Goal: Transaction & Acquisition: Purchase product/service

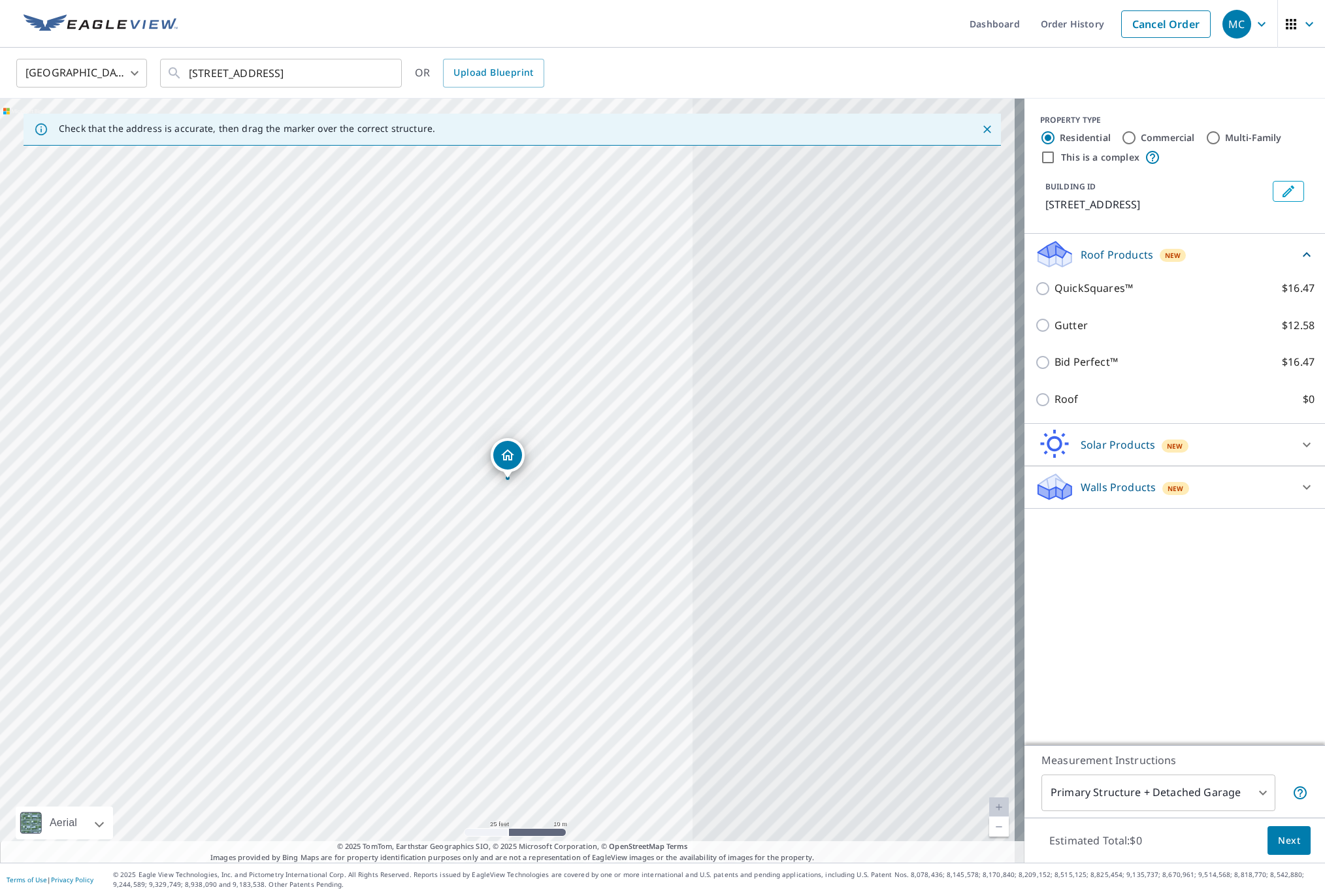
click at [1121, 135] on input "Commercial" at bounding box center [1129, 138] width 16 height 16
radio input "true"
type input "4"
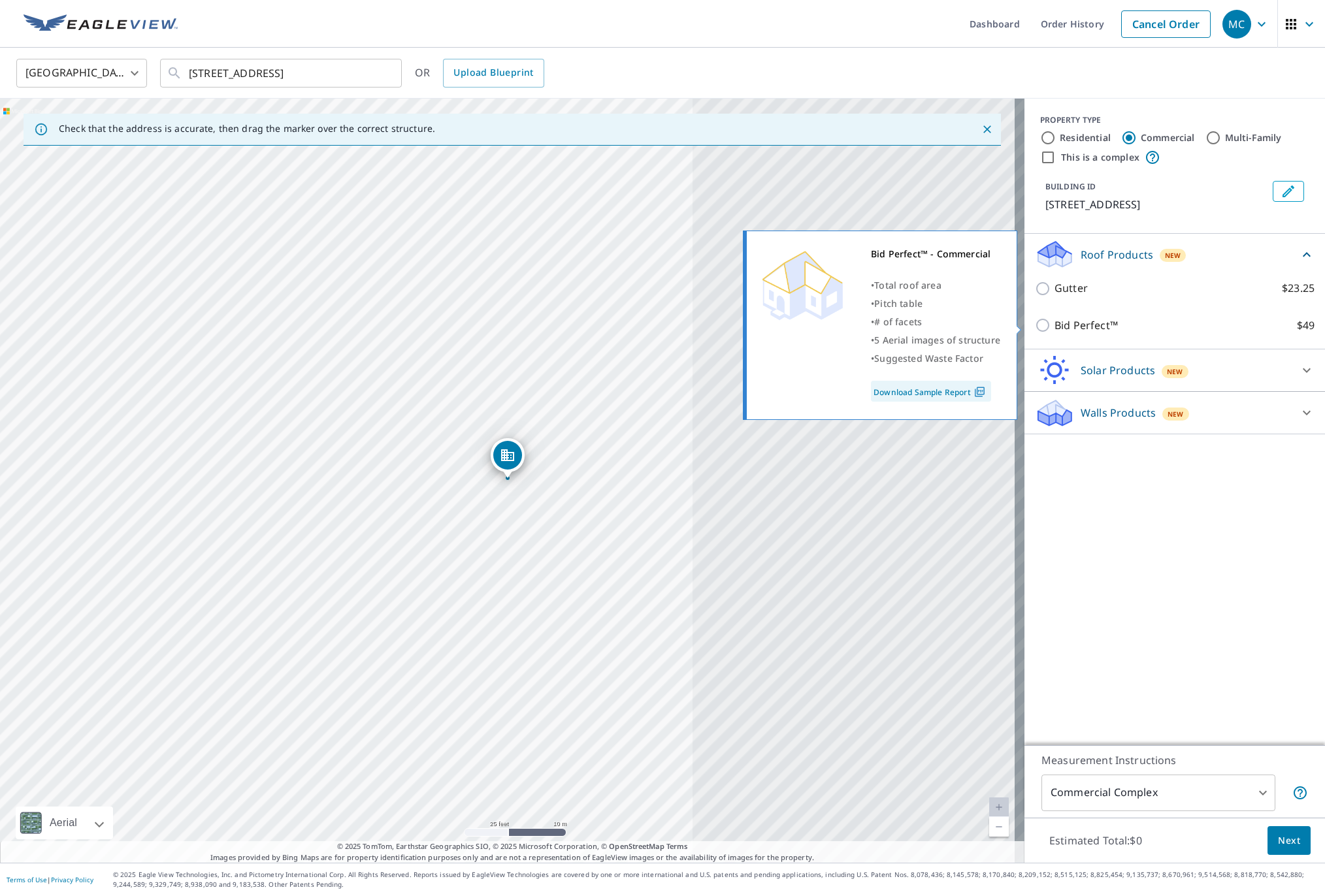
click at [1035, 320] on input "Bid Perfect™ $49" at bounding box center [1045, 326] width 20 height 16
checkbox input "true"
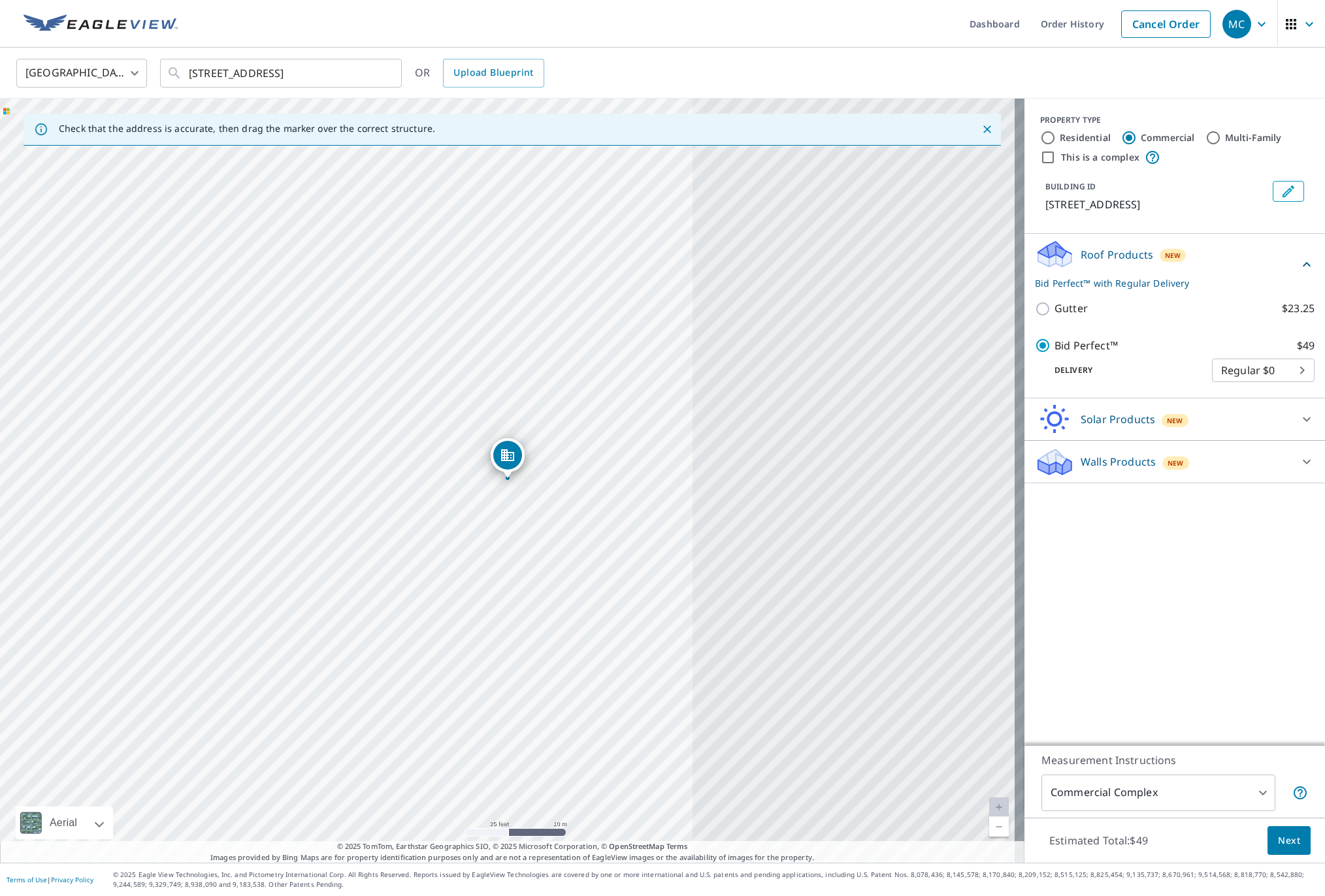
click at [1291, 369] on body "MC MC Dashboard Order History Cancel Order MC United States US ​ 484 South 1750…" at bounding box center [662, 448] width 1325 height 896
click at [1291, 369] on li "Regular $0" at bounding box center [1253, 371] width 103 height 24
click at [1152, 71] on div "United States US ​ 484 South 1750 West Bldg F Springville, UT 84663 ​ OR Upload…" at bounding box center [659, 73] width 1303 height 31
click at [1303, 418] on icon at bounding box center [1307, 420] width 8 height 5
click at [1299, 495] on icon at bounding box center [1307, 498] width 16 height 16
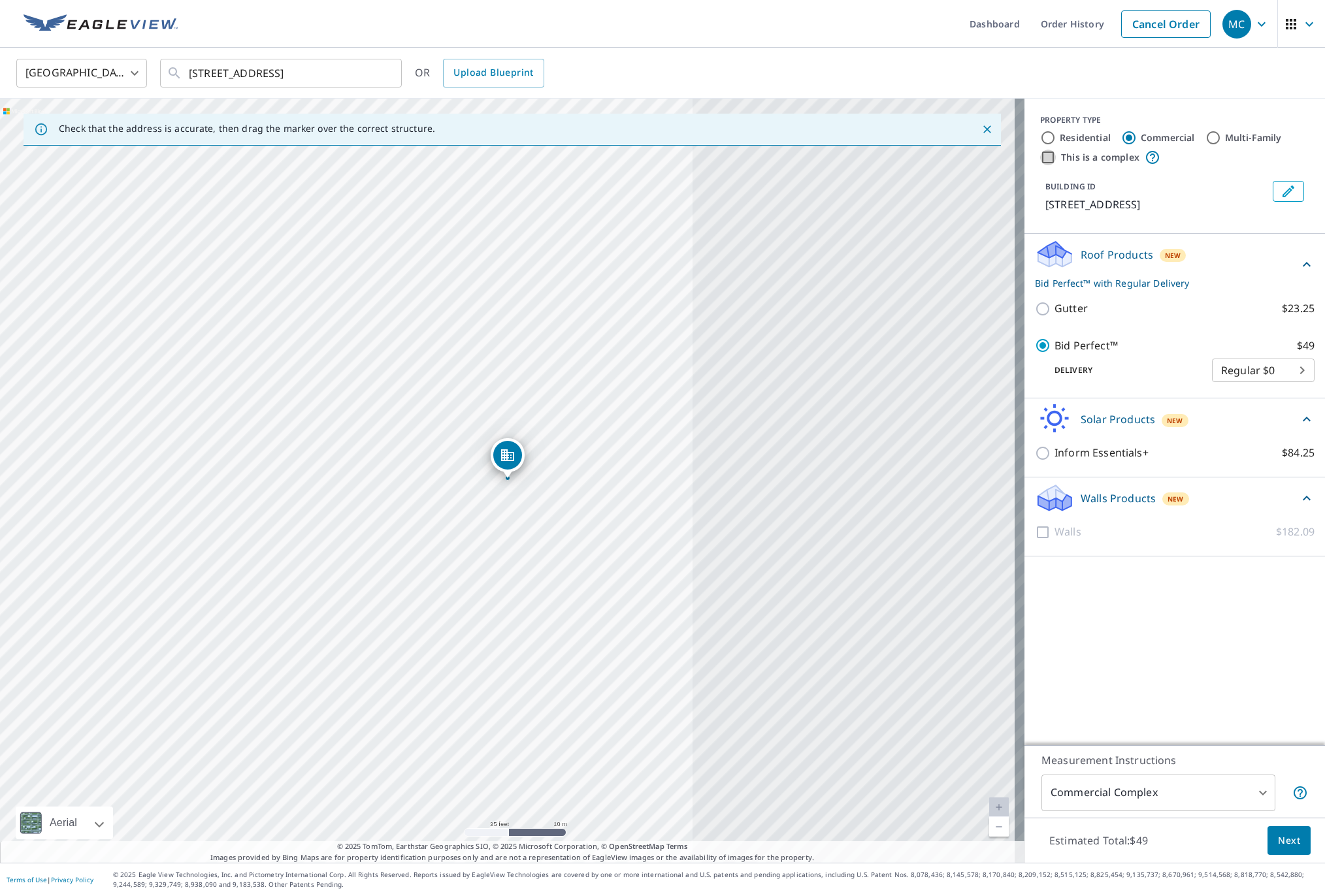
click at [1040, 153] on input "This is a complex" at bounding box center [1048, 158] width 16 height 16
checkbox input "true"
checkbox input "false"
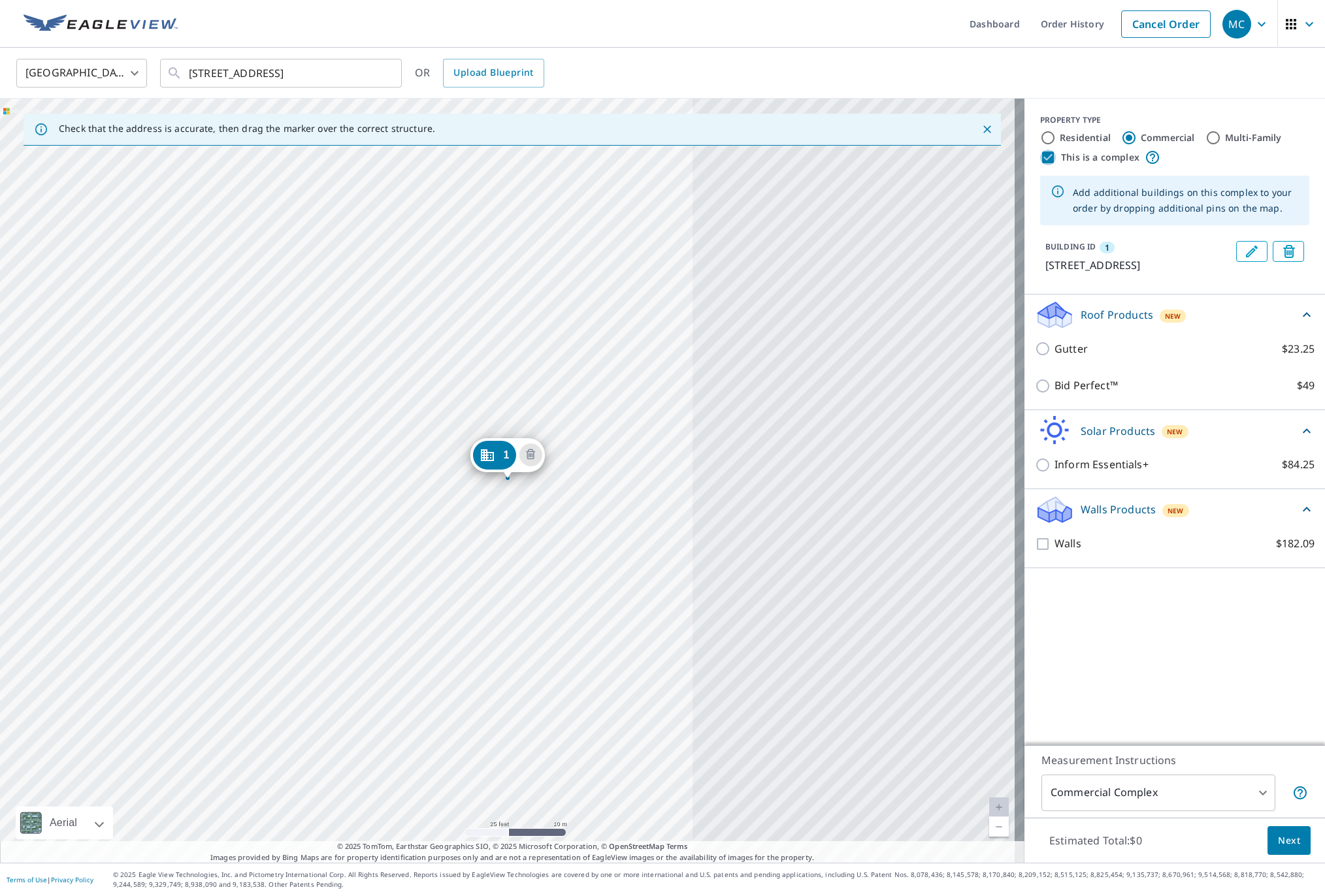
click at [1040, 153] on input "This is a complex" at bounding box center [1048, 158] width 16 height 16
checkbox input "false"
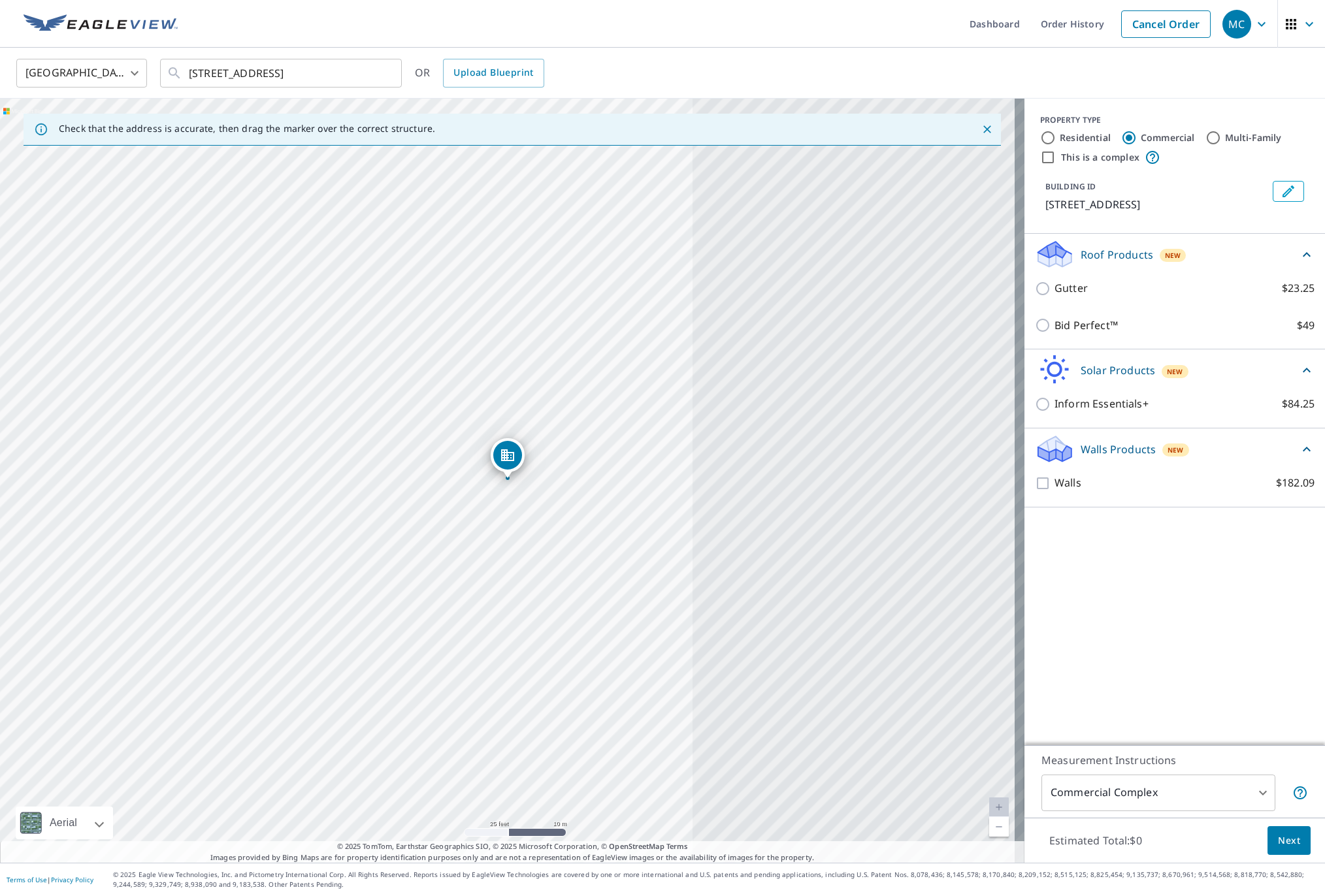
click at [1174, 490] on div "Walls $182.09" at bounding box center [1175, 482] width 280 height 37
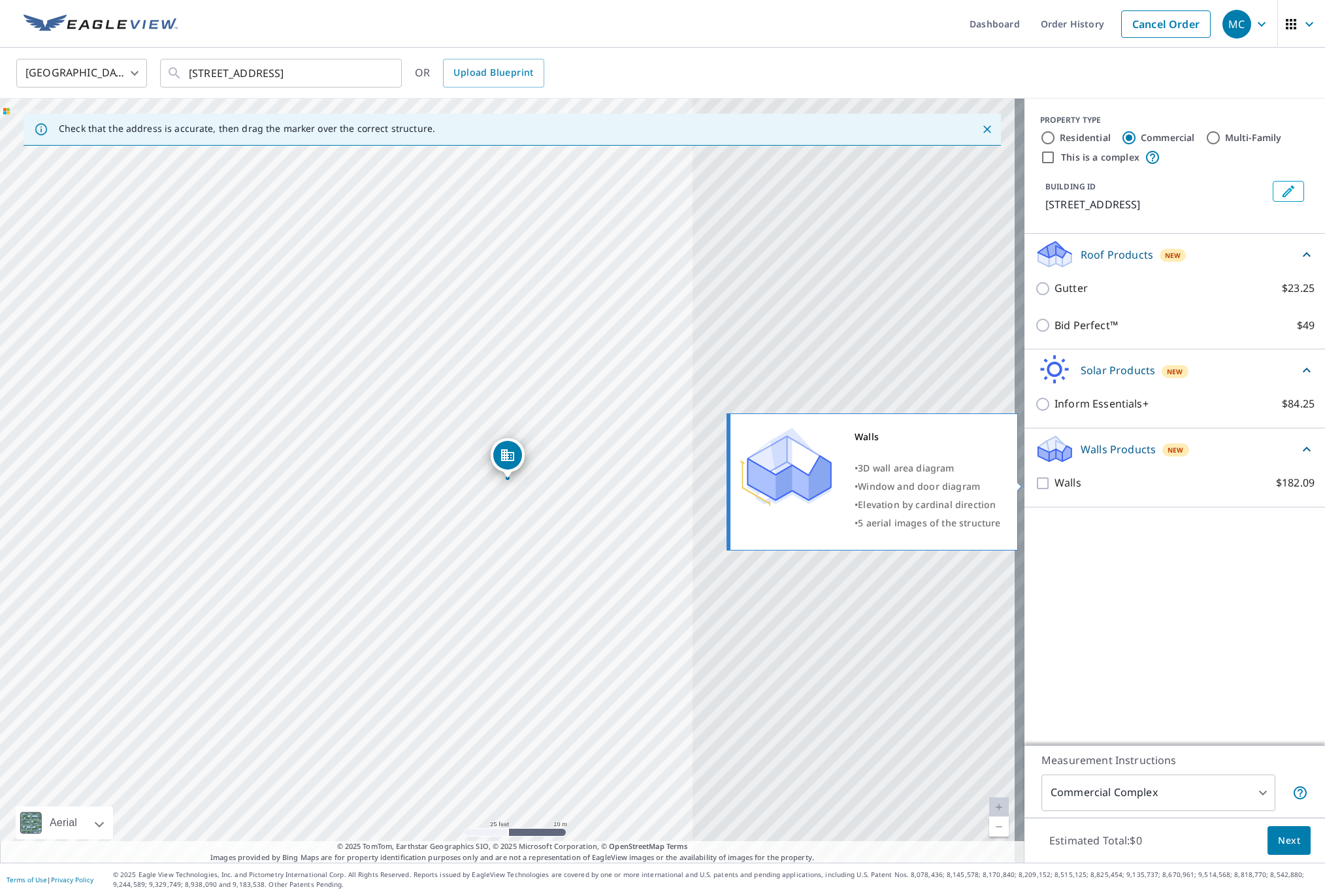
click at [1035, 478] on input "Walls $182.09" at bounding box center [1045, 483] width 20 height 16
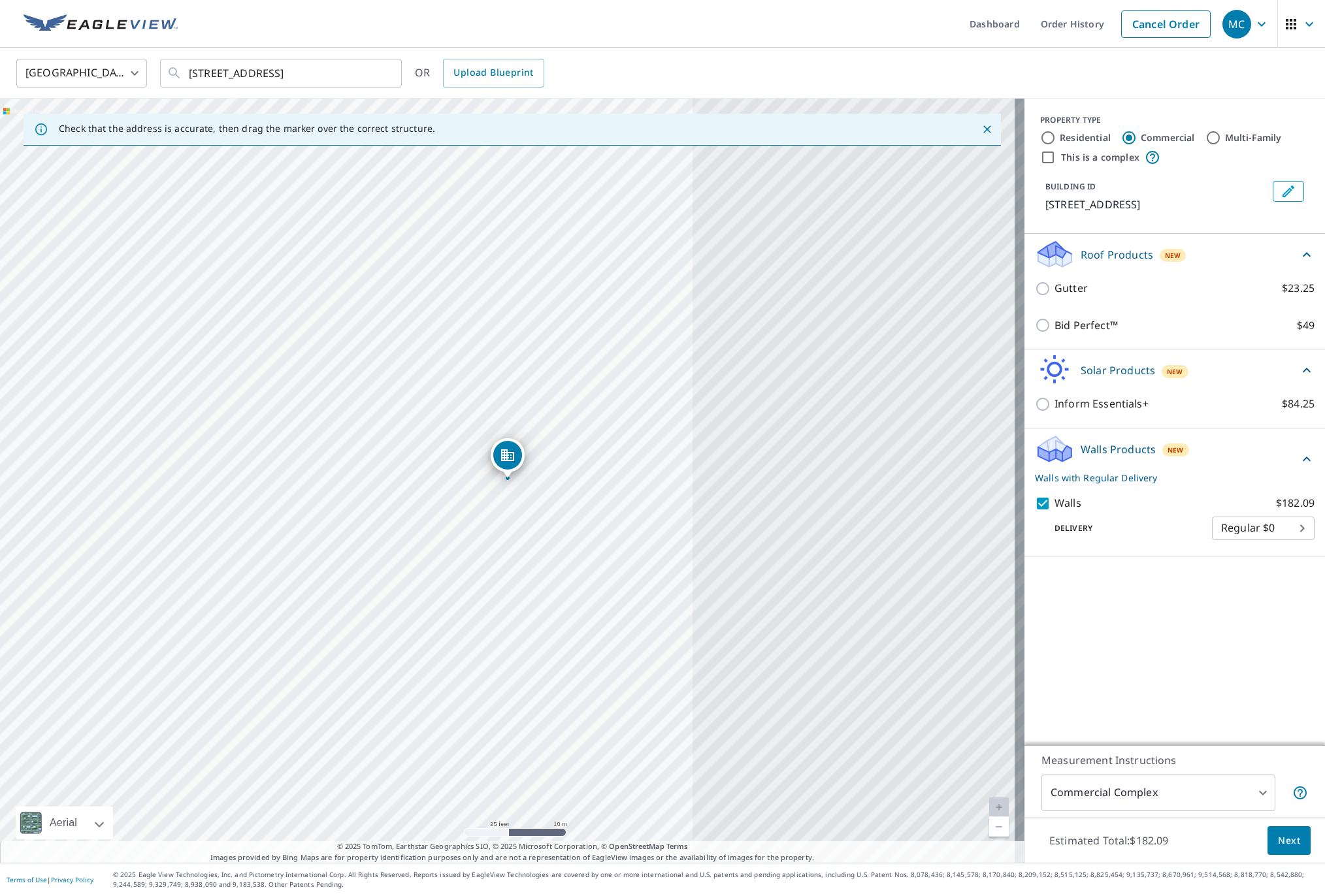
click at [1289, 526] on body "MC MC Dashboard Order History Cancel Order MC United States US ​ 484 South 1750…" at bounding box center [662, 448] width 1325 height 896
click at [1243, 595] on div at bounding box center [662, 448] width 1325 height 896
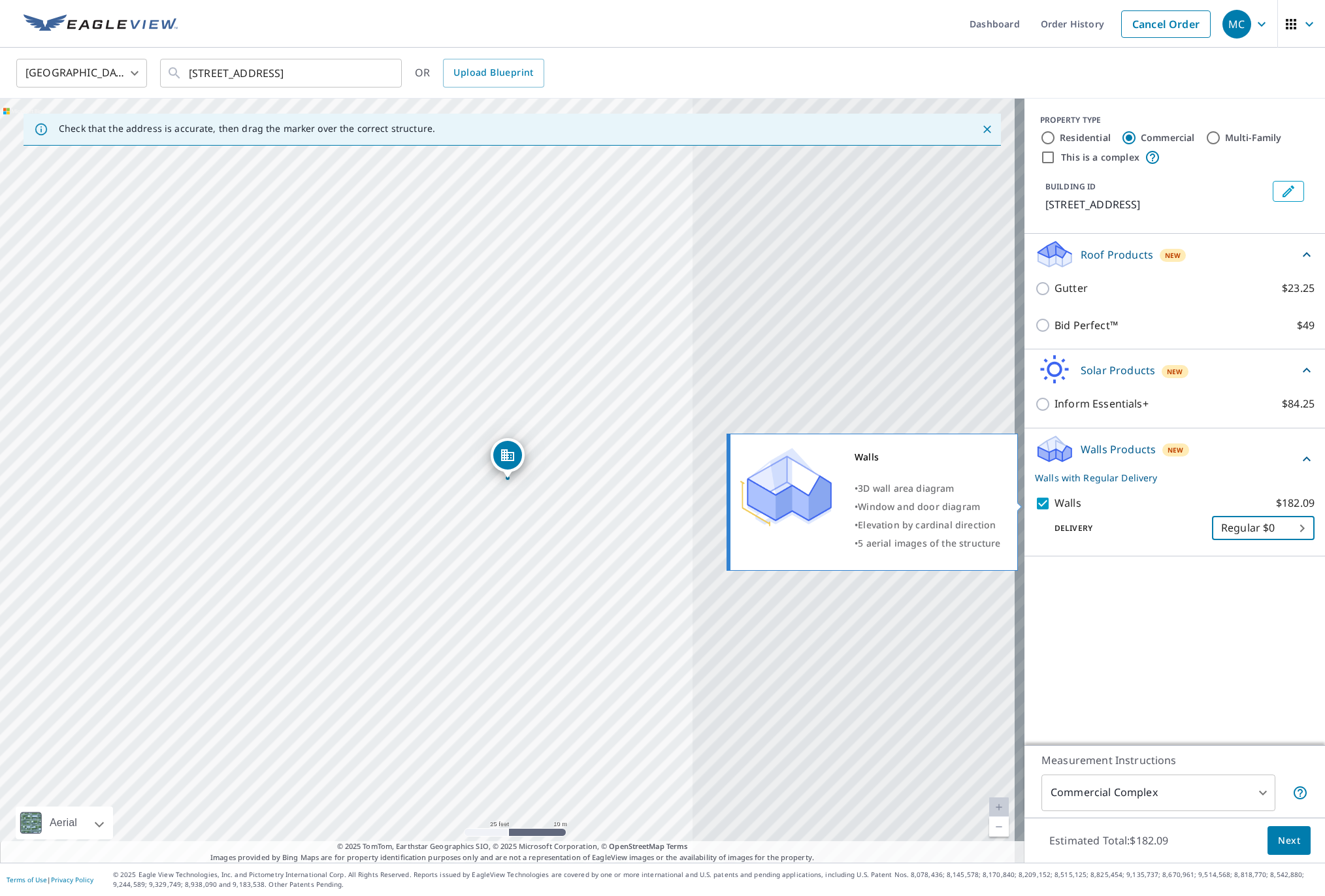
click at [1035, 499] on input "Walls $182.09" at bounding box center [1045, 503] width 20 height 16
checkbox input "false"
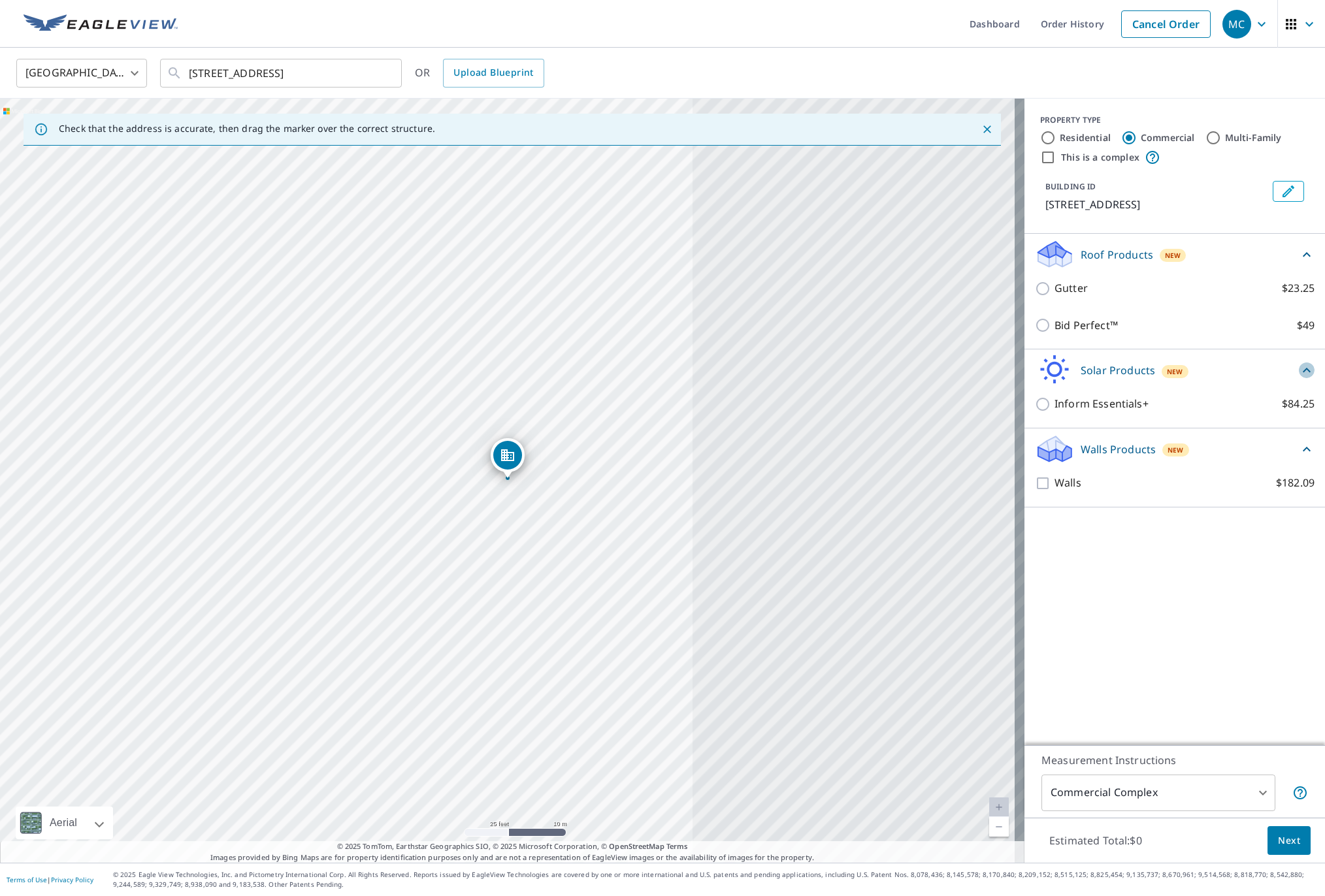
click at [1299, 367] on icon at bounding box center [1307, 371] width 16 height 16
click at [1206, 135] on input "Multi-Family" at bounding box center [1213, 138] width 16 height 16
radio input "true"
type input "2"
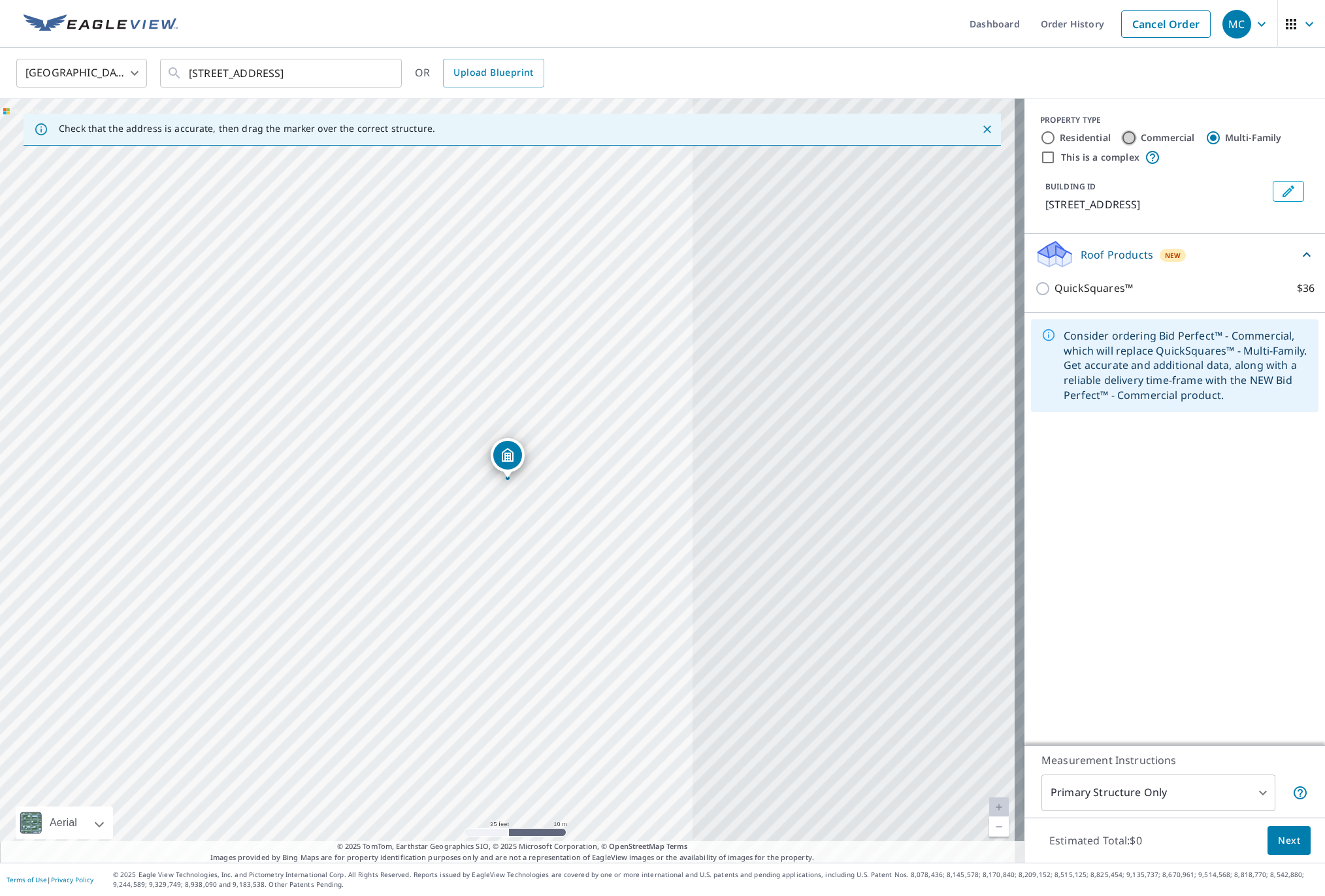
click at [1121, 134] on input "Commercial" at bounding box center [1129, 138] width 16 height 16
radio input "true"
type input "4"
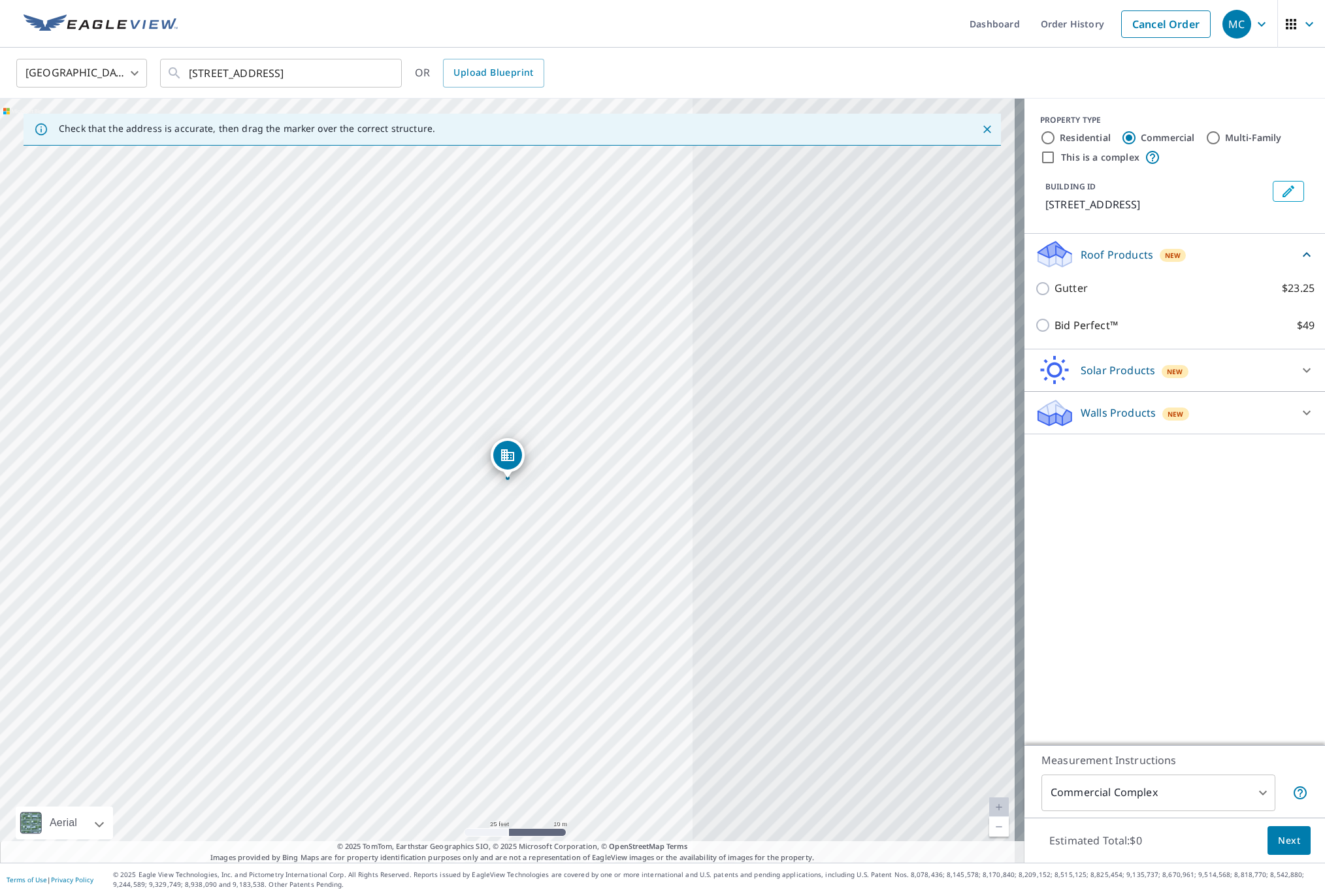
click at [1040, 134] on input "Residential" at bounding box center [1048, 138] width 16 height 16
radio input "true"
type input "1"
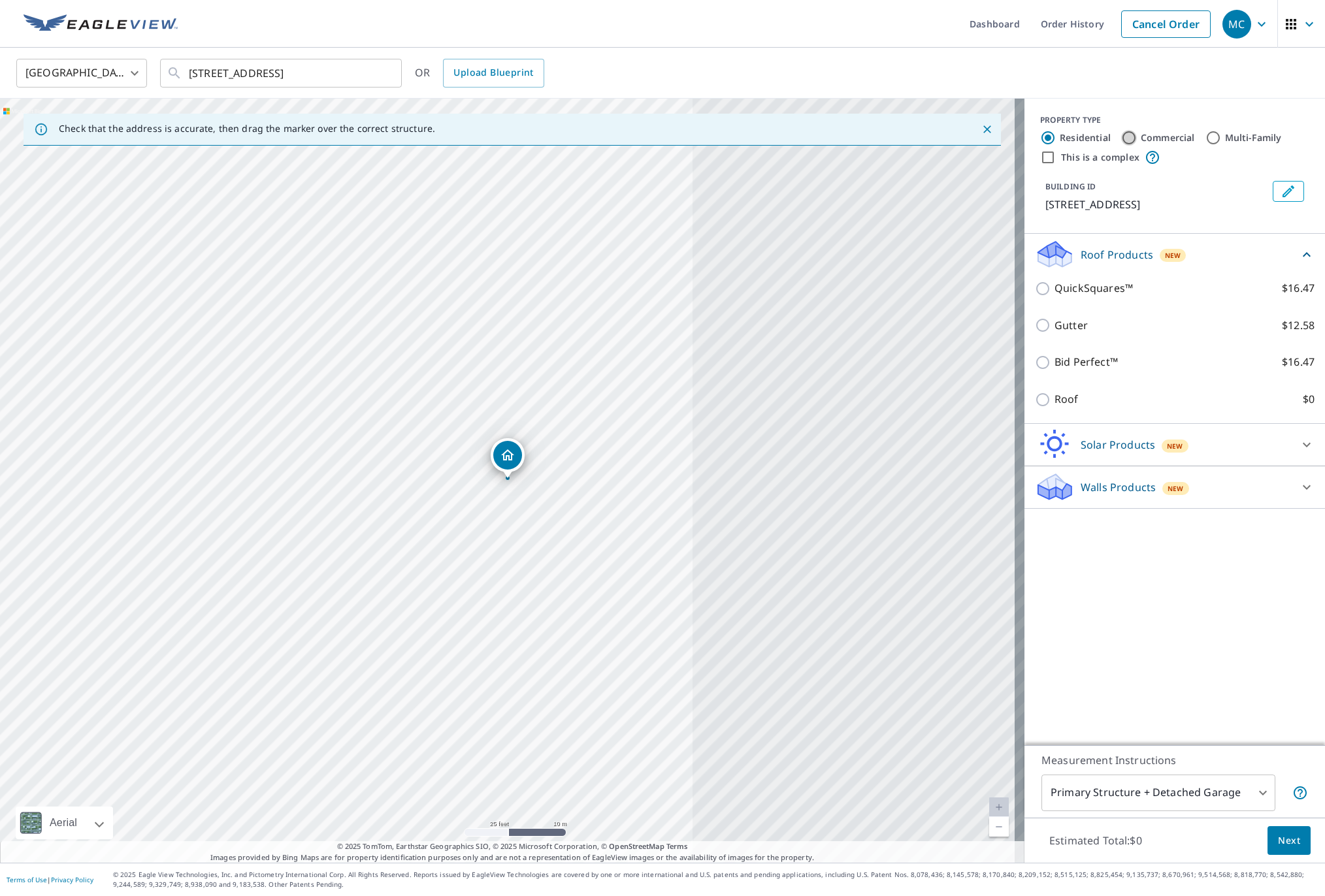
click at [1121, 134] on input "Commercial" at bounding box center [1129, 138] width 16 height 16
radio input "true"
type input "4"
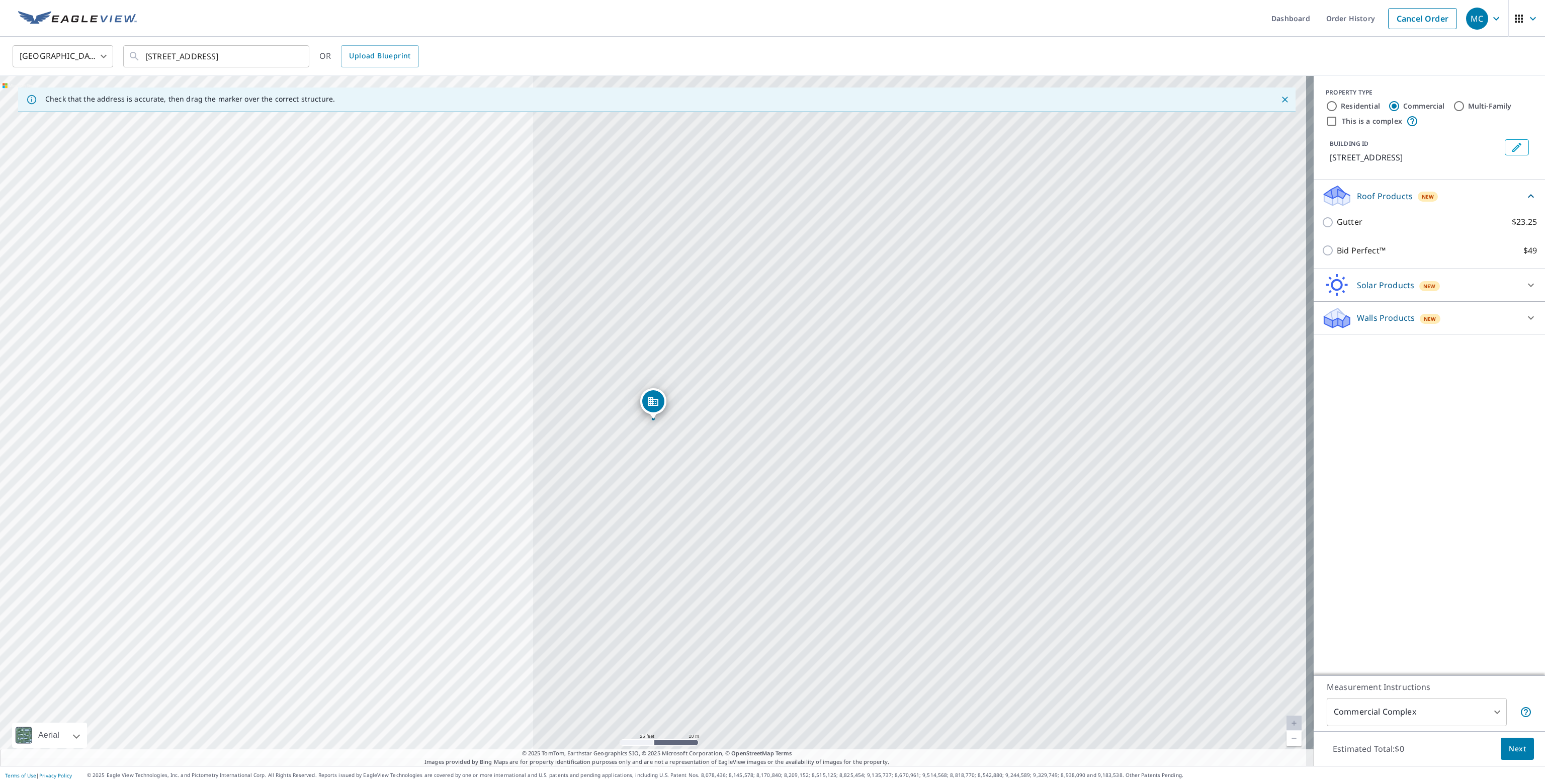
click at [1019, 285] on icon at bounding box center [1531, 285] width 6 height 4
click at [1019, 344] on icon at bounding box center [1531, 346] width 12 height 12
click at [1019, 105] on input "Residential" at bounding box center [1332, 106] width 12 height 12
radio input "true"
type input "1"
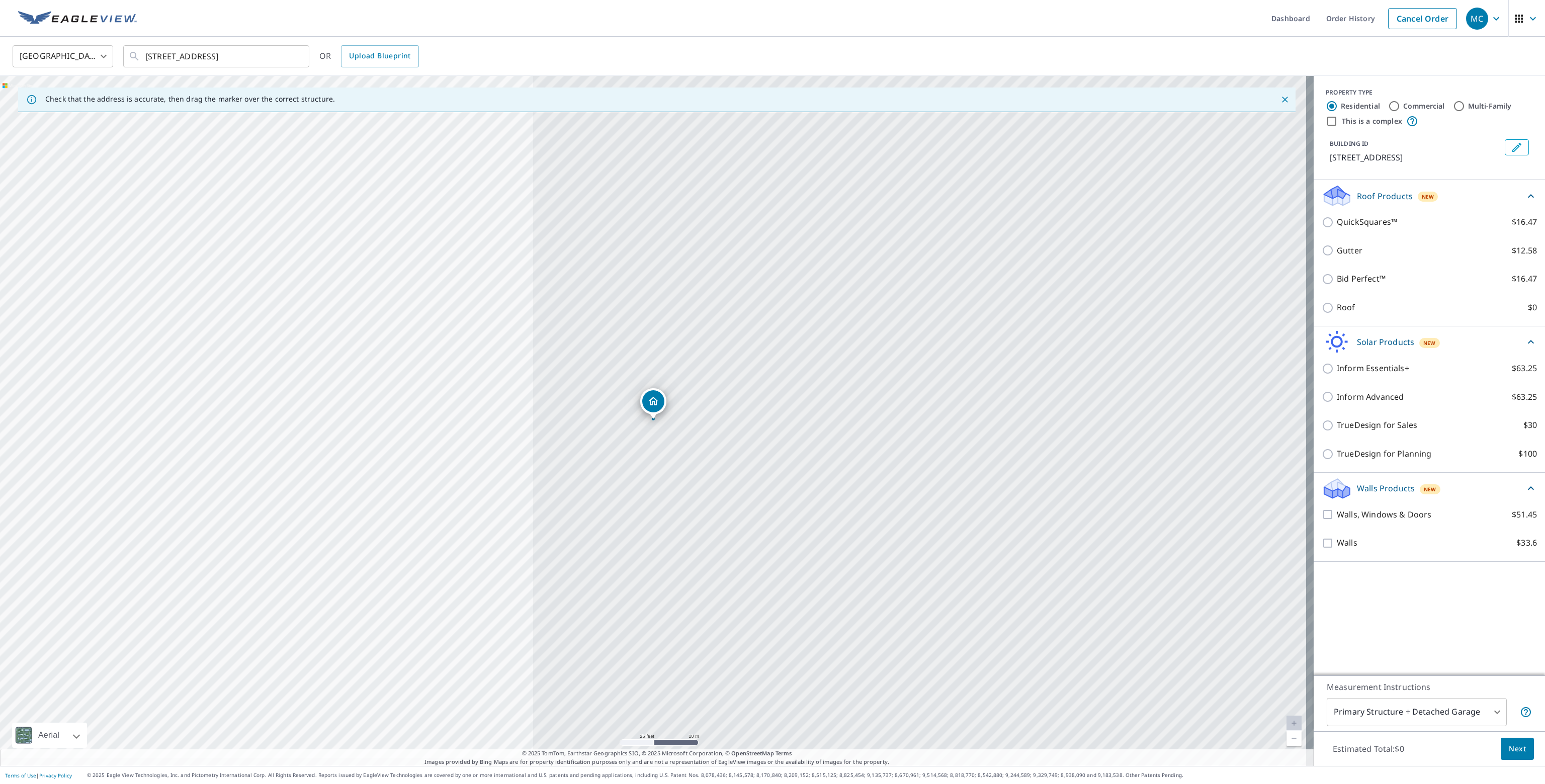
click at [1019, 108] on input "Commercial" at bounding box center [1394, 106] width 12 height 12
radio input "true"
type input "4"
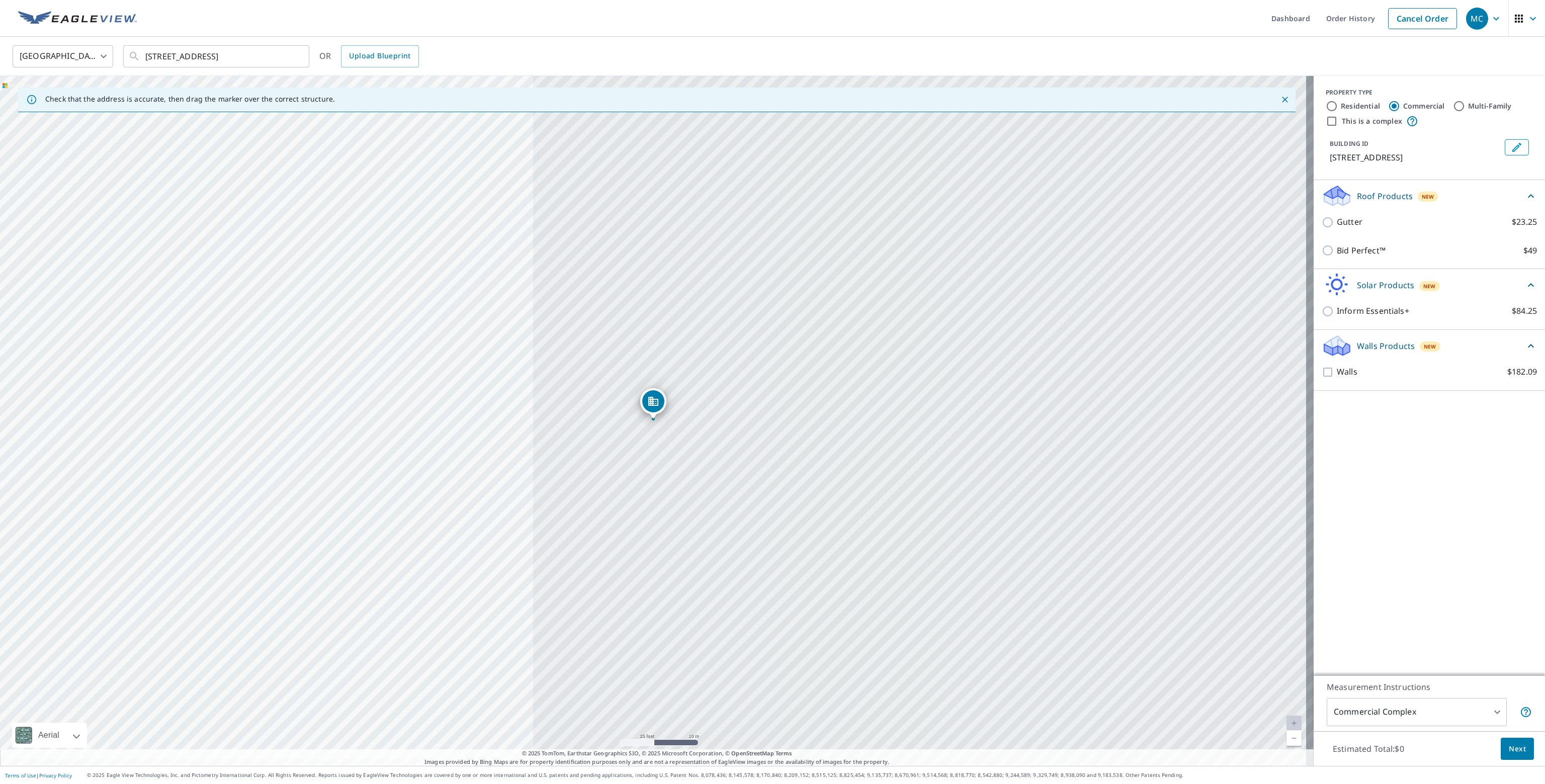
click at [1019, 105] on input "Residential" at bounding box center [1332, 106] width 12 height 12
radio input "true"
type input "1"
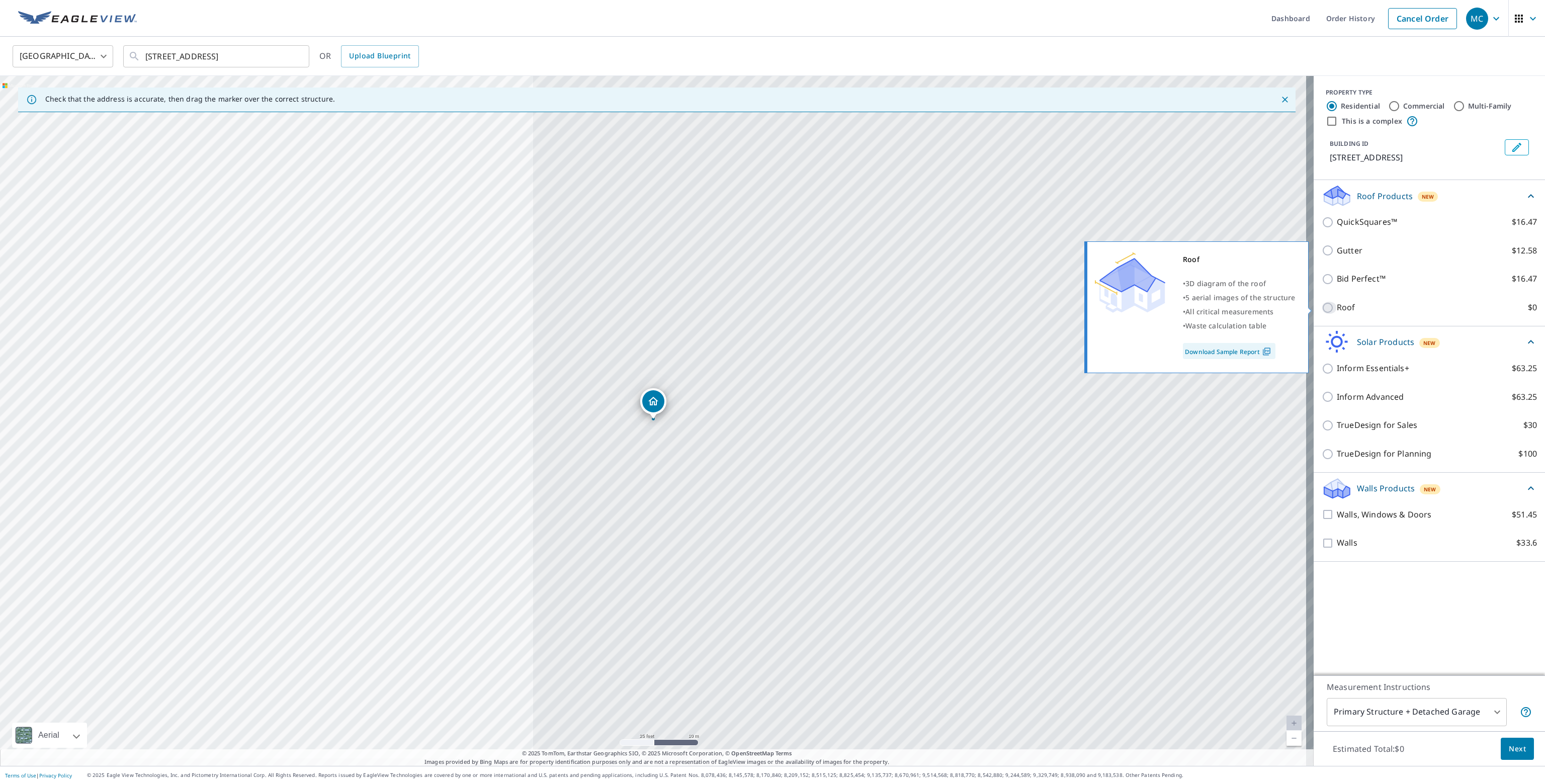
click at [1019, 305] on input "Roof $0" at bounding box center [1330, 308] width 15 height 12
checkbox input "true"
type input "3"
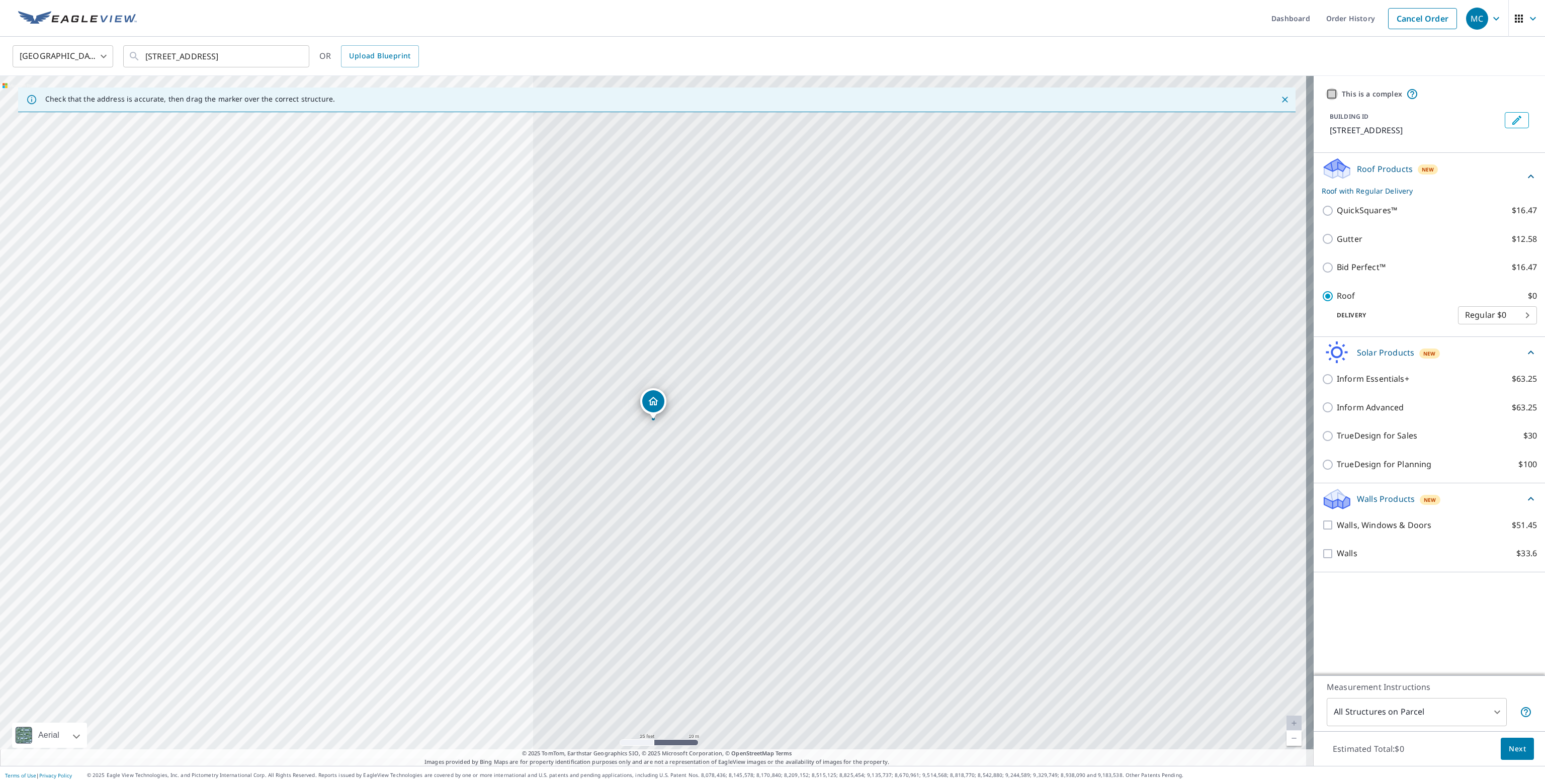
click at [1019, 94] on input "This is a complex" at bounding box center [1332, 94] width 12 height 12
checkbox input "true"
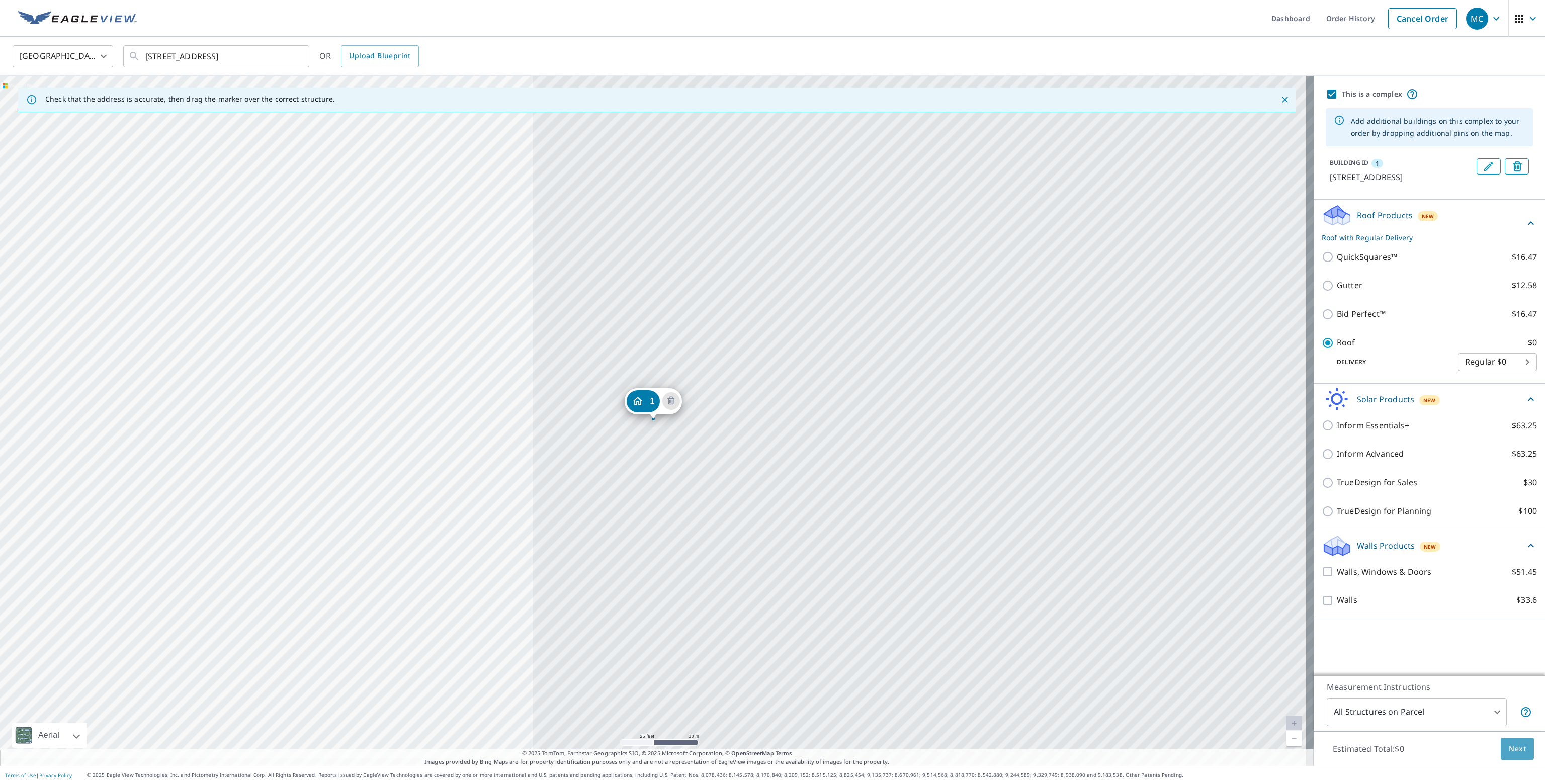
click at [1019, 689] on span "Next" at bounding box center [1517, 749] width 17 height 12
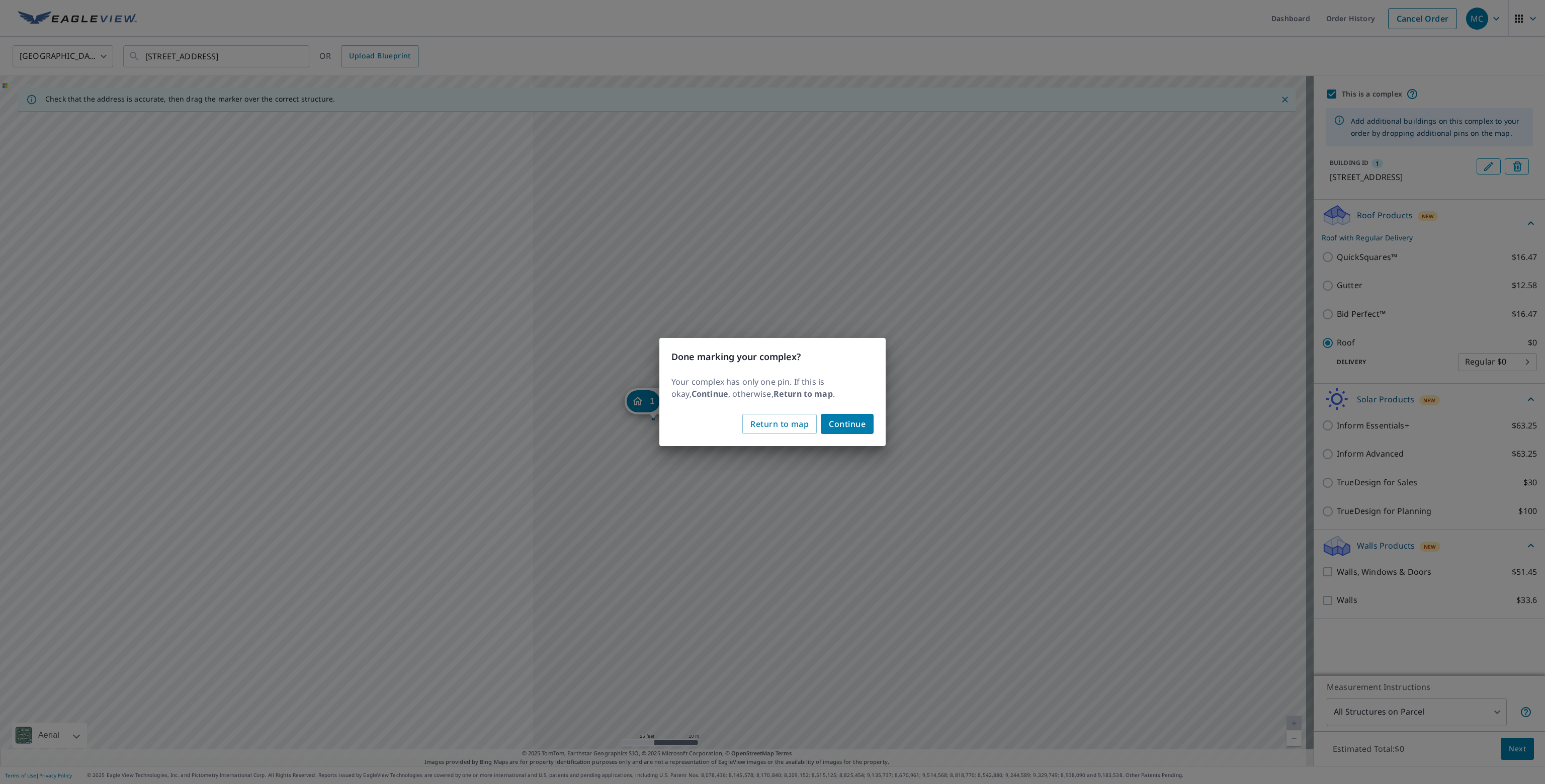
click at [845, 422] on span "Continue" at bounding box center [847, 424] width 37 height 14
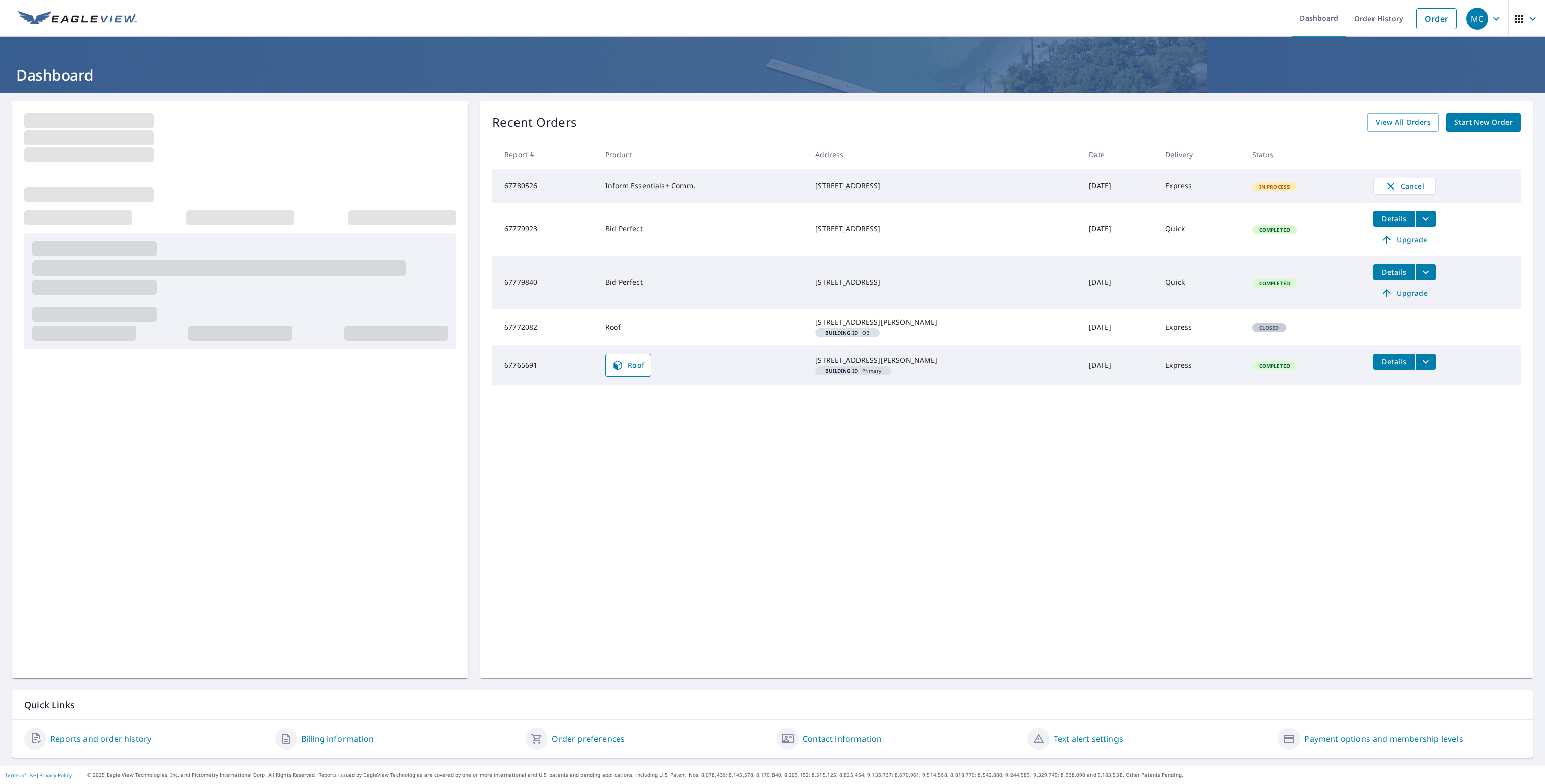
click at [1473, 122] on span "Start New Order" at bounding box center [1484, 122] width 58 height 12
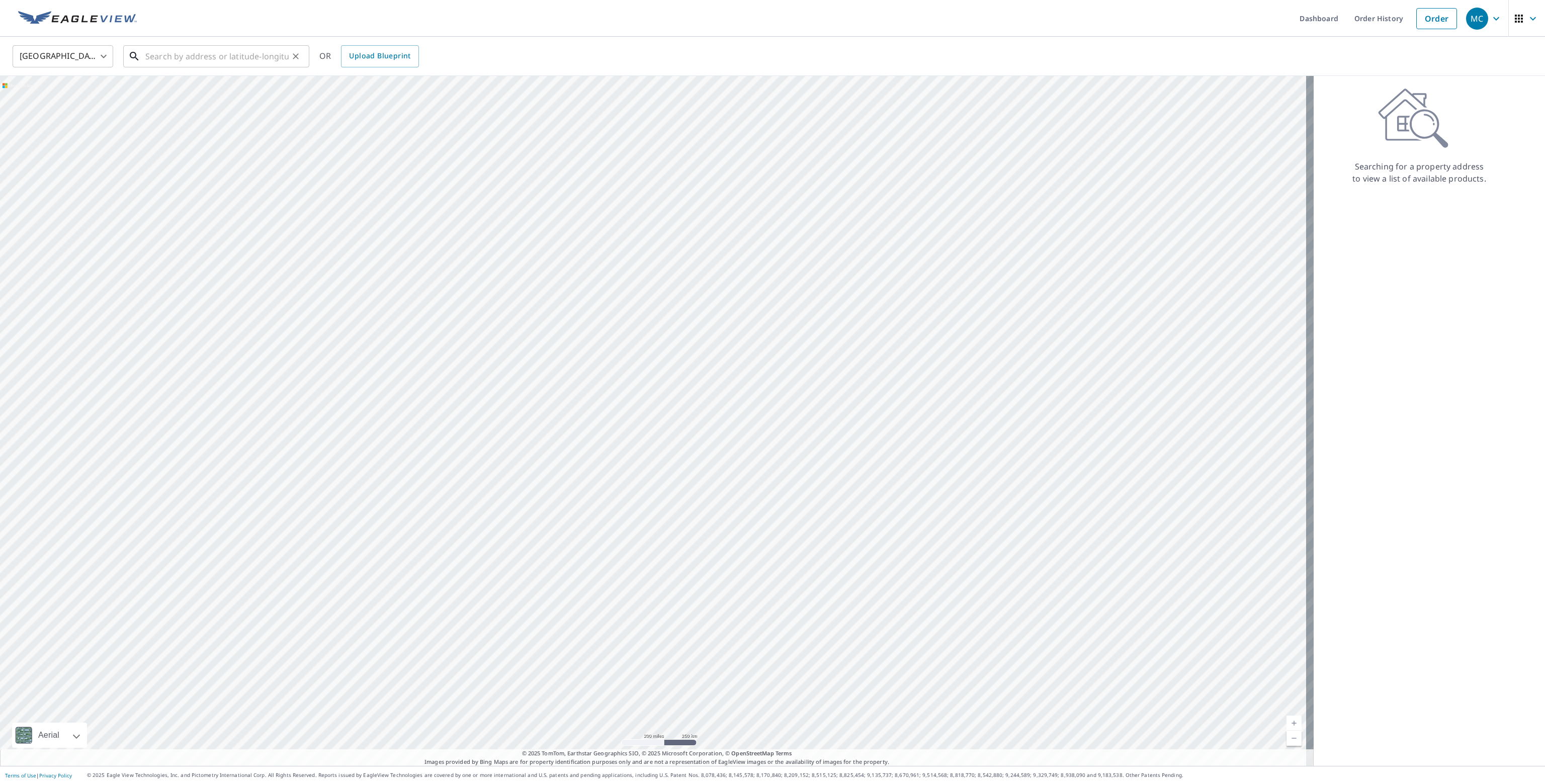
click at [237, 60] on input "text" at bounding box center [217, 56] width 143 height 28
paste input "[STREET_ADDRESS]"
type input "[STREET_ADDRESS]"
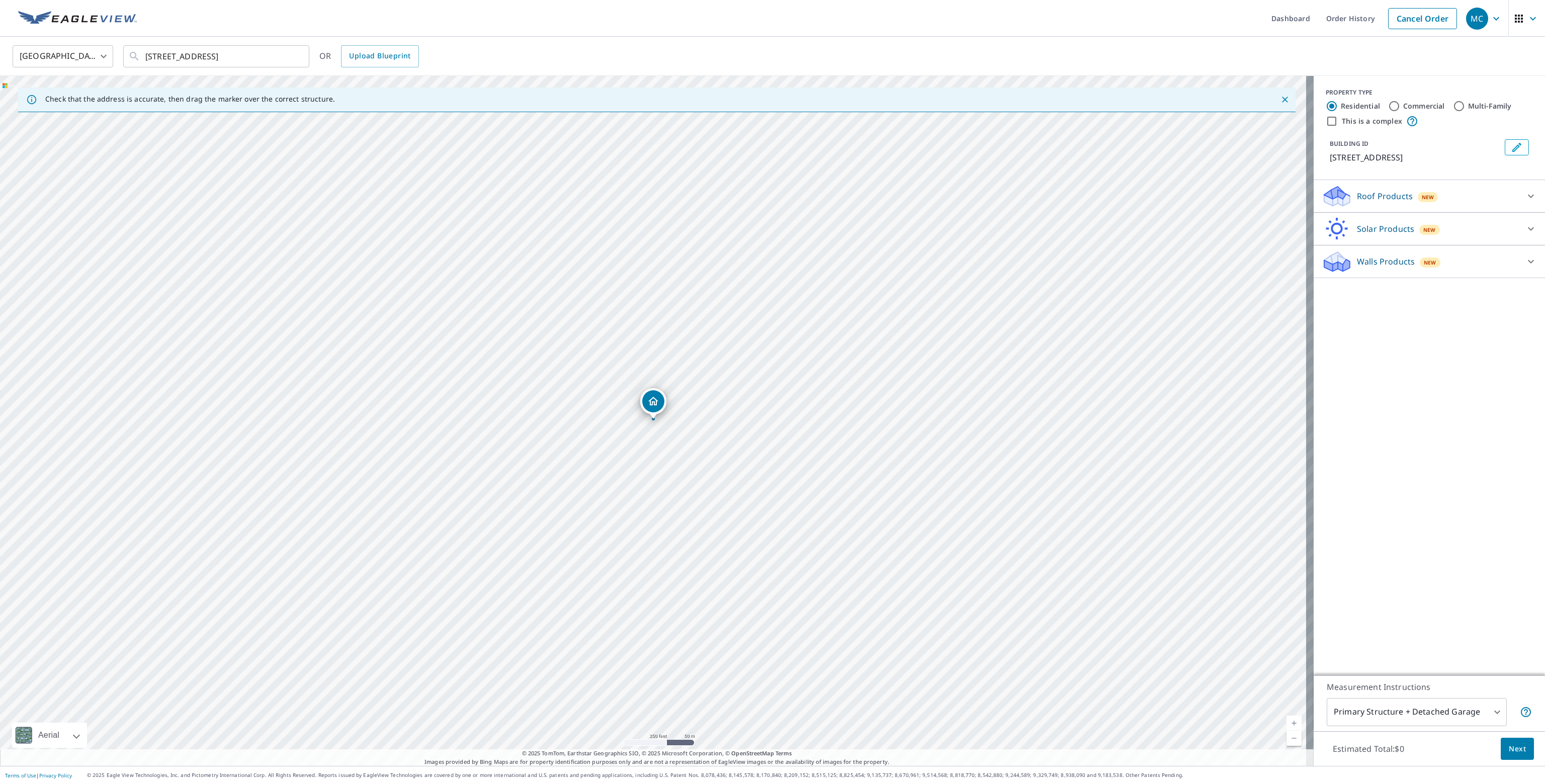
click at [1388, 107] on input "Commercial" at bounding box center [1394, 106] width 12 height 12
radio input "true"
type input "4"
click at [1526, 195] on icon at bounding box center [1531, 196] width 12 height 12
click at [1326, 104] on input "Residential" at bounding box center [1332, 106] width 12 height 12
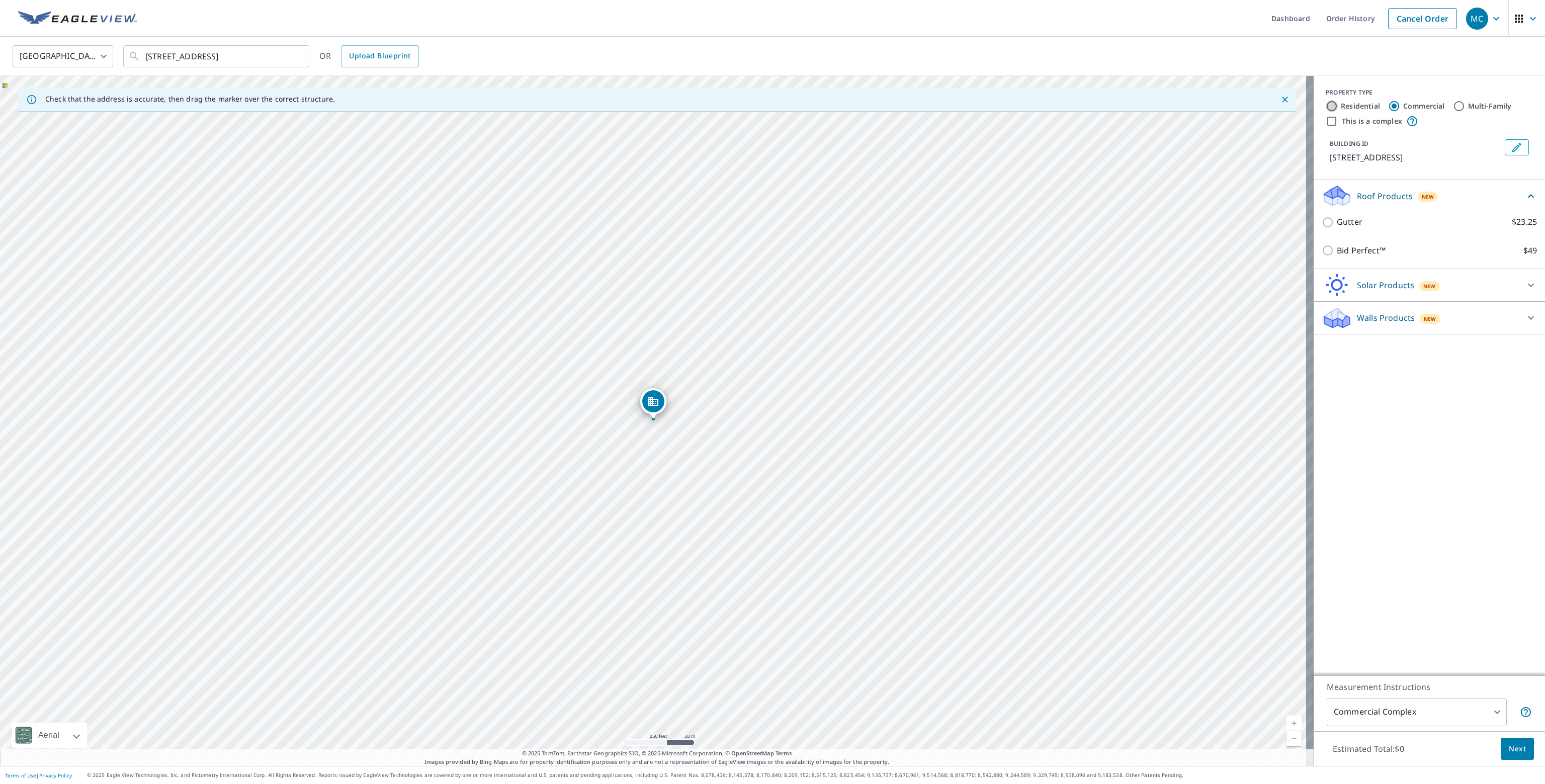
radio input "true"
type input "1"
click at [1326, 120] on input "This is a complex" at bounding box center [1332, 122] width 12 height 12
checkbox input "true"
radio input "false"
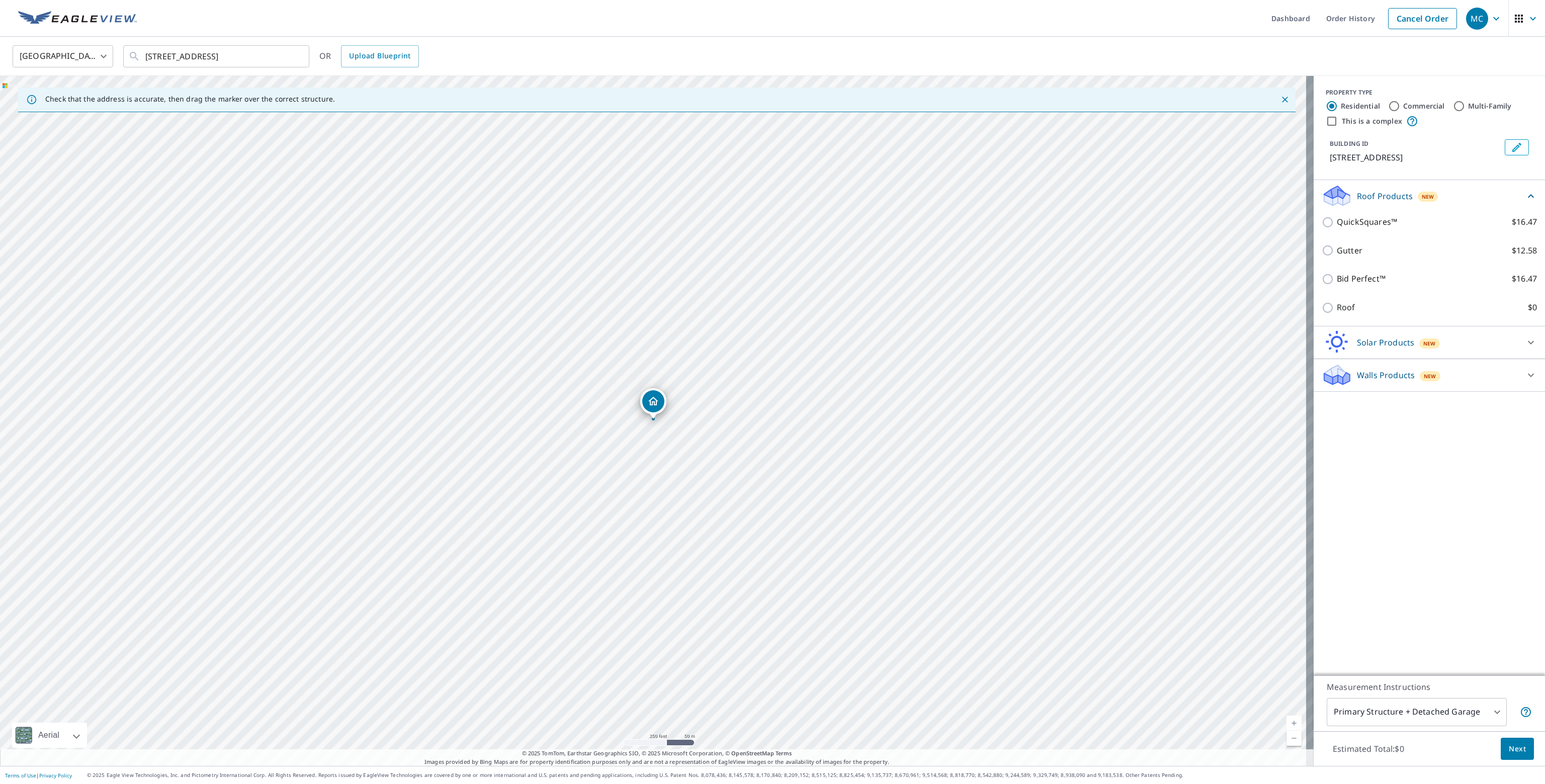
radio input "true"
type input "4"
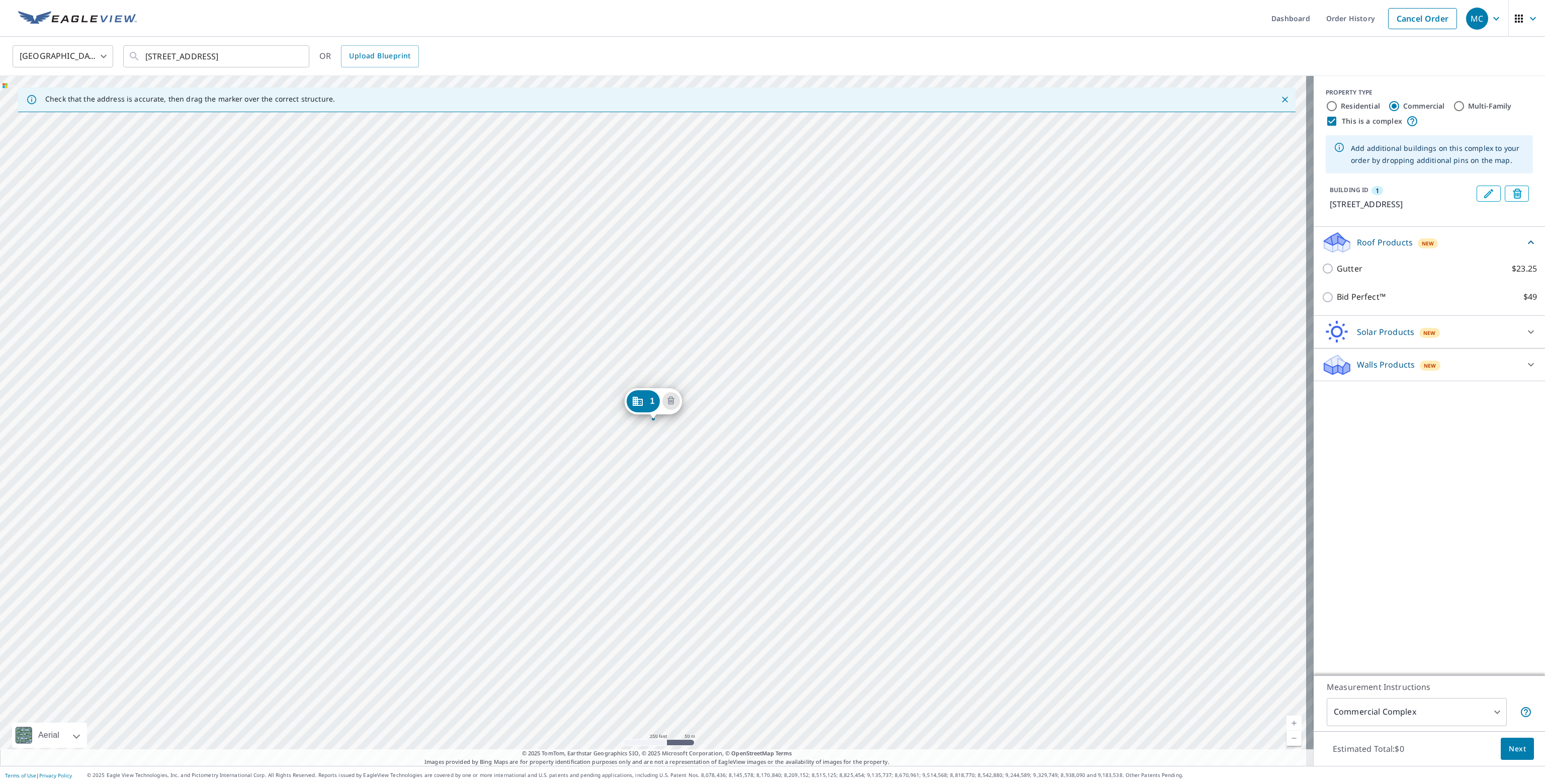
click at [1236, 98] on div "Check that the address is accurate, then drag the marker over the correct struc…" at bounding box center [657, 100] width 1277 height 25
click at [1280, 99] on icon "Close" at bounding box center [1285, 99] width 10 height 10
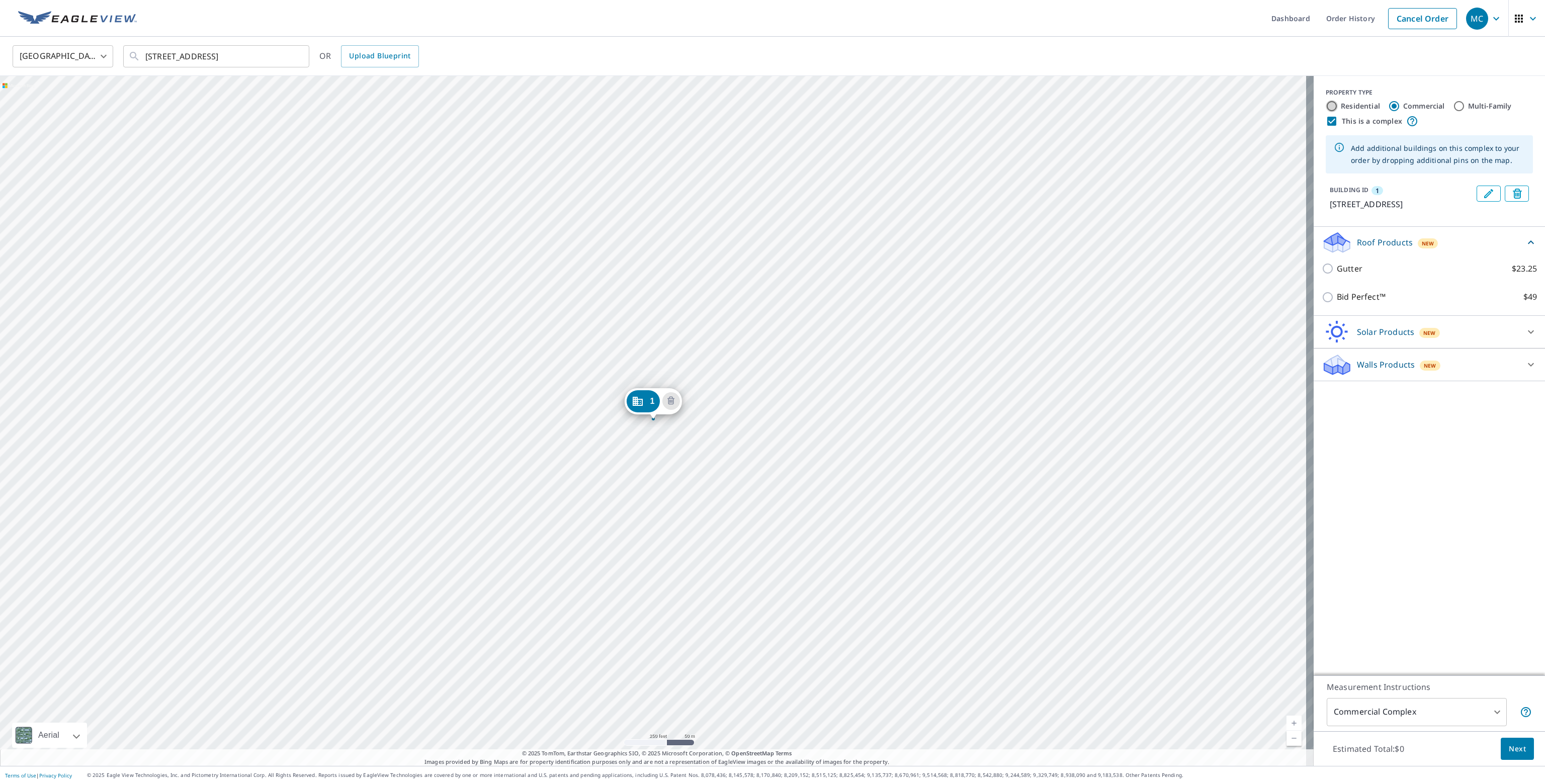
click at [1326, 103] on input "Residential" at bounding box center [1332, 106] width 12 height 12
radio input "true"
type input "1"
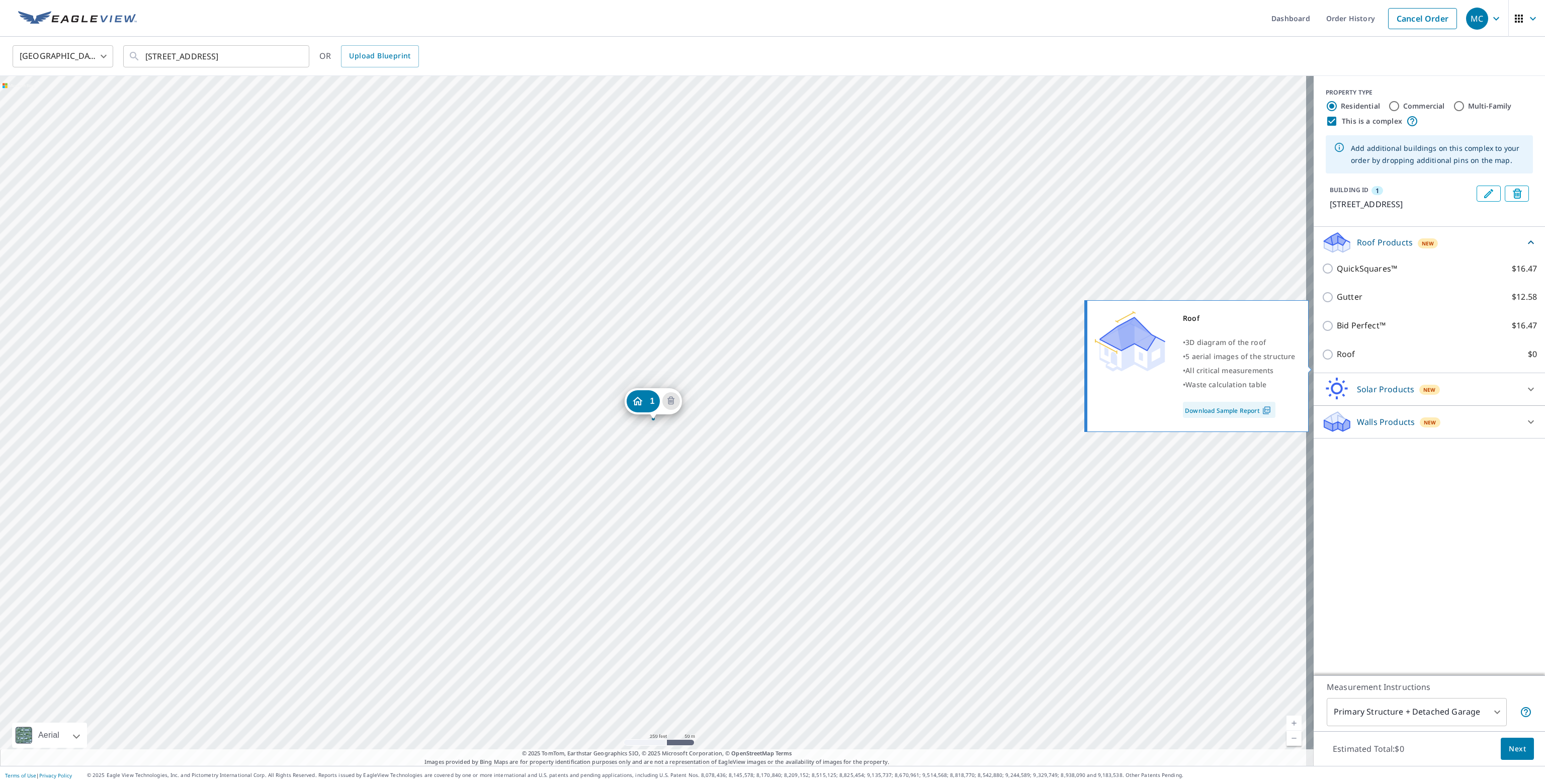
click at [1322, 361] on input "Roof $0" at bounding box center [1330, 355] width 15 height 12
checkbox input "true"
type input "3"
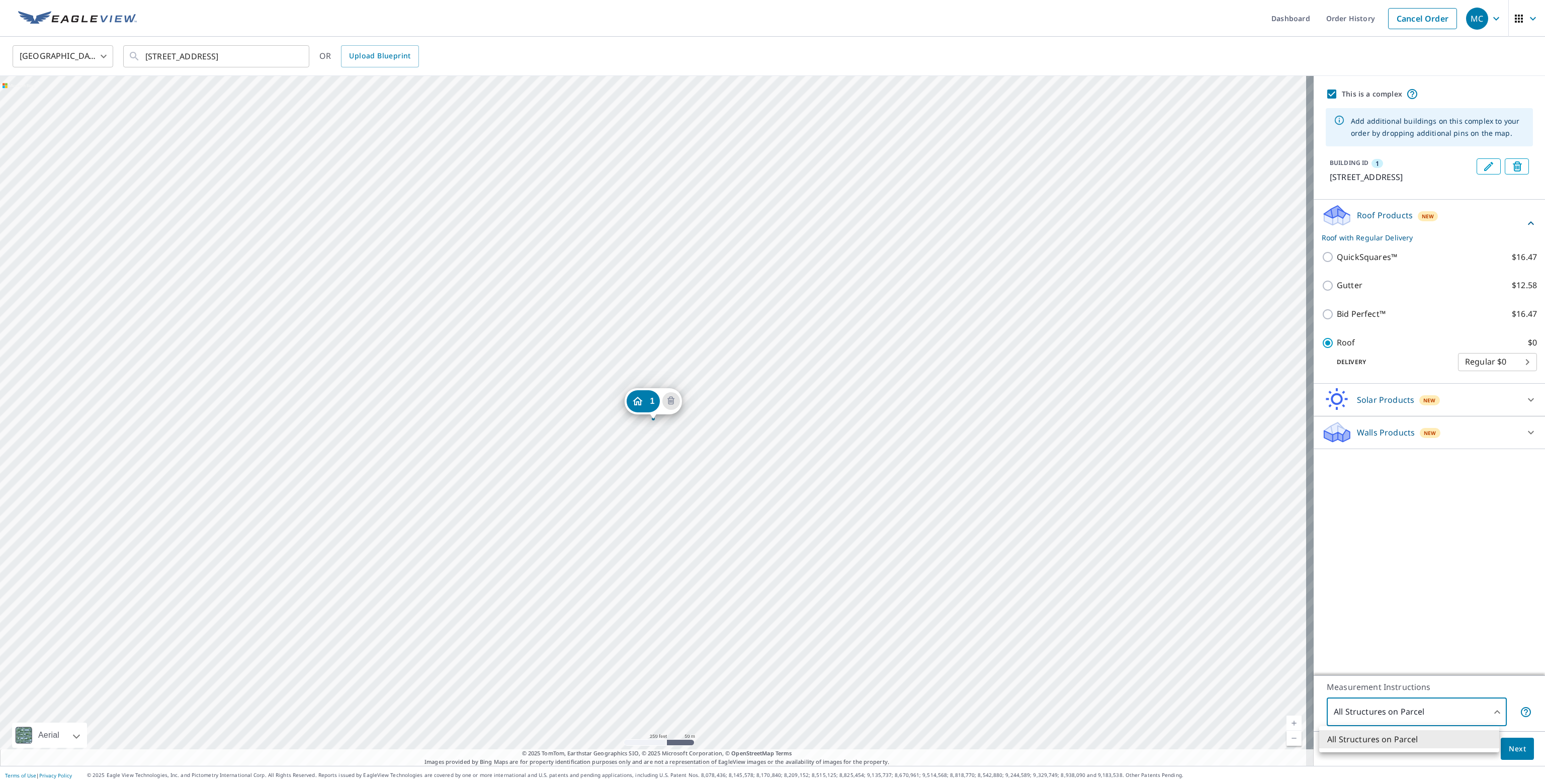
click at [1488, 709] on body "MC MC Dashboard Order History Cancel Order MC United States US ​ 484 South 1750…" at bounding box center [772, 392] width 1545 height 784
click at [1490, 707] on div at bounding box center [772, 392] width 1545 height 784
click at [1511, 747] on span "Next" at bounding box center [1517, 749] width 17 height 12
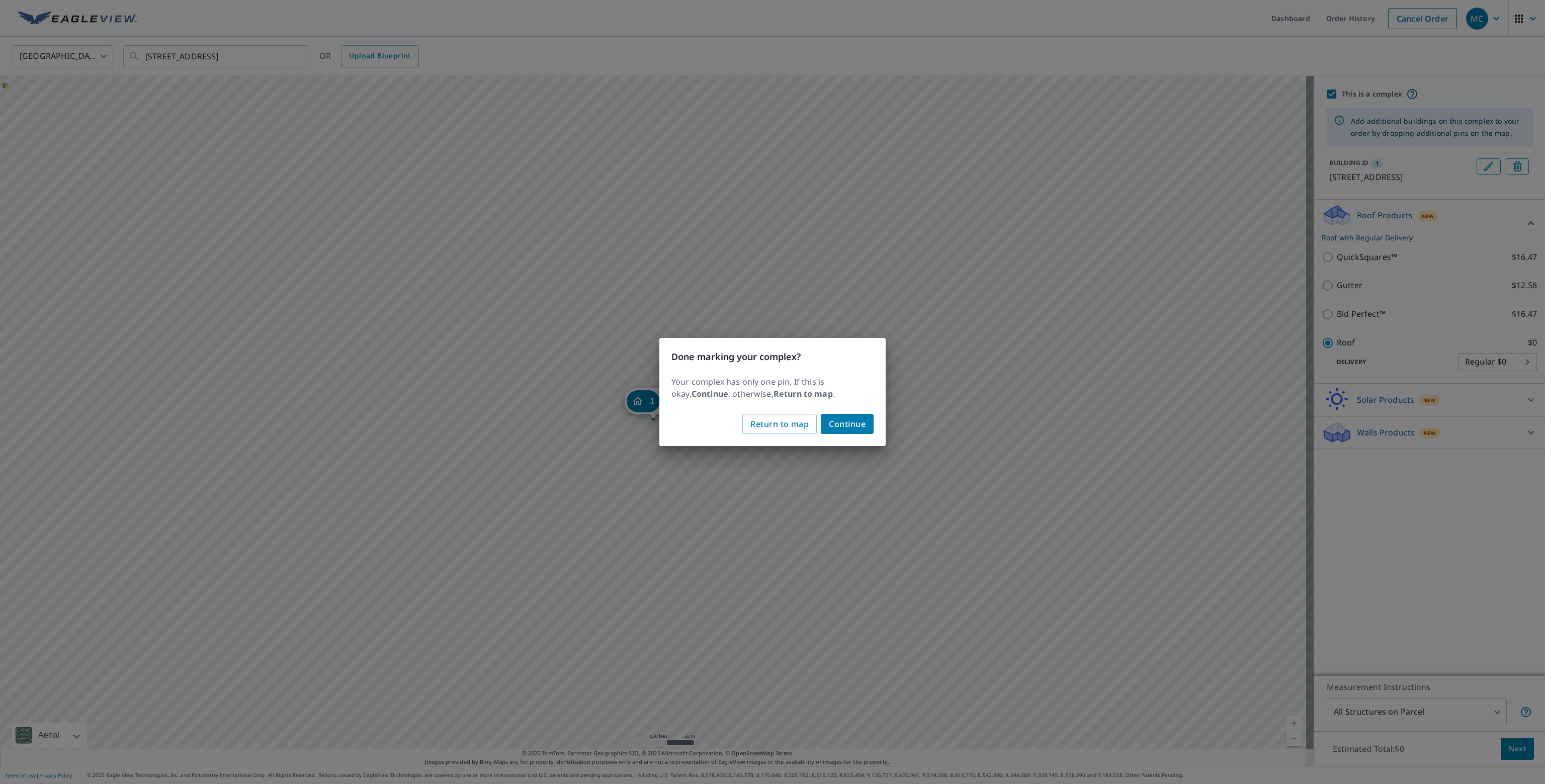
click at [857, 418] on span "Continue" at bounding box center [847, 424] width 37 height 14
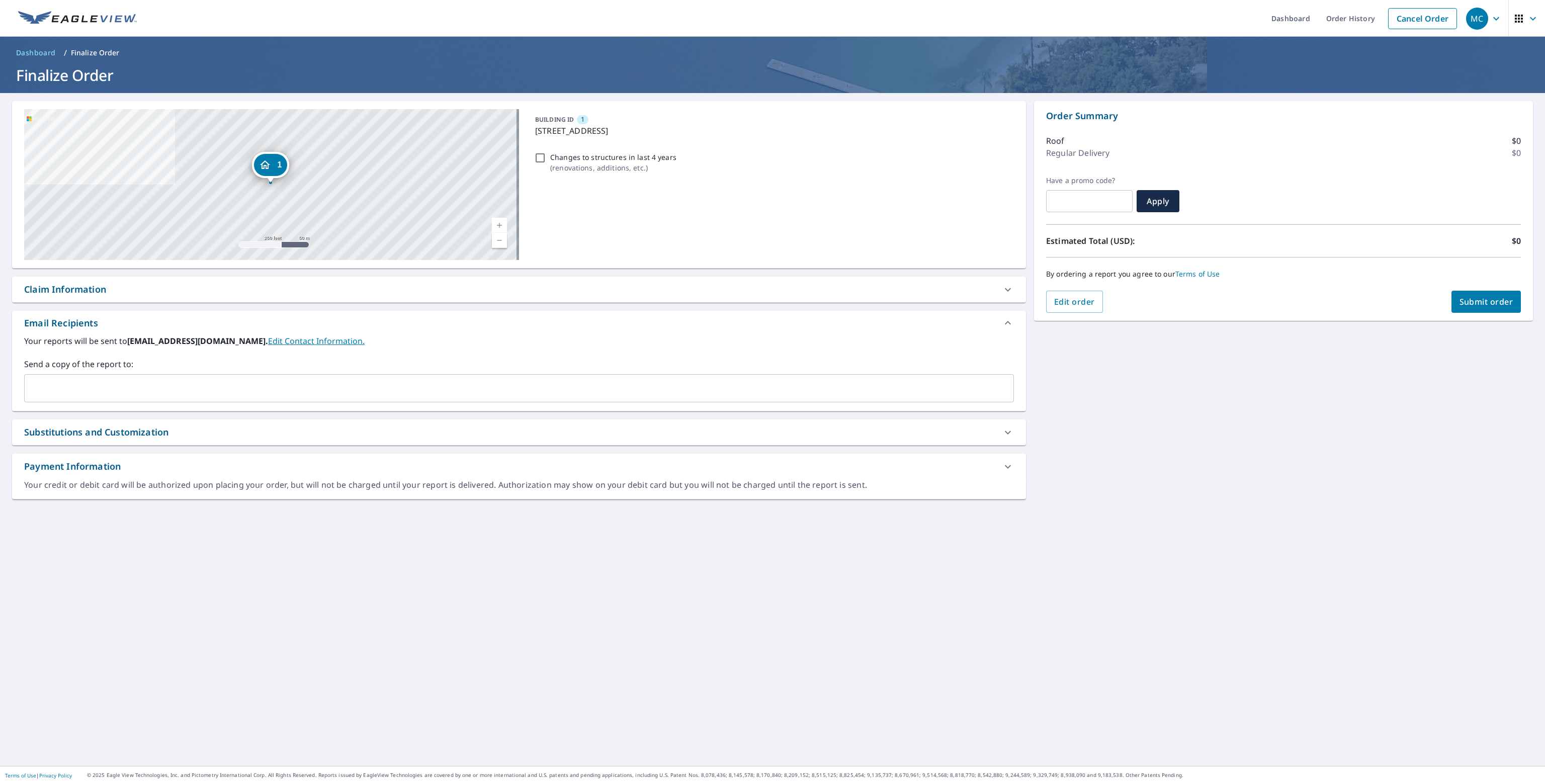
click at [60, 389] on input "text" at bounding box center [511, 388] width 966 height 19
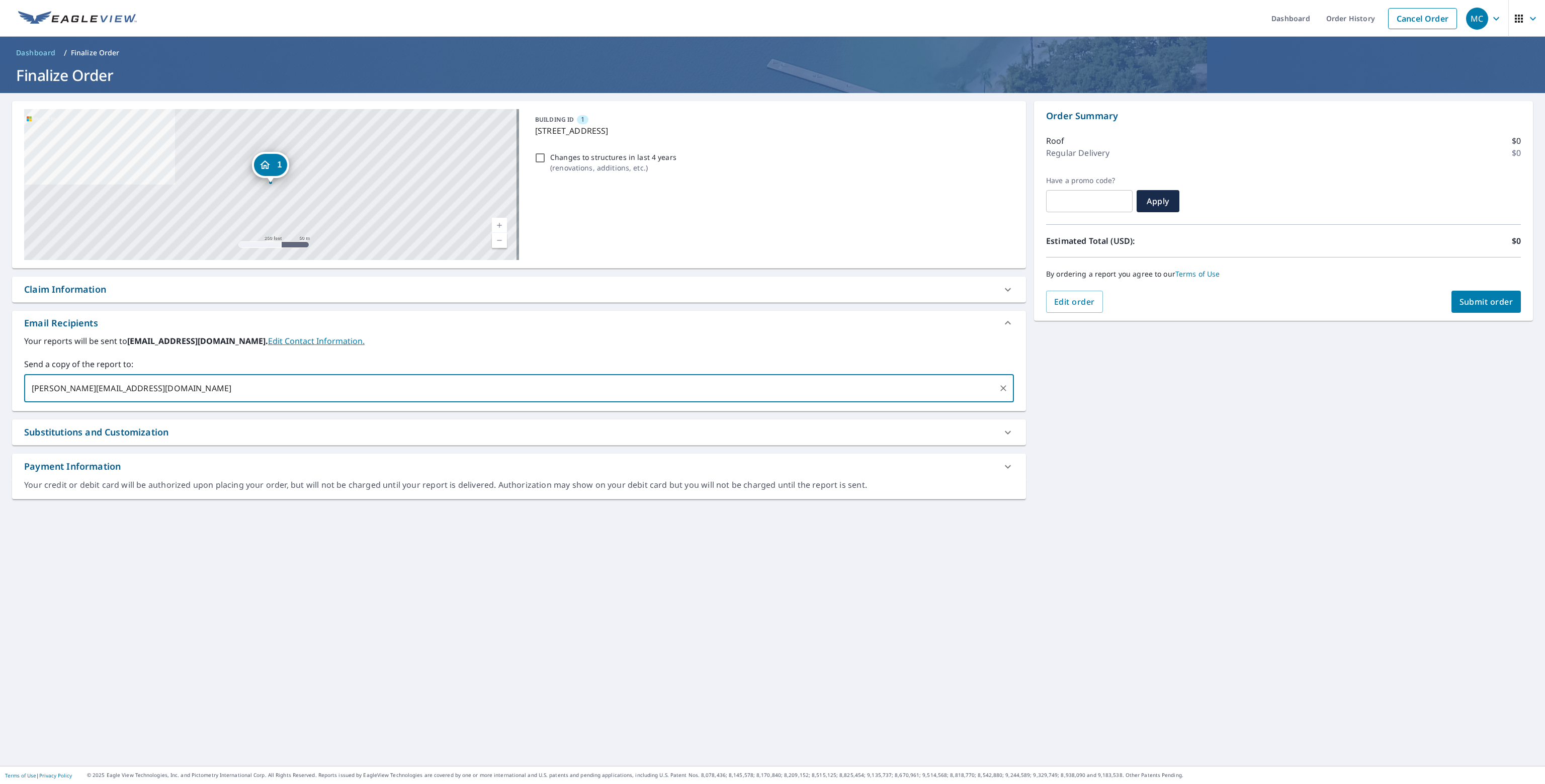
type input "jonathan@vproofing.com"
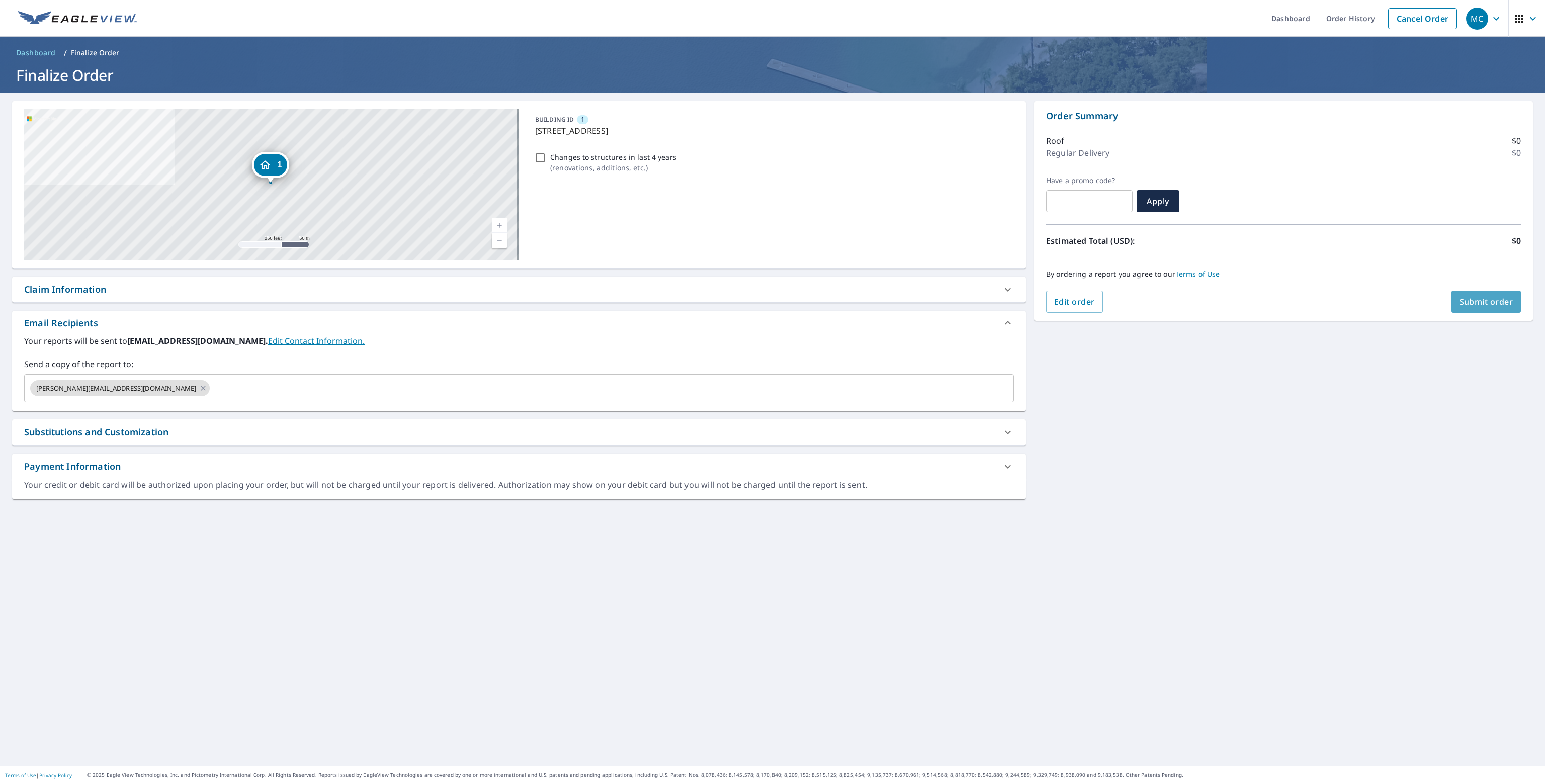
click at [1469, 299] on span "Submit order" at bounding box center [1487, 302] width 54 height 11
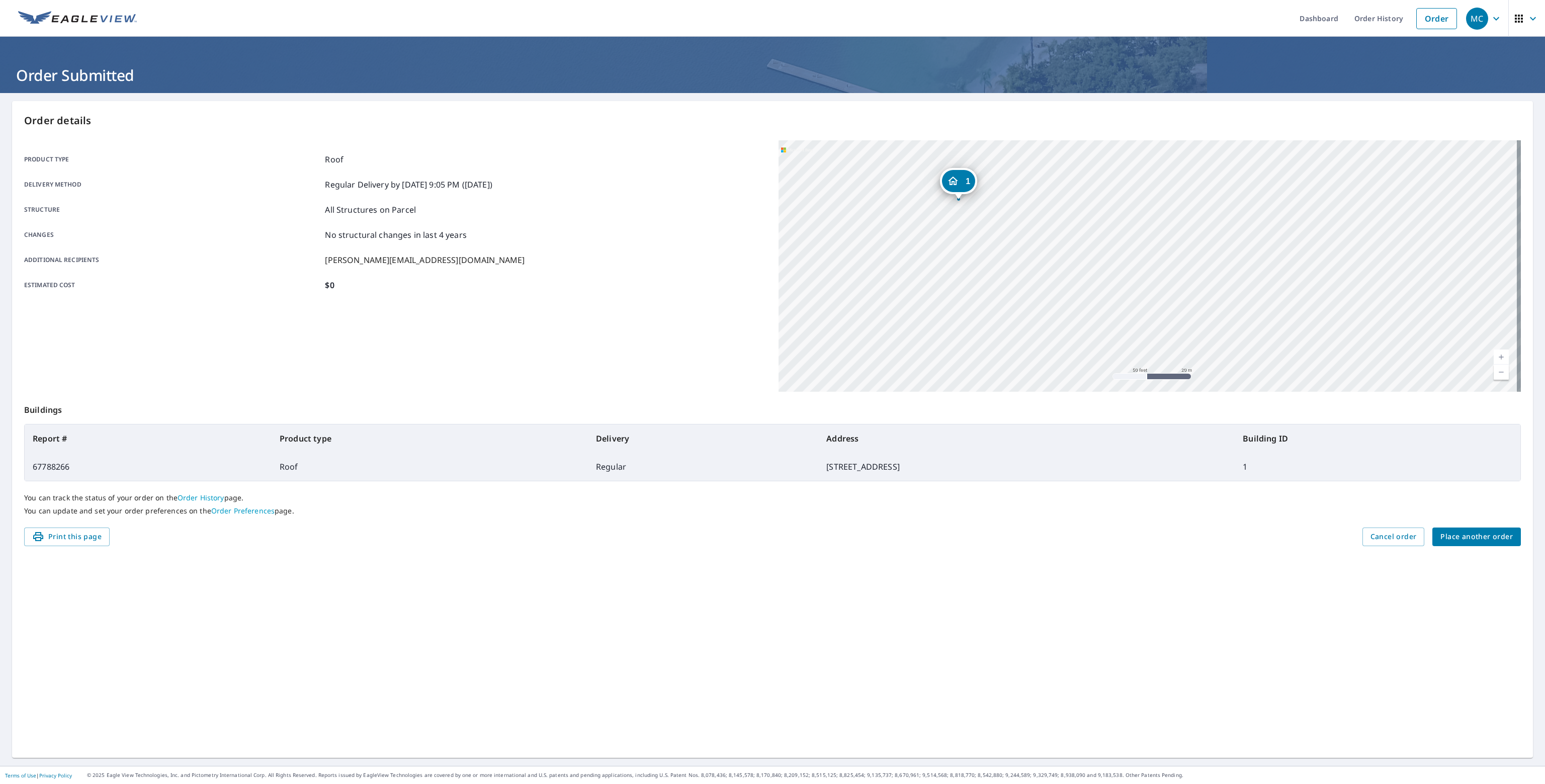
drag, startPoint x: 997, startPoint y: 250, endPoint x: 1015, endPoint y: 355, distance: 106.5
click at [1015, 355] on div "1 484 S 1750 W Ste F Springville, UT 84663" at bounding box center [1150, 265] width 742 height 252
drag, startPoint x: 1370, startPoint y: 16, endPoint x: 1360, endPoint y: 18, distance: 10.2
click at [1370, 16] on link "Order History" at bounding box center [1379, 18] width 65 height 37
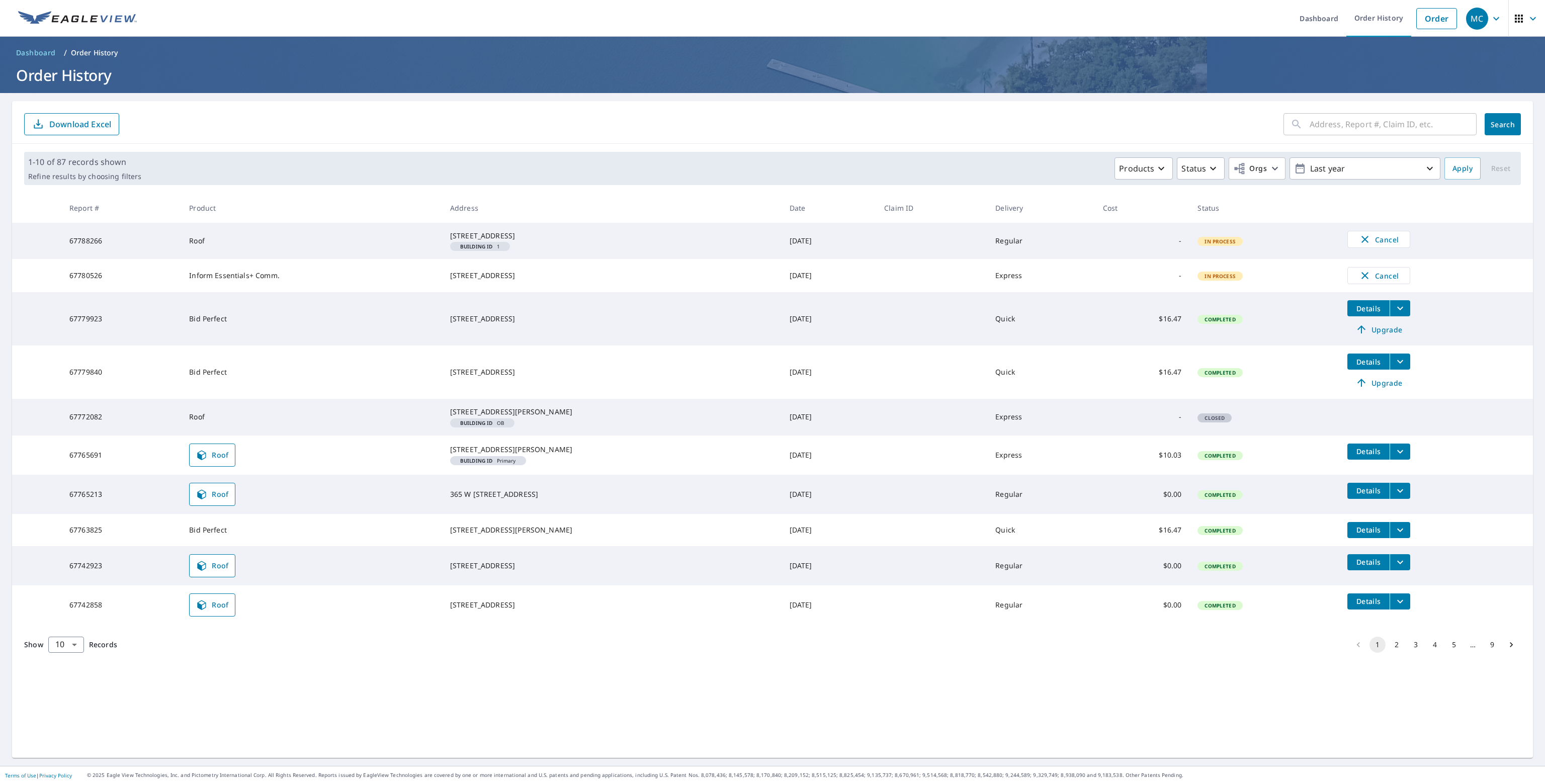
click at [326, 329] on td "Bid Perfect" at bounding box center [311, 319] width 261 height 53
click at [221, 461] on span "Roof" at bounding box center [212, 455] width 33 height 12
click at [1322, 15] on link "Dashboard" at bounding box center [1319, 18] width 55 height 37
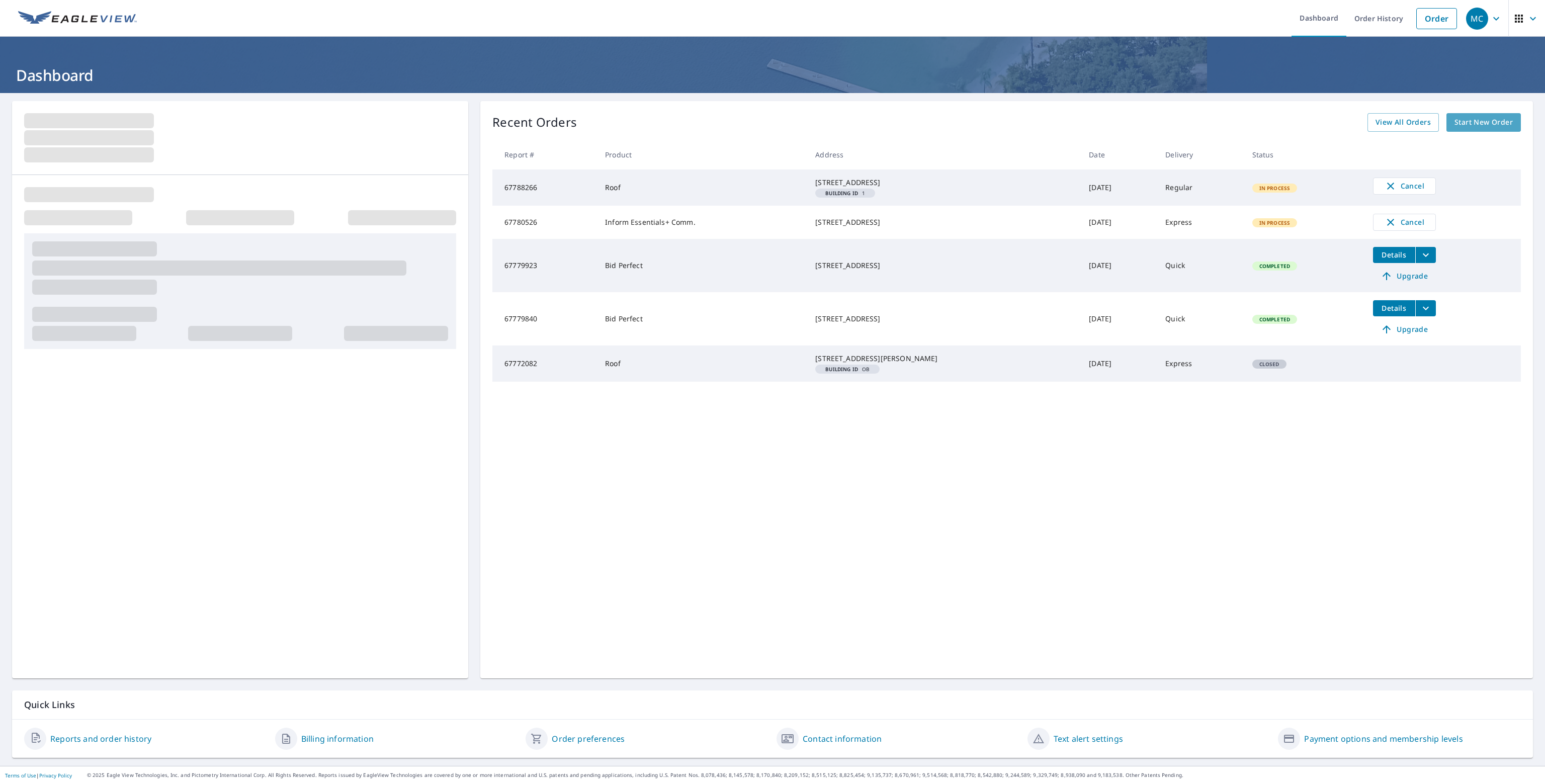
click at [1493, 116] on span "Start New Order" at bounding box center [1484, 122] width 58 height 12
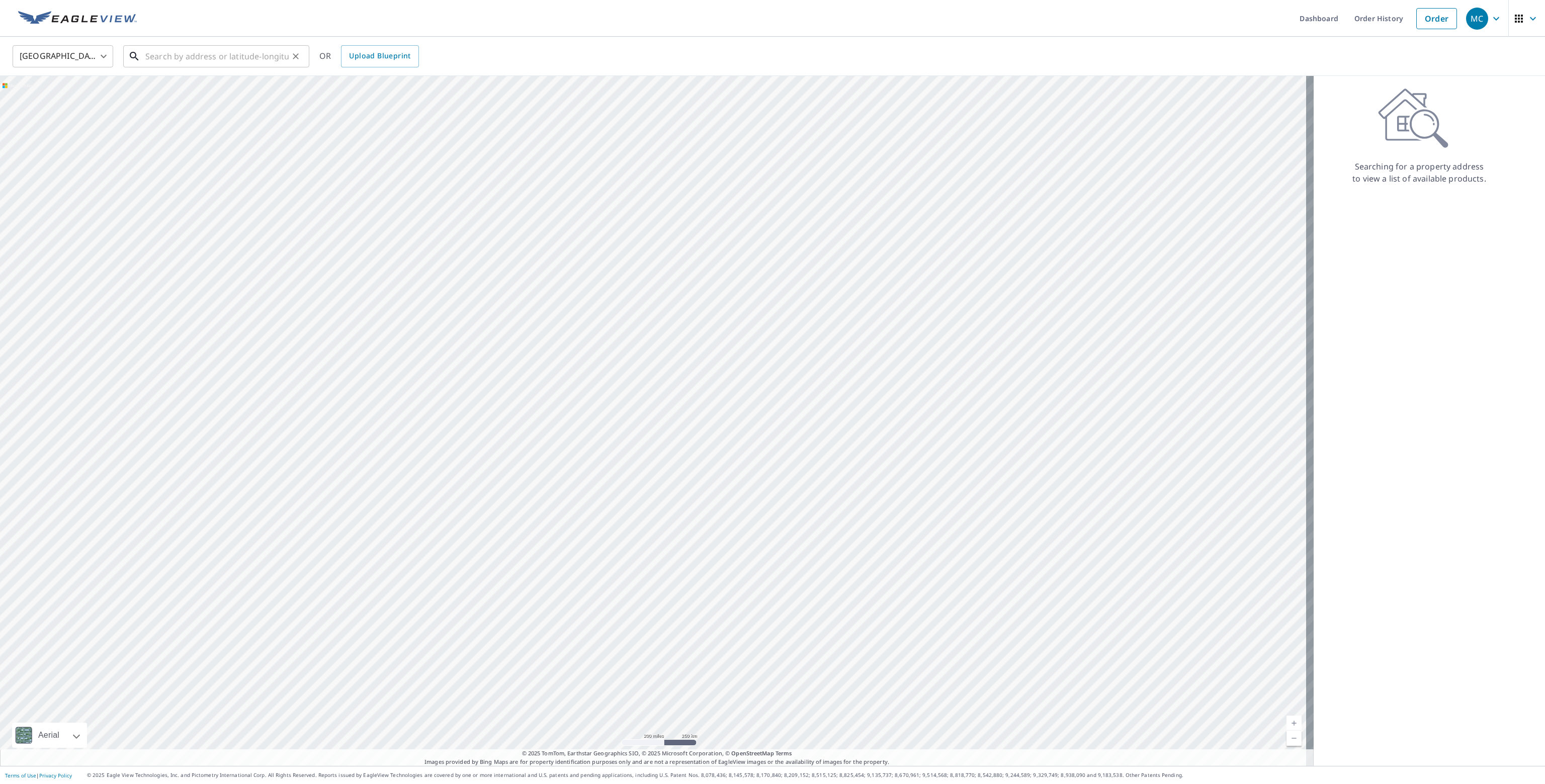
click at [235, 56] on input "text" at bounding box center [217, 56] width 143 height 28
paste input "[STREET_ADDRESS]"
type input "[STREET_ADDRESS]"
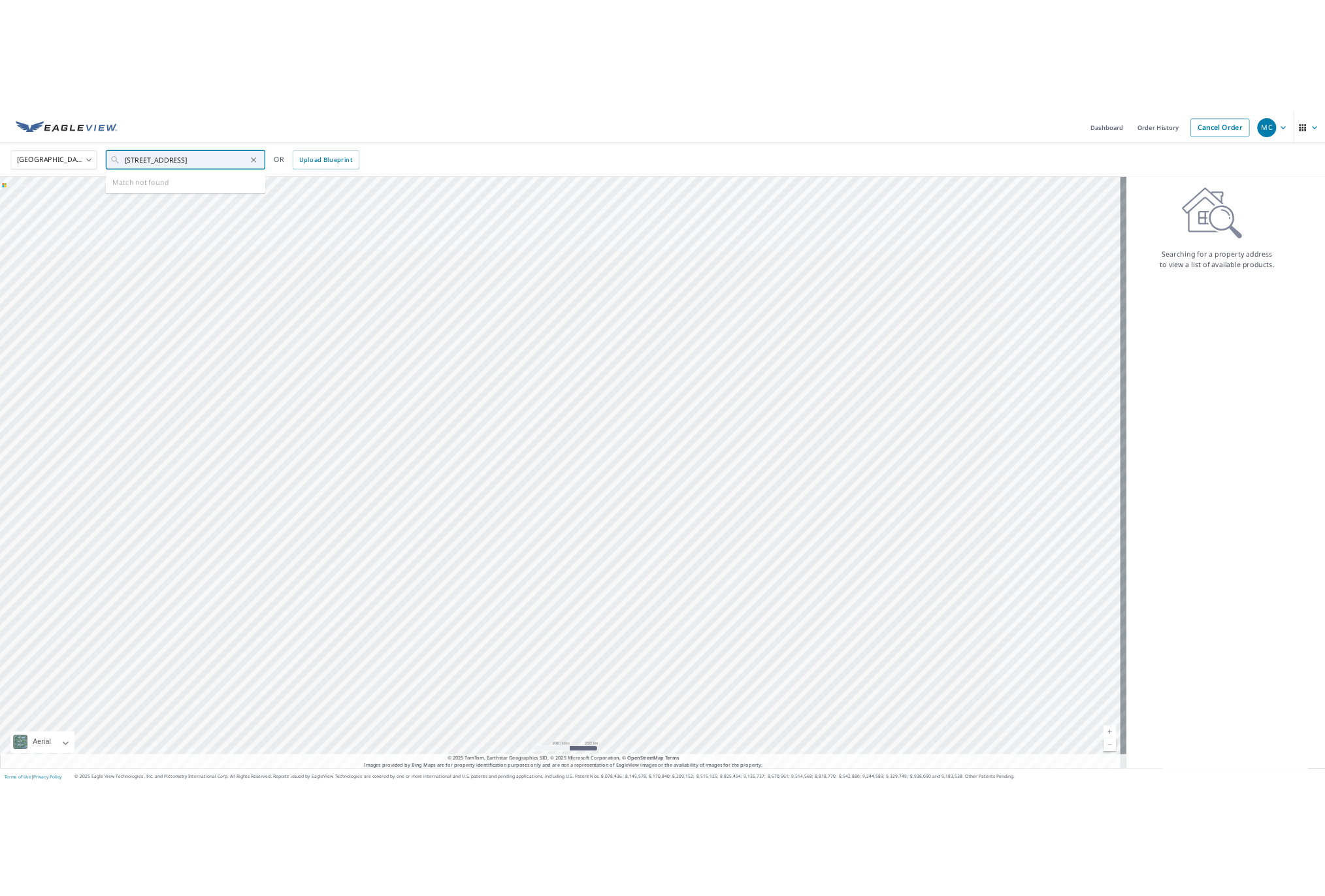
scroll to position [0, 0]
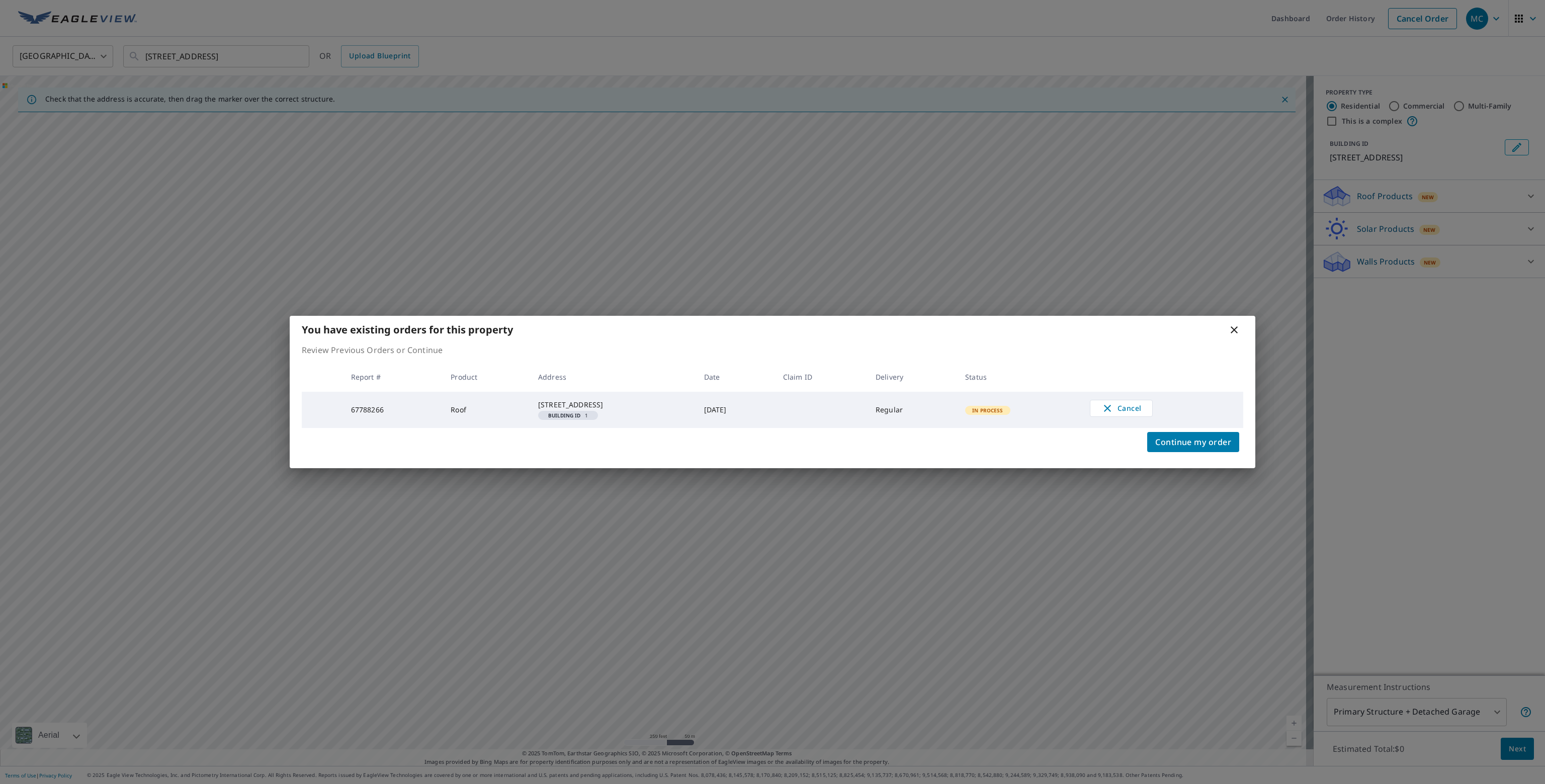
click at [1233, 326] on icon at bounding box center [1234, 329] width 7 height 7
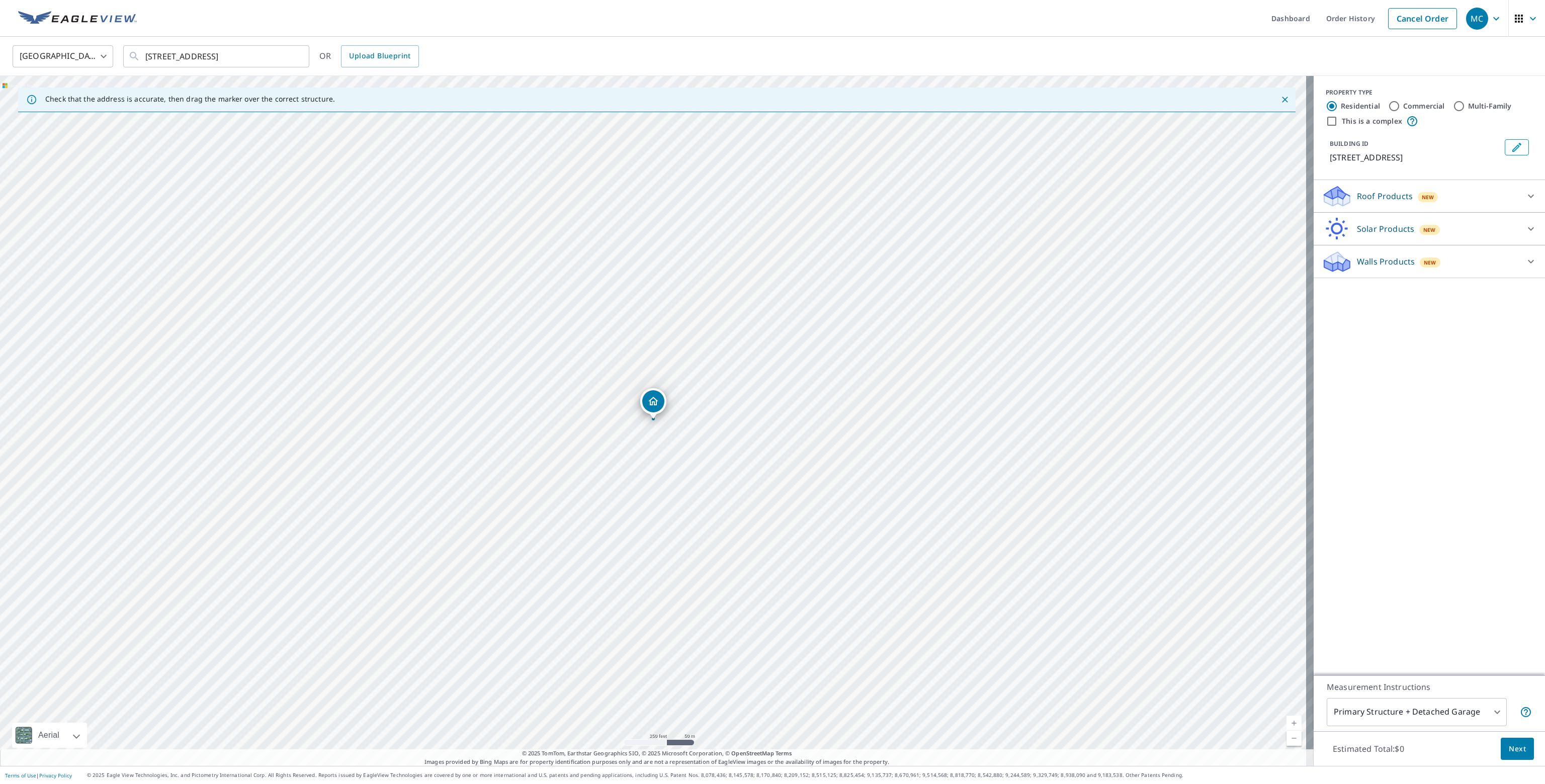
click at [1525, 192] on icon at bounding box center [1531, 196] width 12 height 12
click at [1388, 107] on input "Commercial" at bounding box center [1394, 106] width 12 height 12
radio input "true"
type input "4"
click at [1455, 106] on input "Multi-Family" at bounding box center [1460, 106] width 12 height 12
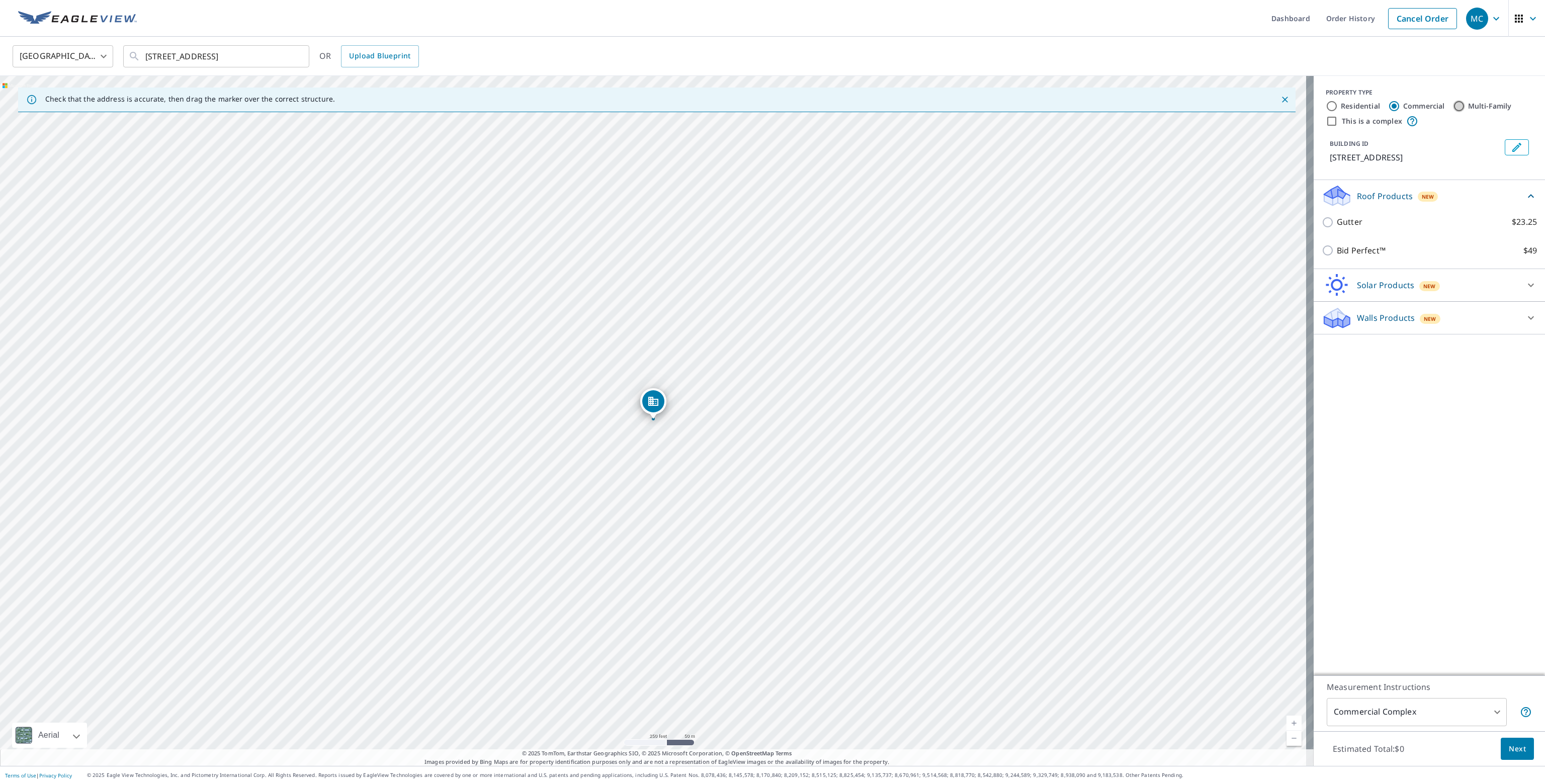
radio input "true"
type input "2"
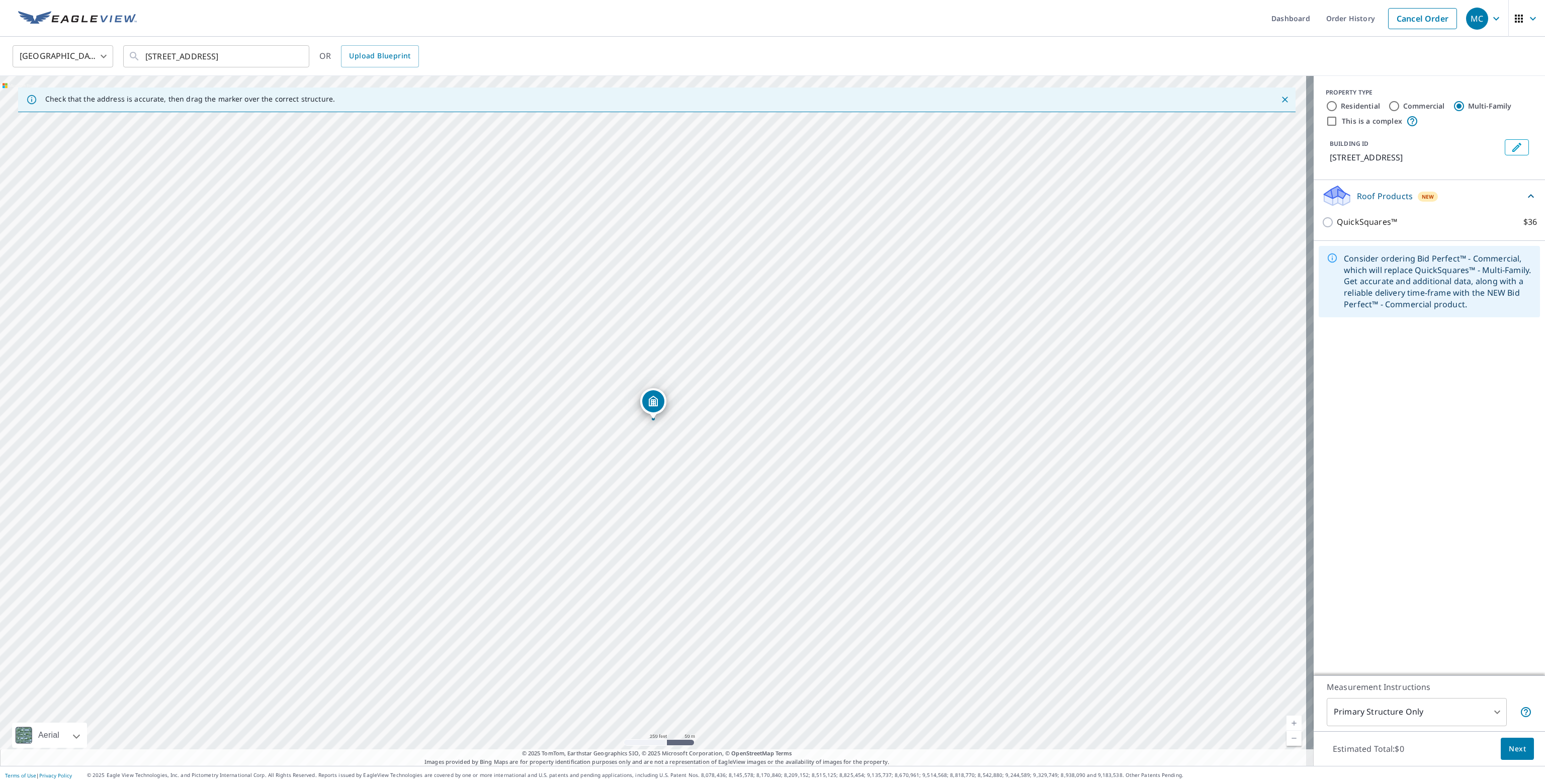
click at [1388, 104] on input "Commercial" at bounding box center [1394, 106] width 12 height 12
radio input "true"
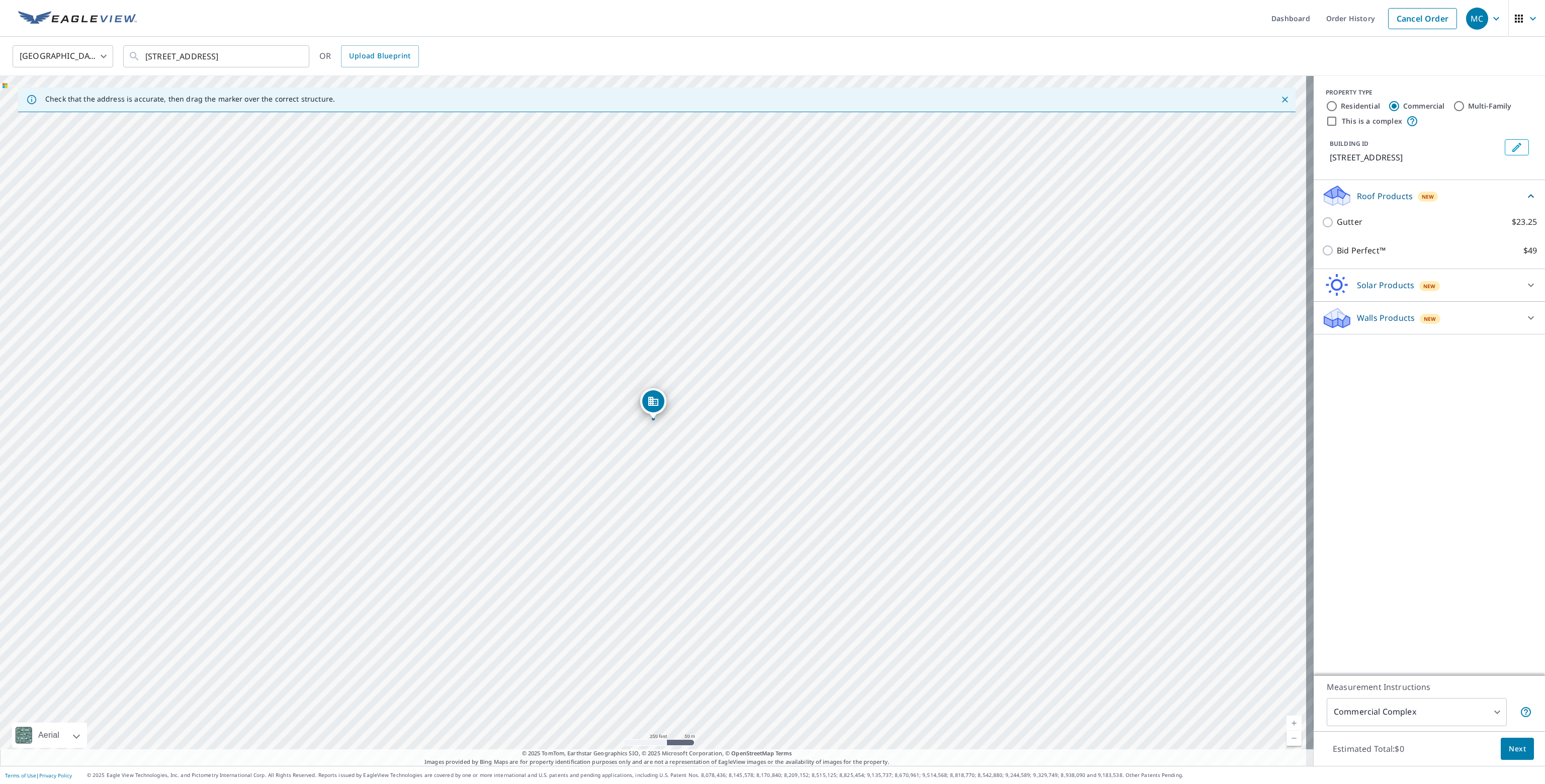
click at [1525, 284] on icon at bounding box center [1531, 285] width 12 height 12
click at [1528, 345] on icon at bounding box center [1531, 346] width 6 height 4
click at [1493, 712] on body "MC MC Dashboard Order History Cancel Order MC [GEOGRAPHIC_DATA] [GEOGRAPHIC_DAT…" at bounding box center [772, 392] width 1545 height 784
click at [1400, 709] on li "Primary Structure Only" at bounding box center [1410, 709] width 180 height 18
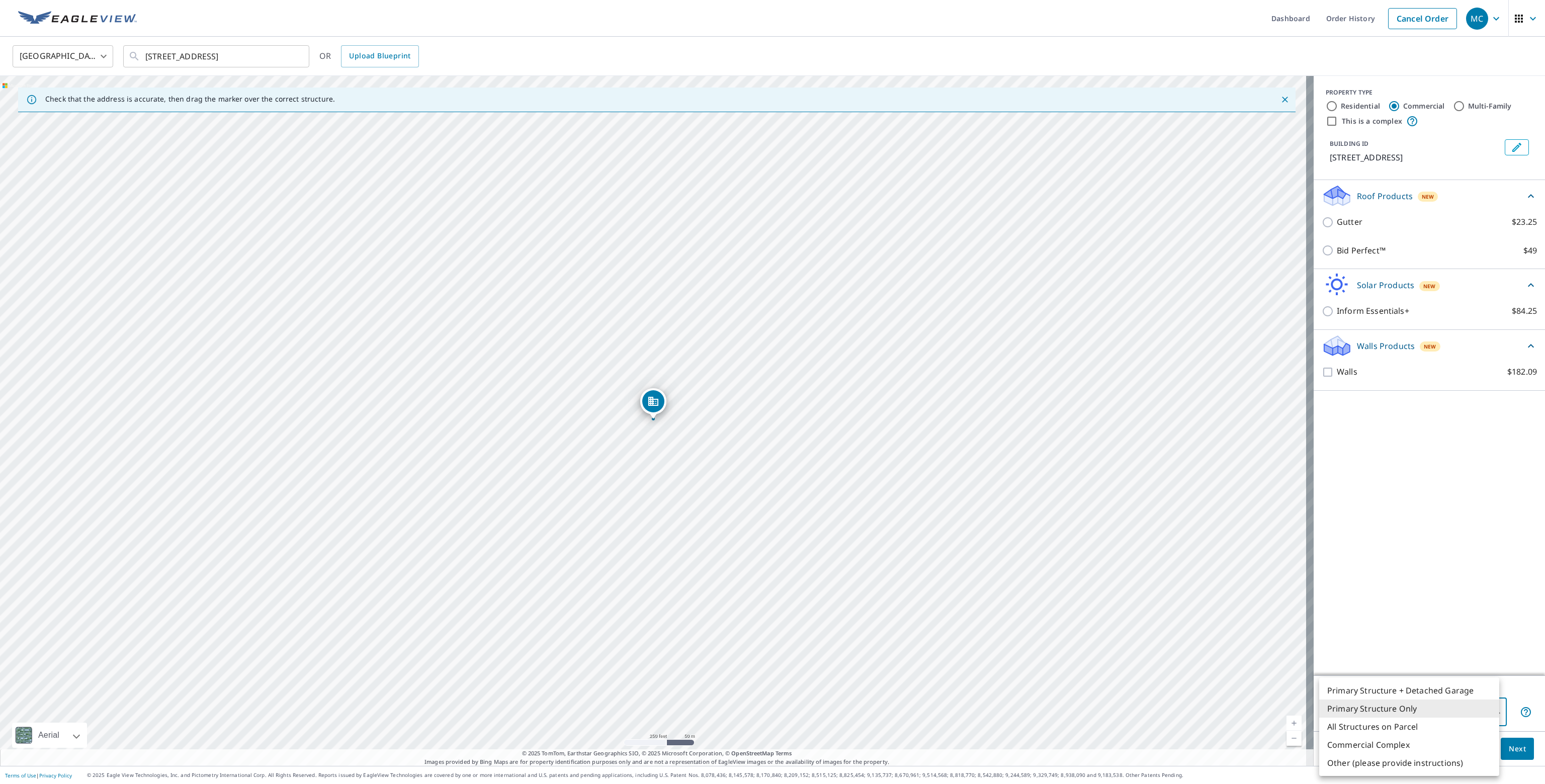
click at [1396, 709] on body "MC MC Dashboard Order History Cancel Order MC [GEOGRAPHIC_DATA] [GEOGRAPHIC_DAT…" at bounding box center [772, 392] width 1545 height 784
click at [1393, 691] on li "Primary Structure + Detached Garage" at bounding box center [1410, 691] width 180 height 18
click at [1416, 711] on body "MC MC Dashboard Order History Cancel Order MC [GEOGRAPHIC_DATA] [GEOGRAPHIC_DAT…" at bounding box center [772, 392] width 1545 height 784
click at [1384, 730] on li "All Structures on Parcel" at bounding box center [1410, 727] width 180 height 18
type input "3"
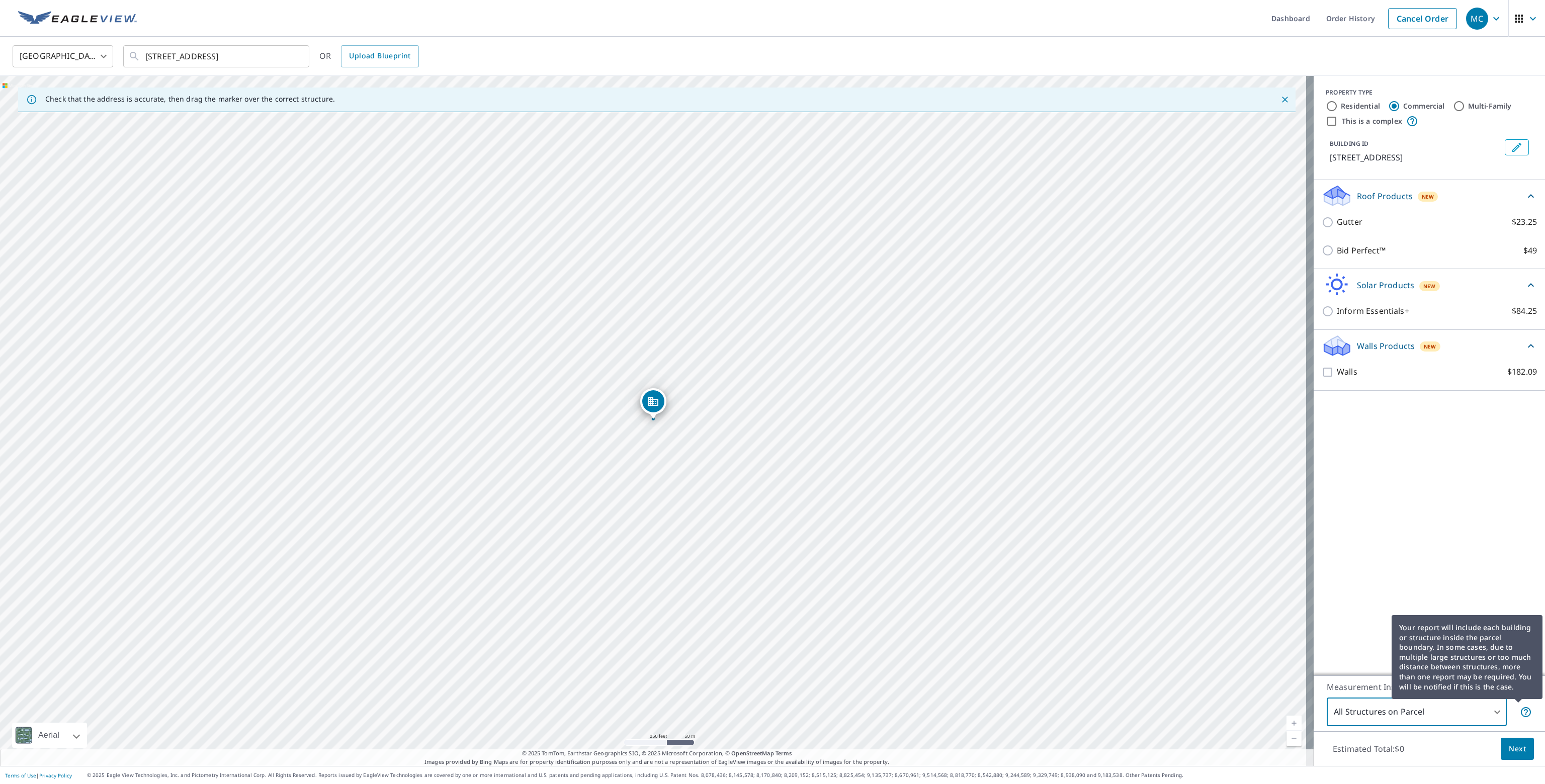
click at [1520, 712] on icon at bounding box center [1527, 712] width 12 height 12
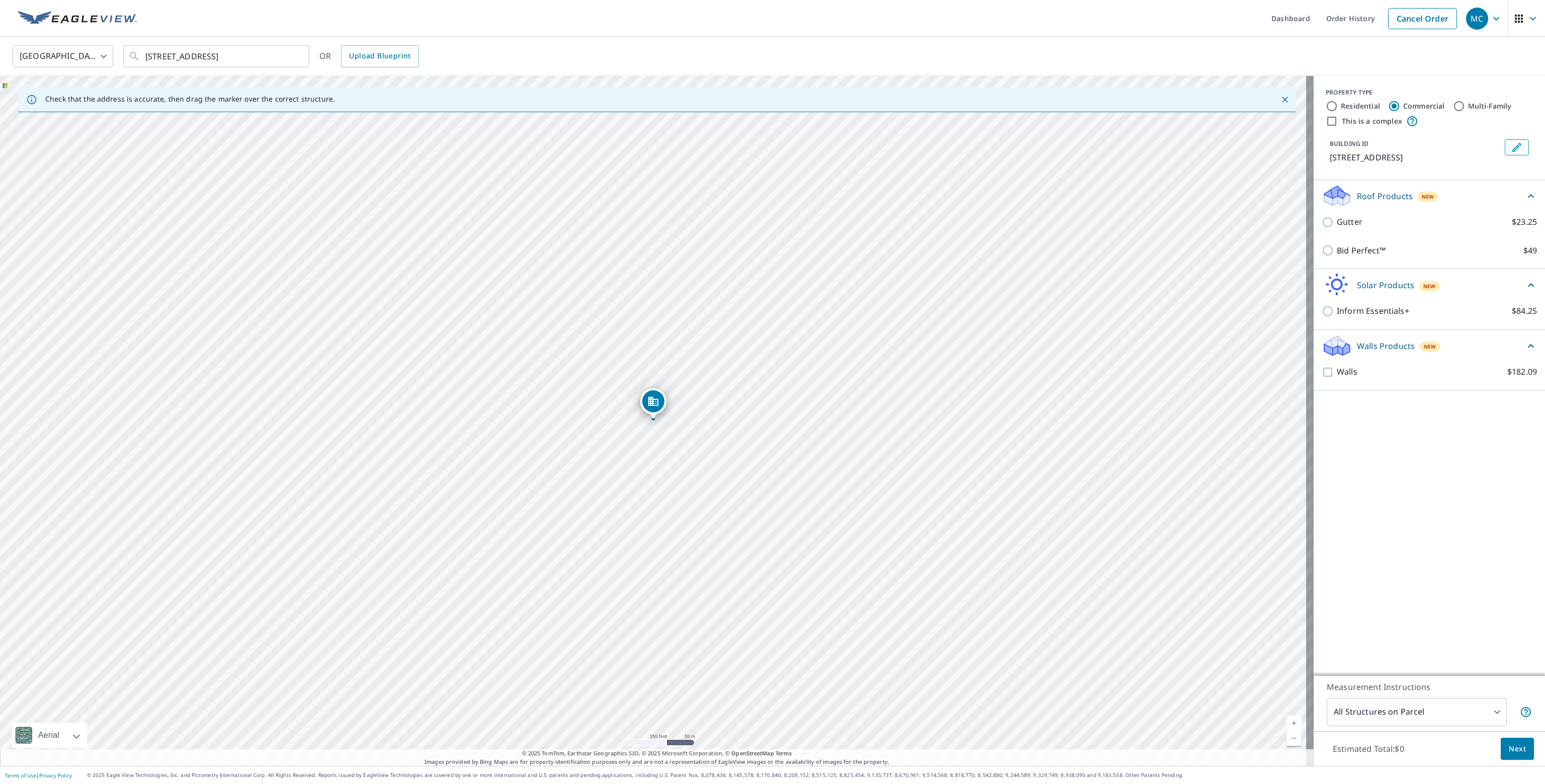
click at [1427, 534] on div "PROPERTY TYPE Residential Commercial Multi-Family This is a complex BUILDING ID…" at bounding box center [1430, 375] width 232 height 599
click at [1326, 105] on input "Residential" at bounding box center [1332, 106] width 12 height 12
radio input "true"
type input "1"
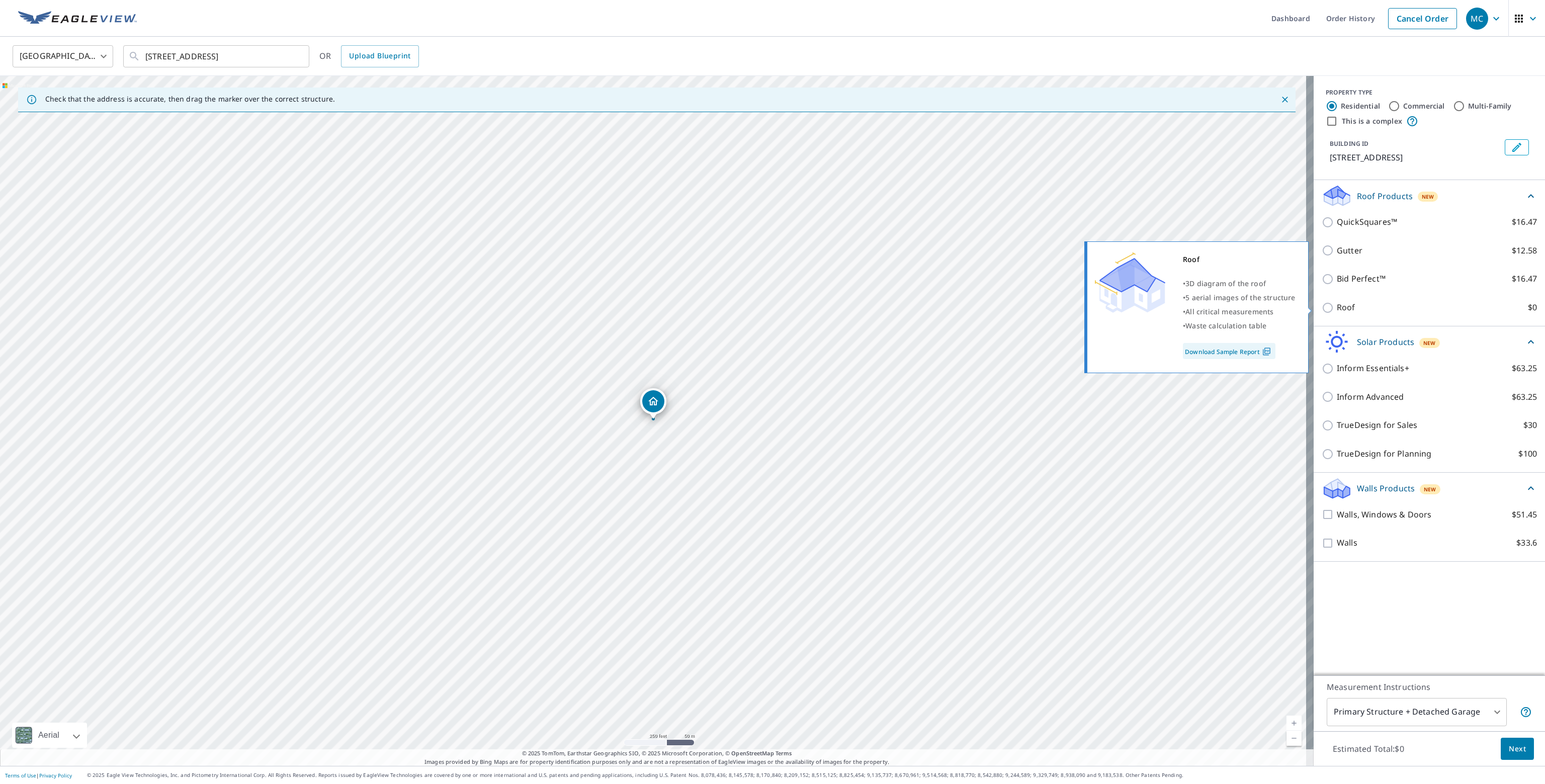
click at [1322, 305] on input "Roof $0" at bounding box center [1330, 308] width 15 height 12
checkbox input "true"
type input "3"
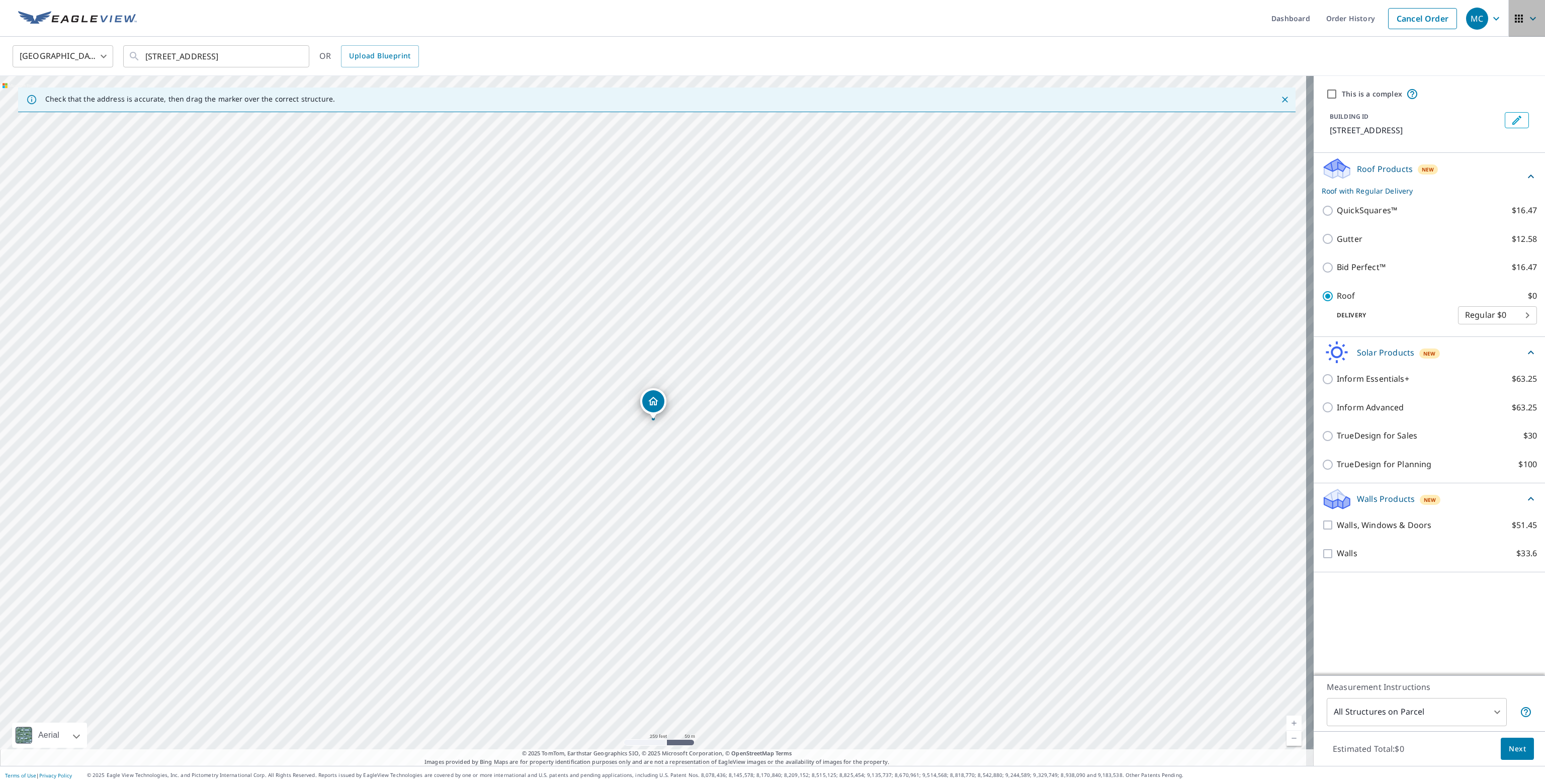
click at [1519, 18] on span "button" at bounding box center [1527, 18] width 28 height 24
click at [1490, 17] on icon "button" at bounding box center [1497, 18] width 12 height 12
click at [1423, 54] on link "Order Preferences" at bounding box center [1437, 52] width 125 height 28
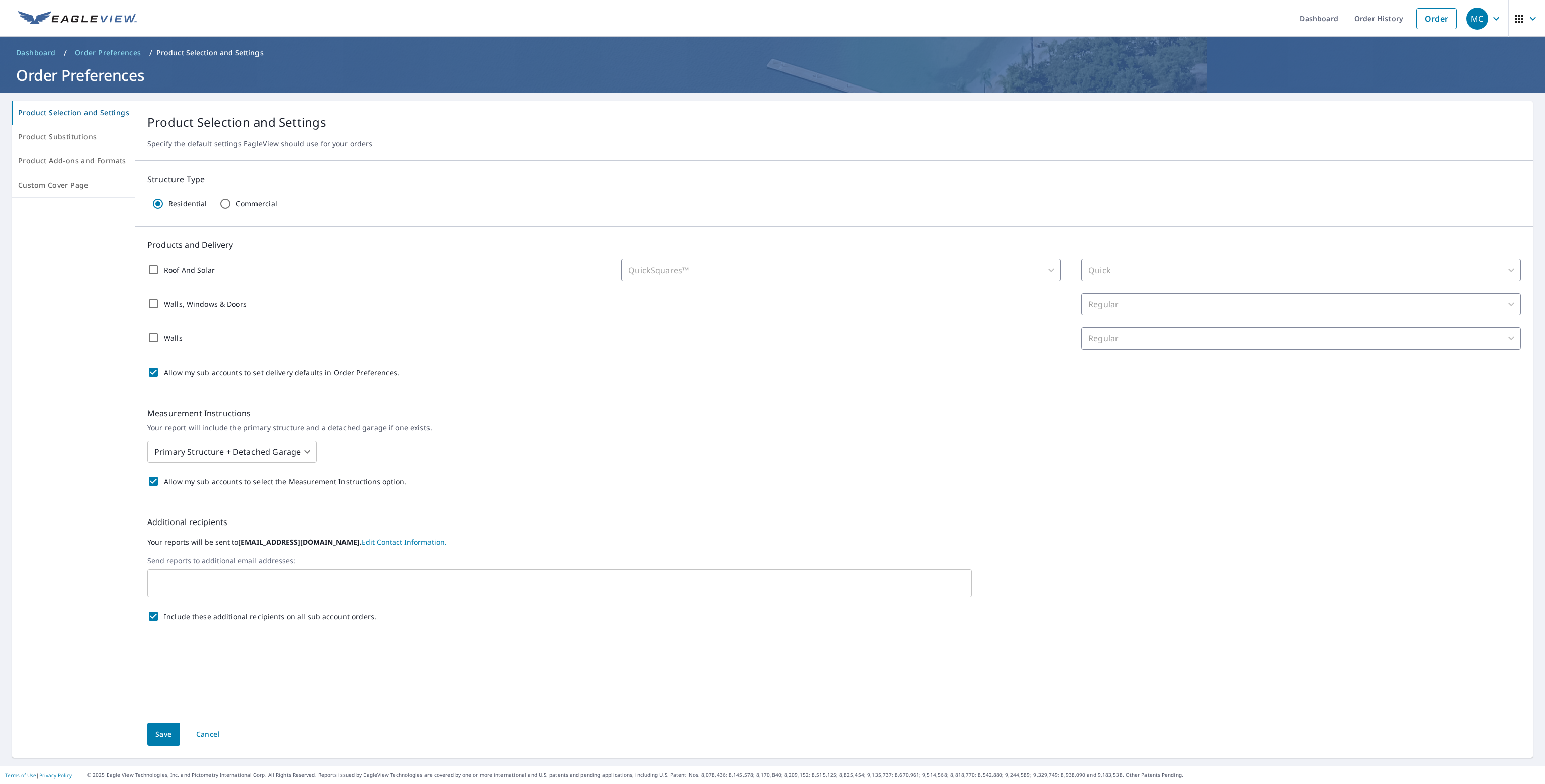
click at [1033, 272] on div "QuickSquares™" at bounding box center [840, 270] width 439 height 22
click at [151, 338] on input "Walls" at bounding box center [153, 338] width 21 height 21
click at [1176, 339] on body "MC MC Dashboard Order History Order MC Dashboard / Order Preferences / Product …" at bounding box center [772, 392] width 1545 height 784
click at [1176, 339] on li "Regular" at bounding box center [1294, 339] width 438 height 18
click at [149, 338] on input "Walls" at bounding box center [153, 338] width 21 height 21
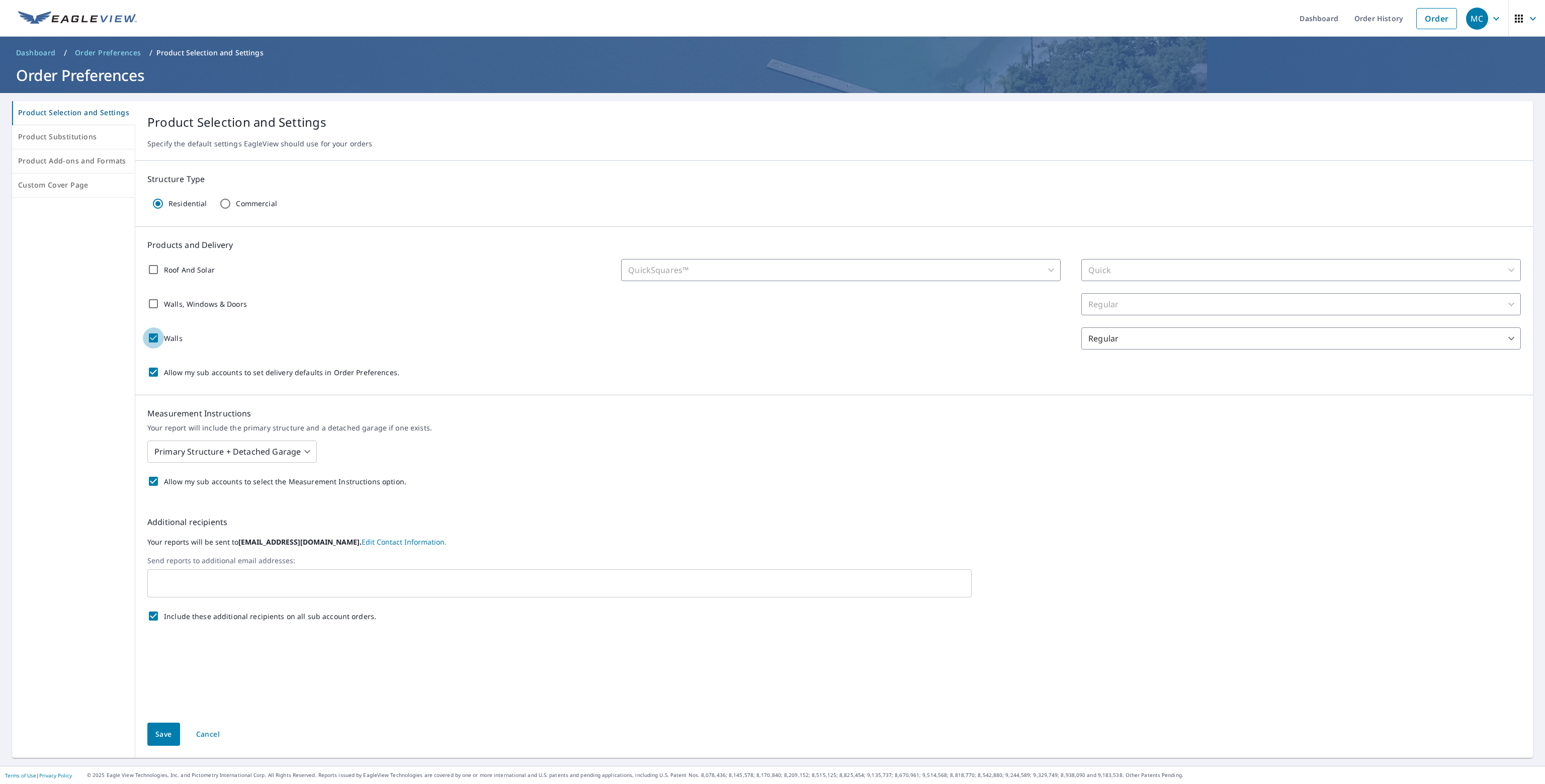
checkbox input "false"
click at [224, 205] on input "Commercial" at bounding box center [225, 203] width 21 height 21
radio input "true"
radio input "false"
checkbox input "false"
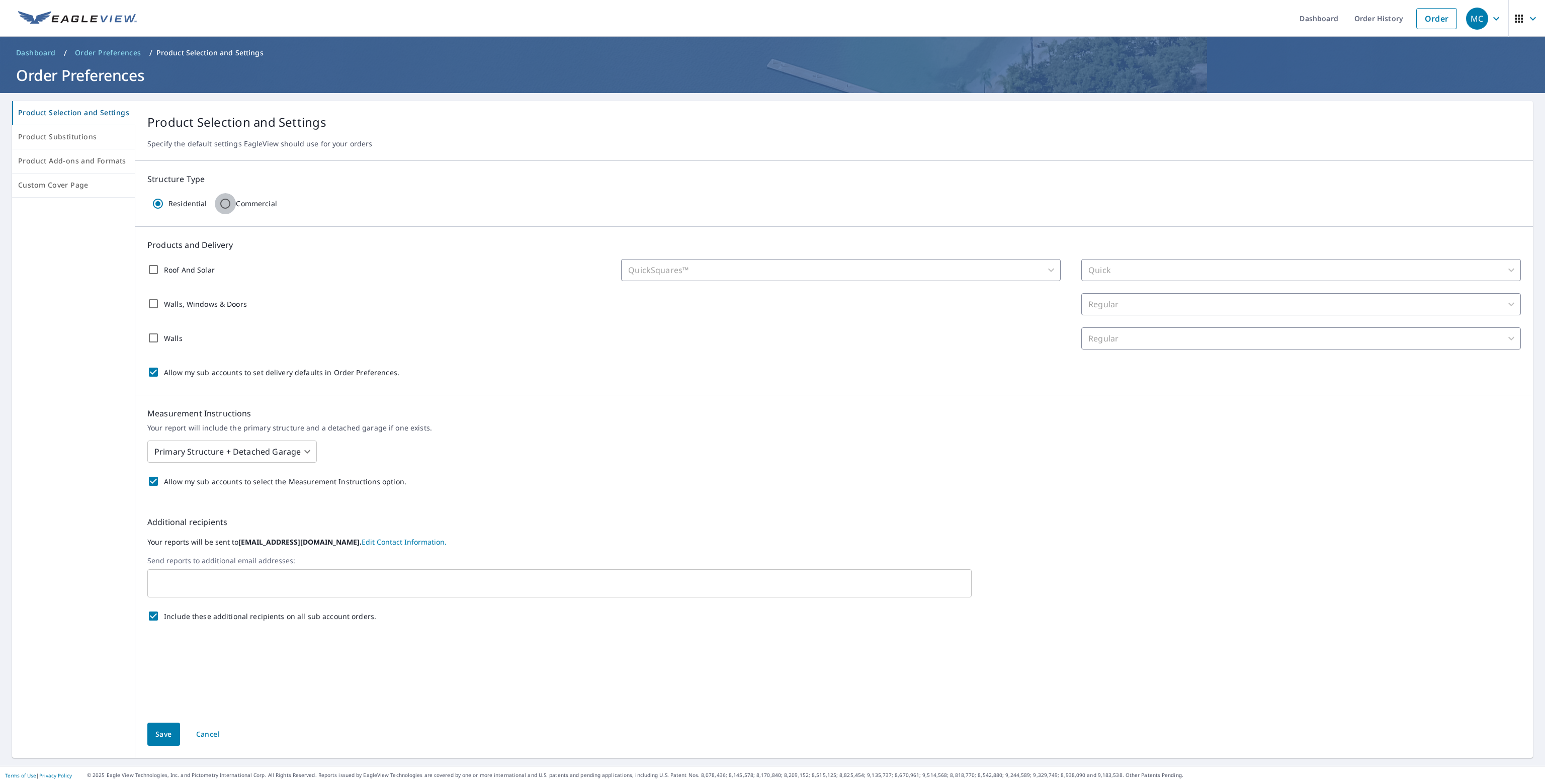
type input "47"
type input "8"
checkbox input "false"
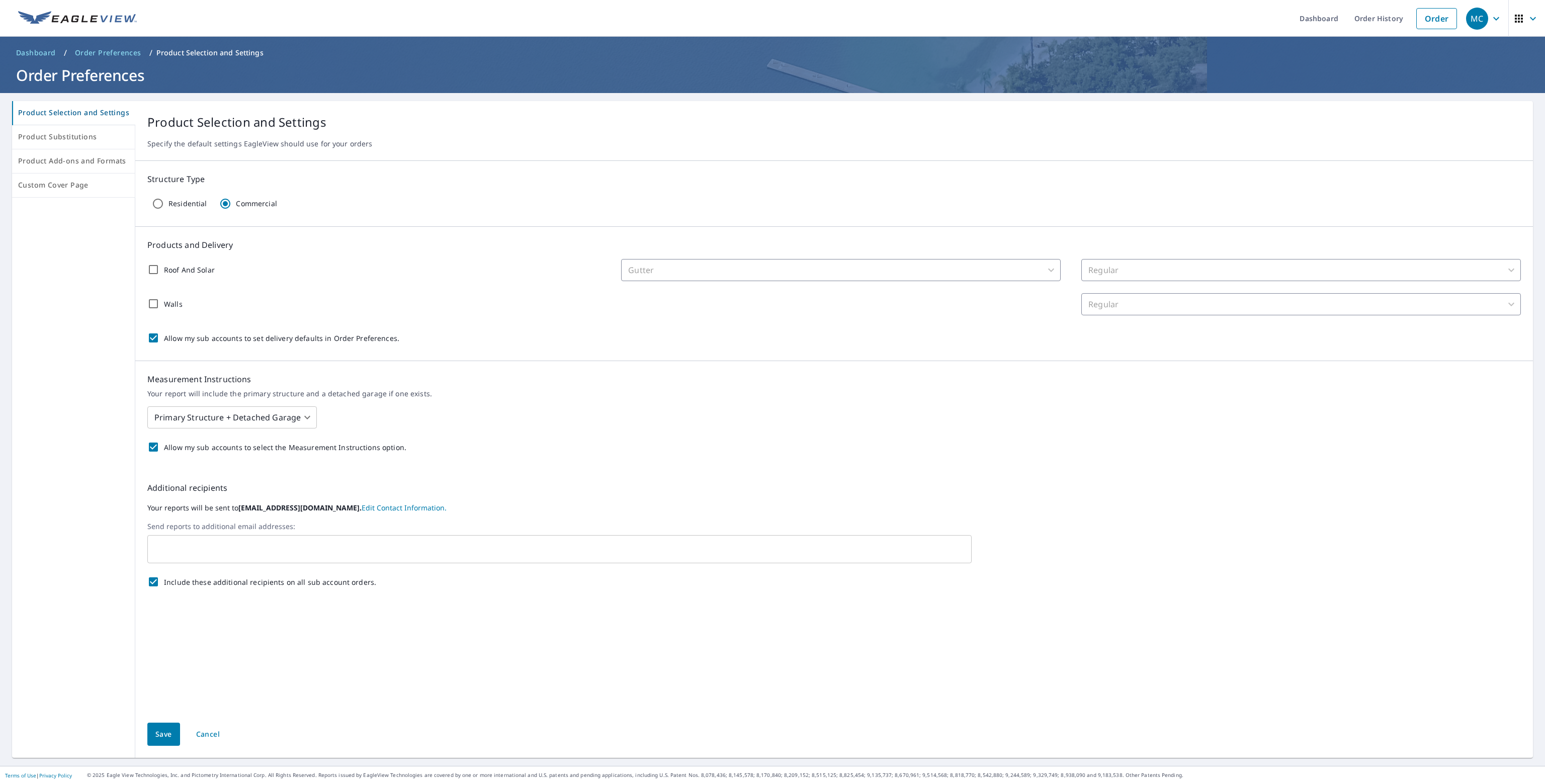
click at [152, 269] on input "Roof And Solar" at bounding box center [153, 269] width 21 height 21
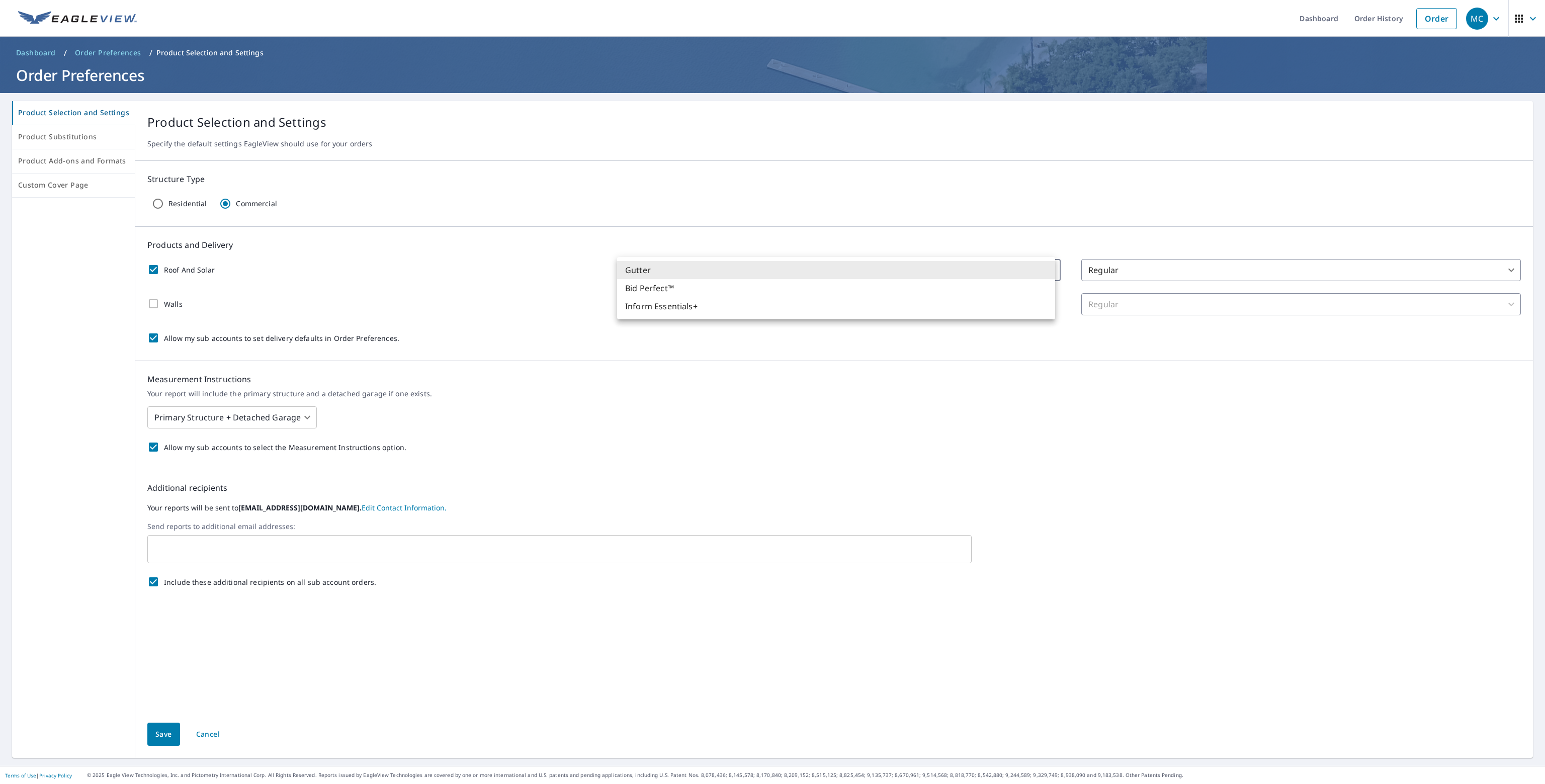
click at [1046, 268] on body "MC MC Dashboard Order History Order MC Dashboard / Order Preferences / Product …" at bounding box center [772, 392] width 1545 height 784
click at [1119, 269] on div at bounding box center [772, 392] width 1545 height 784
click at [1145, 268] on body "MC MC Dashboard Order History Order MC Dashboard / Order Preferences / Product …" at bounding box center [772, 392] width 1545 height 784
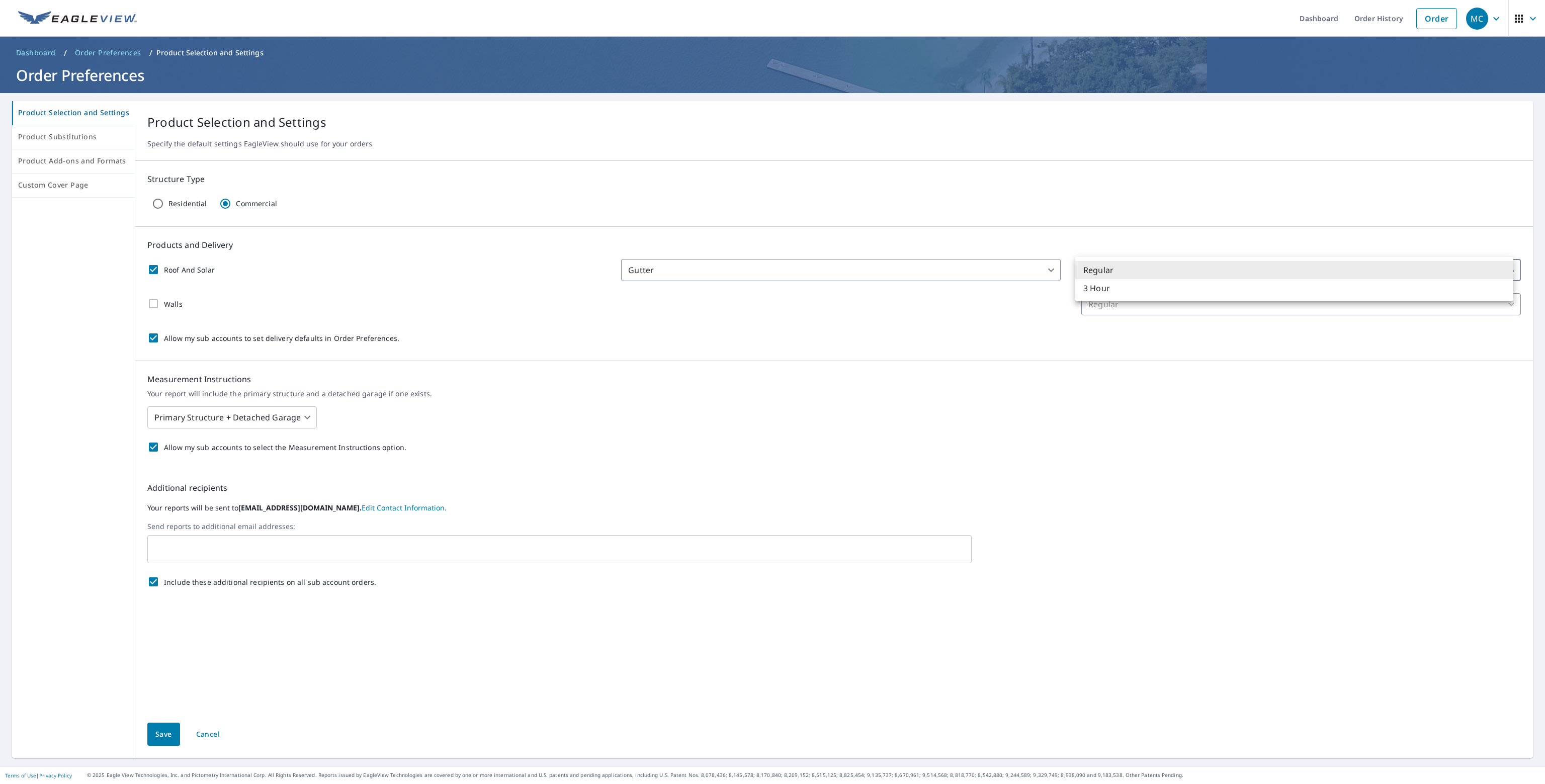
click at [1145, 268] on li "Regular" at bounding box center [1294, 270] width 438 height 18
click at [692, 272] on body "MC MC Dashboard Order History Order MC Dashboard / Order Preferences / Product …" at bounding box center [772, 392] width 1545 height 784
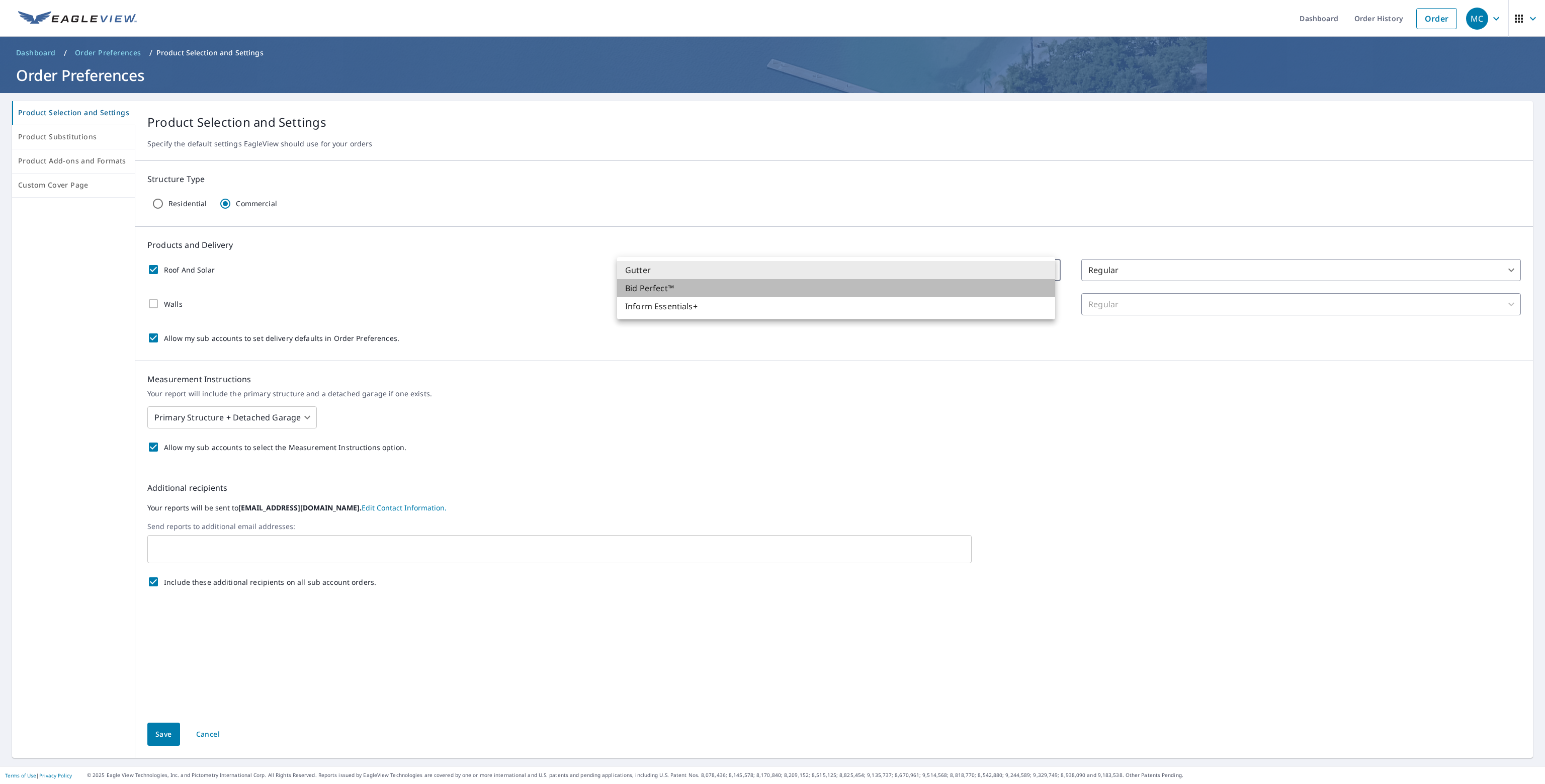
click at [649, 287] on li "Bid Perfect™" at bounding box center [836, 289] width 438 height 18
checkbox input "true"
type input "102"
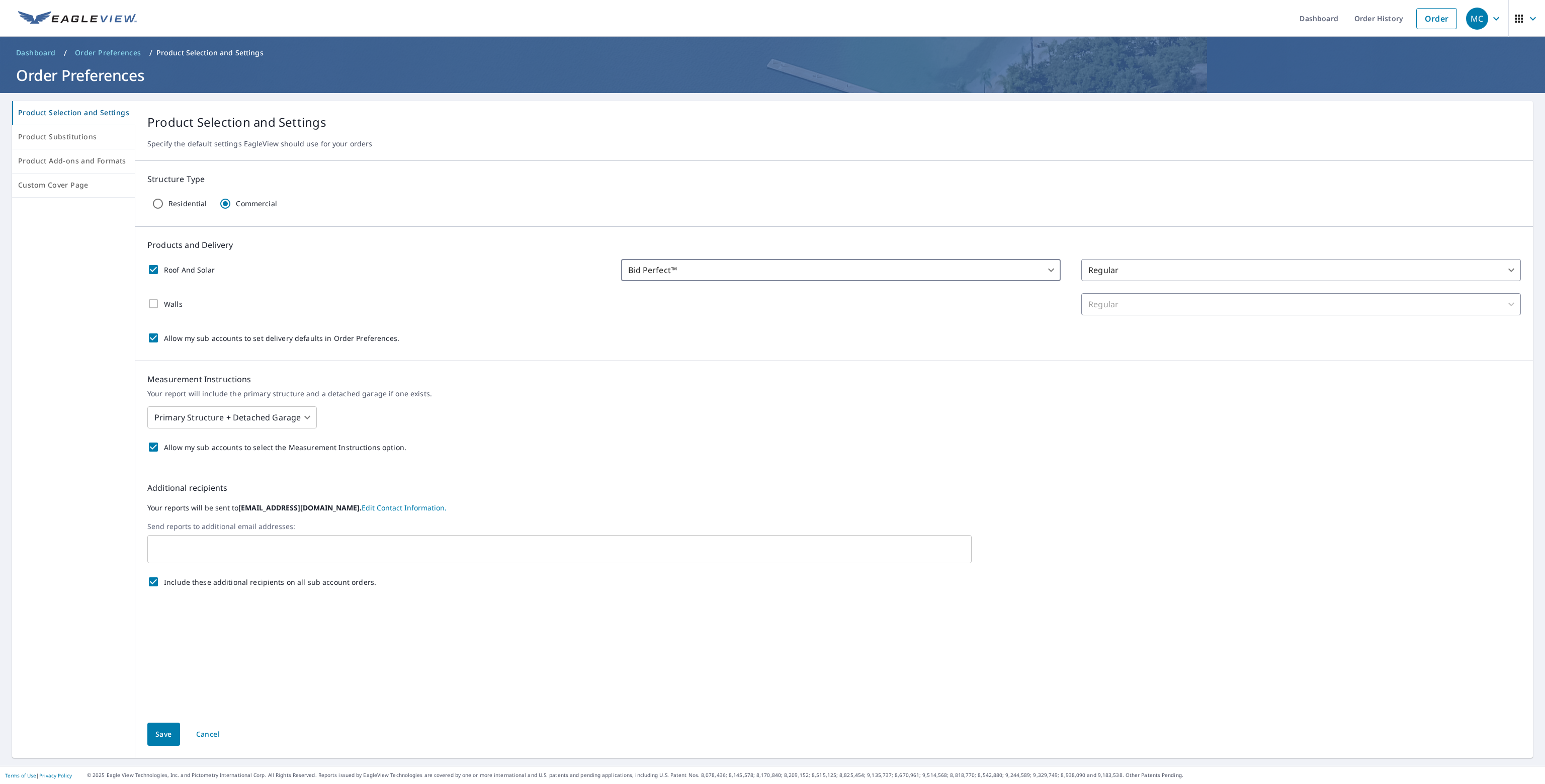
click at [150, 302] on div "Walls" at bounding box center [165, 303] width 35 height 21
click at [151, 304] on div "Walls" at bounding box center [165, 303] width 35 height 21
click at [152, 302] on div "Walls" at bounding box center [165, 303] width 35 height 21
drag, startPoint x: 1062, startPoint y: 269, endPoint x: 1051, endPoint y: 273, distance: 11.7
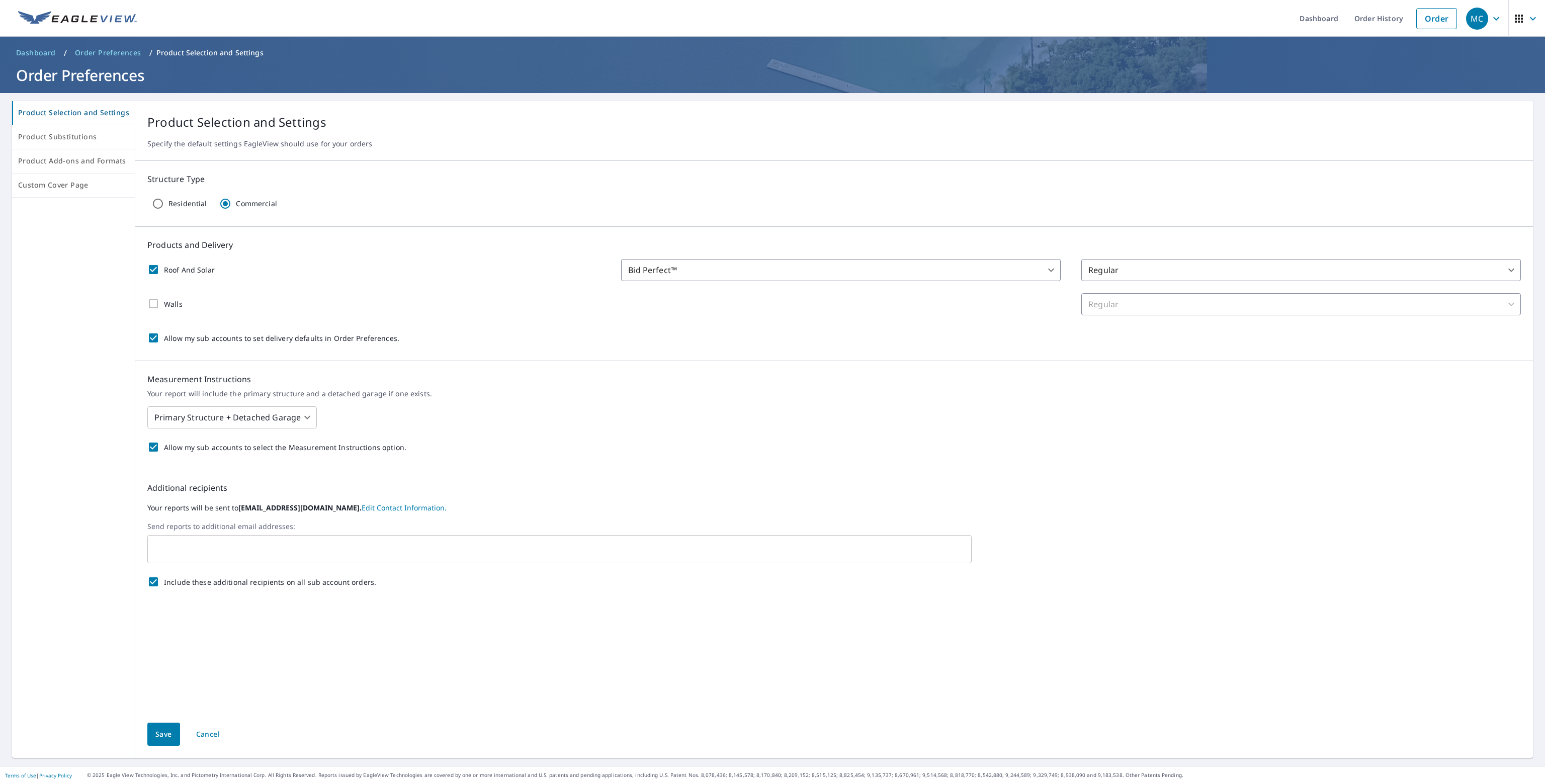
click at [1059, 270] on div "Roof And Solar Bid Perfect™ 102 ​ Regular 8 ​" at bounding box center [834, 270] width 1373 height 22
click at [1040, 269] on body "MC MC Dashboard Order History Order MC Dashboard / Order Preferences / Product …" at bounding box center [772, 392] width 1545 height 784
click at [151, 269] on div at bounding box center [772, 392] width 1545 height 784
click at [152, 269] on input "Roof And Solar" at bounding box center [153, 269] width 21 height 21
checkbox input "false"
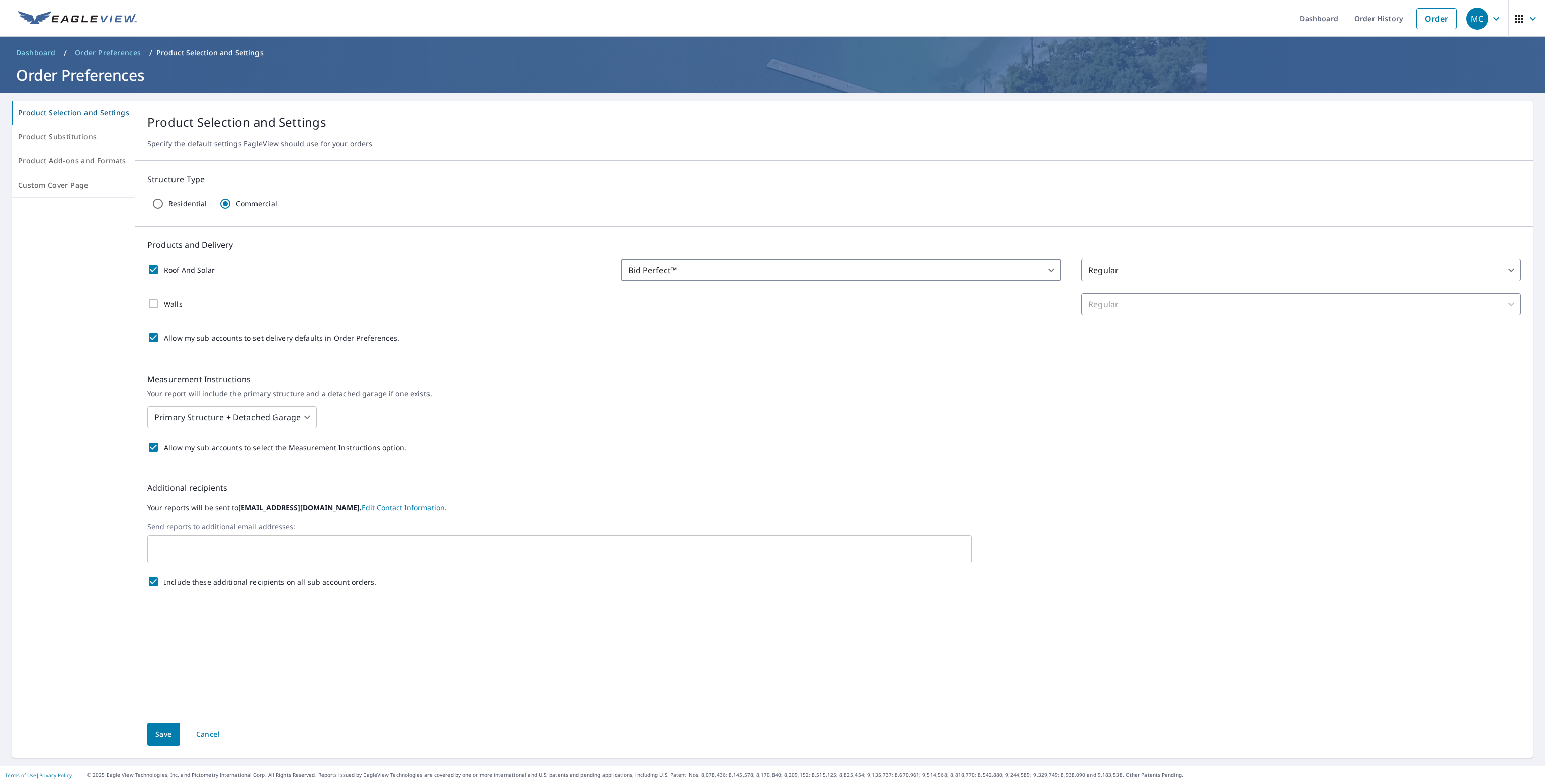
type input "47"
click at [301, 416] on body "MC MC Dashboard Order History Order MC Dashboard / Order Preferences / Product …" at bounding box center [772, 392] width 1545 height 784
click at [503, 395] on div at bounding box center [772, 392] width 1545 height 784
click at [300, 416] on body "MC MC Dashboard Order History Order MC Dashboard / Order Preferences / Product …" at bounding box center [772, 392] width 1545 height 784
click at [223, 498] on li "Commercial Complex" at bounding box center [229, 499] width 168 height 18
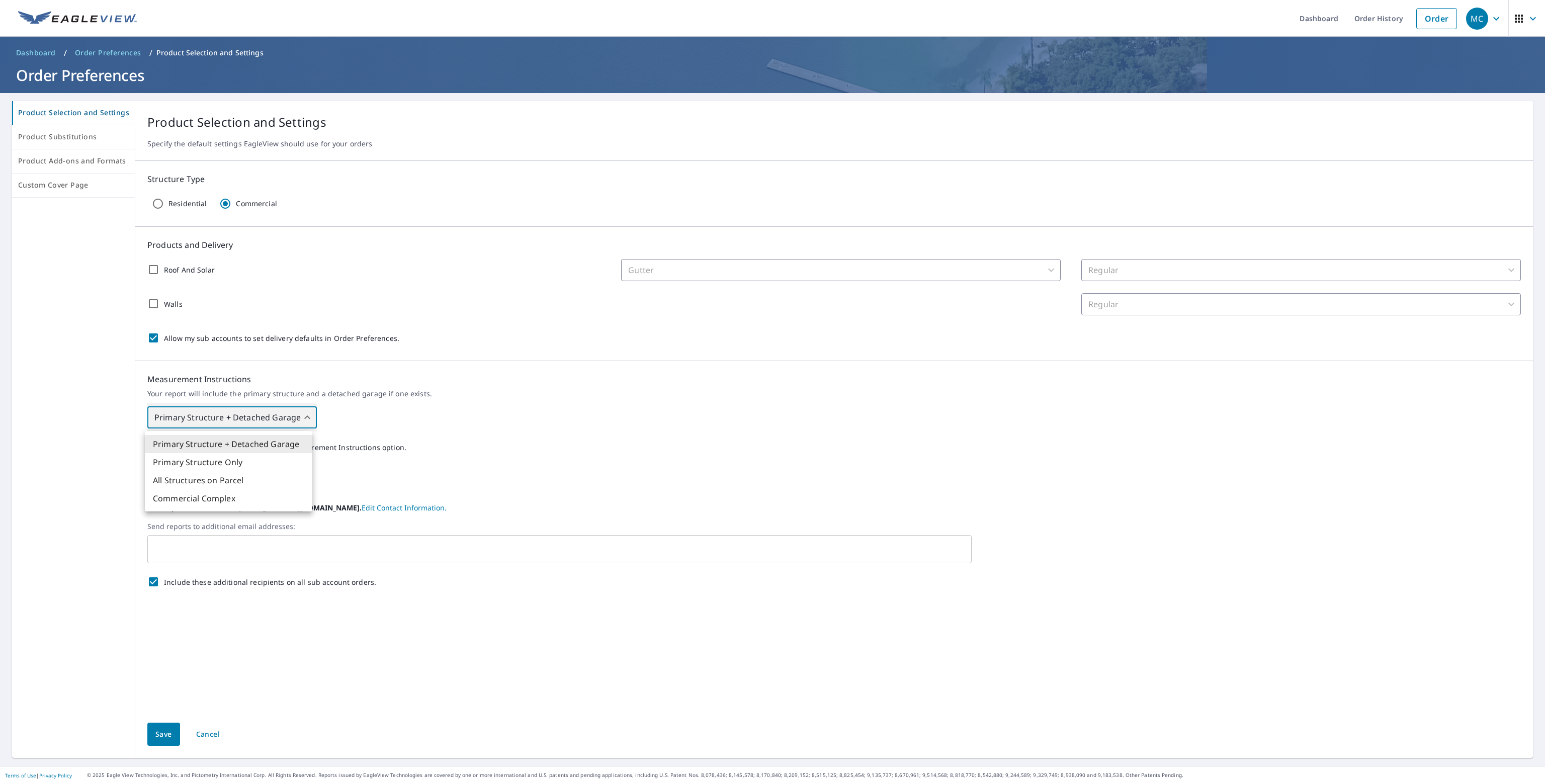
type input "4"
click at [153, 266] on input "Roof And Solar" at bounding box center [153, 269] width 21 height 21
click at [742, 266] on body "MC MC Dashboard Order History Order MC Dashboard / Order Preferences / Product …" at bounding box center [772, 392] width 1545 height 784
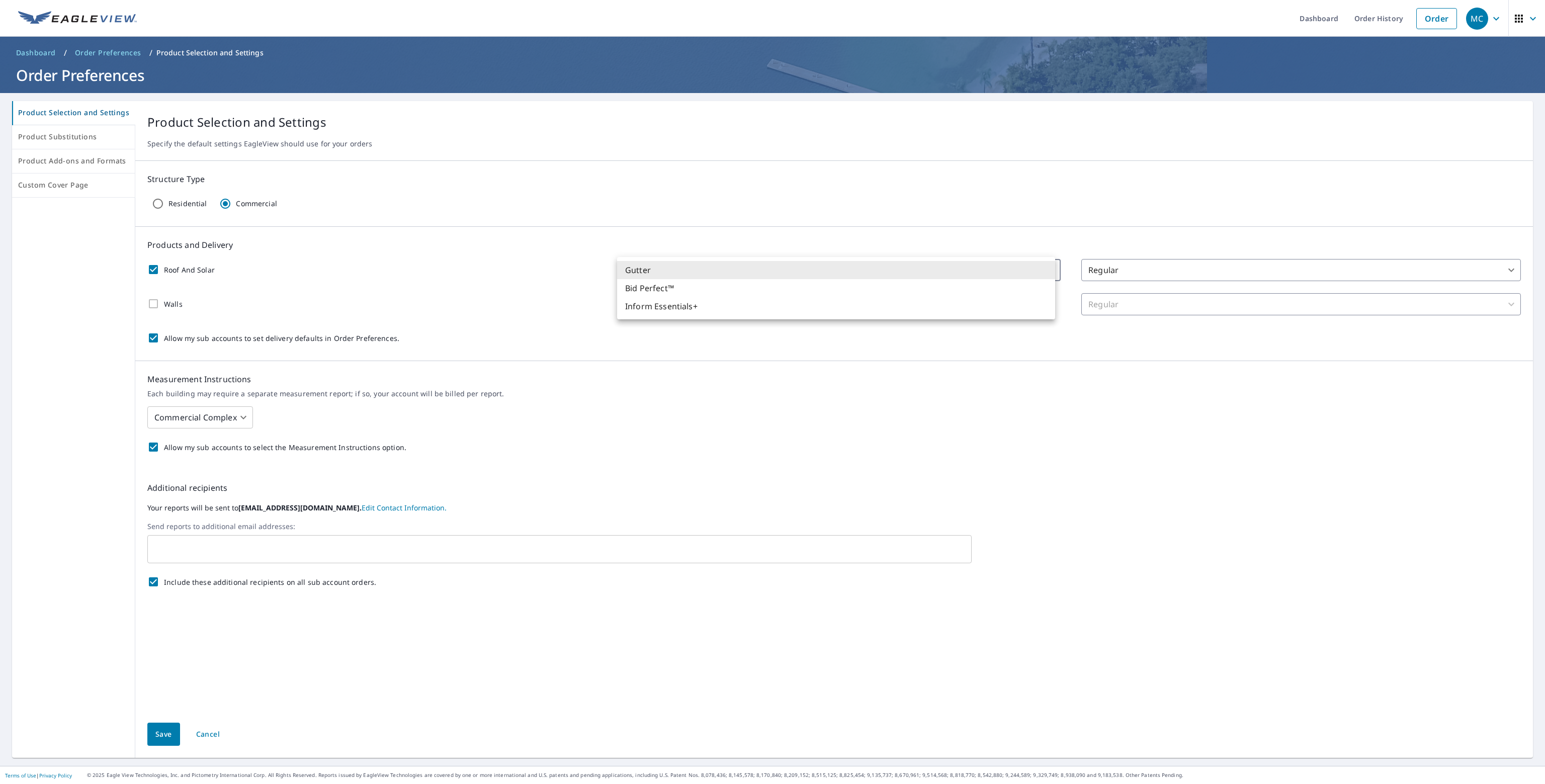
click at [319, 265] on div at bounding box center [772, 392] width 1545 height 784
click at [153, 269] on input "Roof And Solar" at bounding box center [153, 269] width 21 height 21
checkbox input "false"
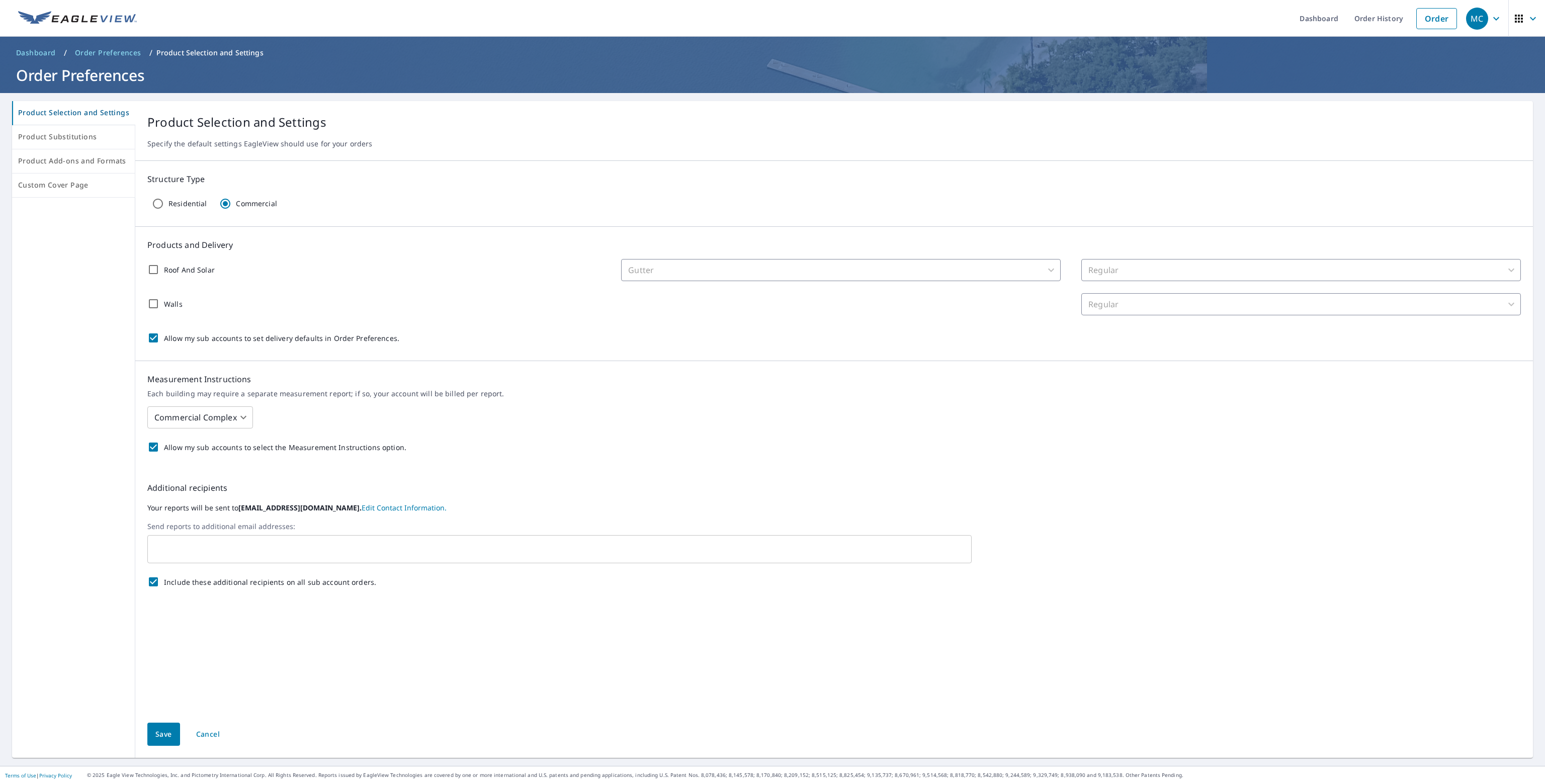
click at [233, 417] on body "MC MC Dashboard Order History Order MC Dashboard / Order Preferences / Product …" at bounding box center [772, 392] width 1545 height 784
click at [245, 442] on li "Primary Structure + Detached Garage" at bounding box center [225, 444] width 162 height 18
type input "1"
click at [156, 203] on input "Residential" at bounding box center [158, 203] width 21 height 21
radio input "true"
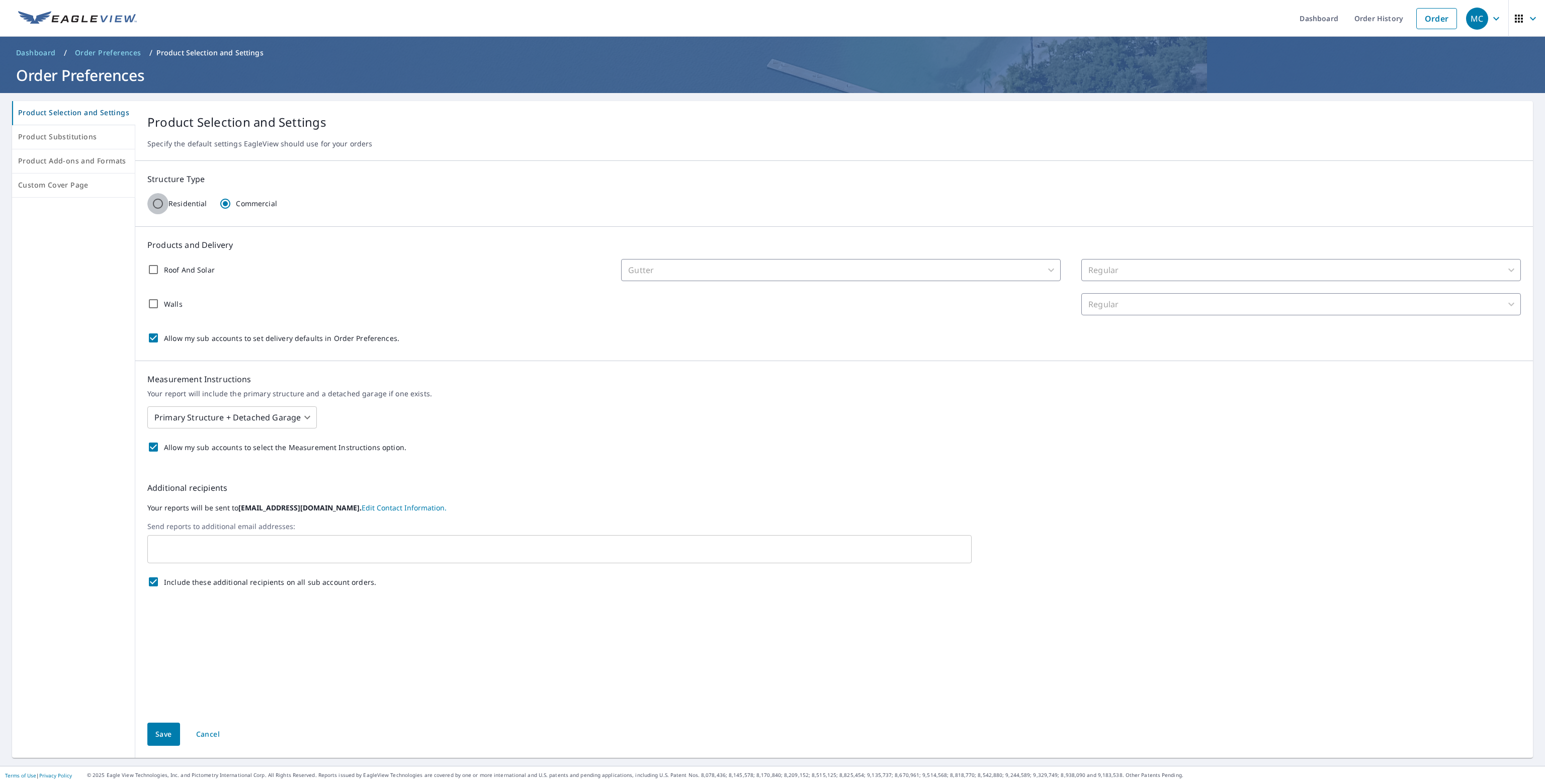
radio input "false"
checkbox input "false"
type input "44"
type input "45"
checkbox input "false"
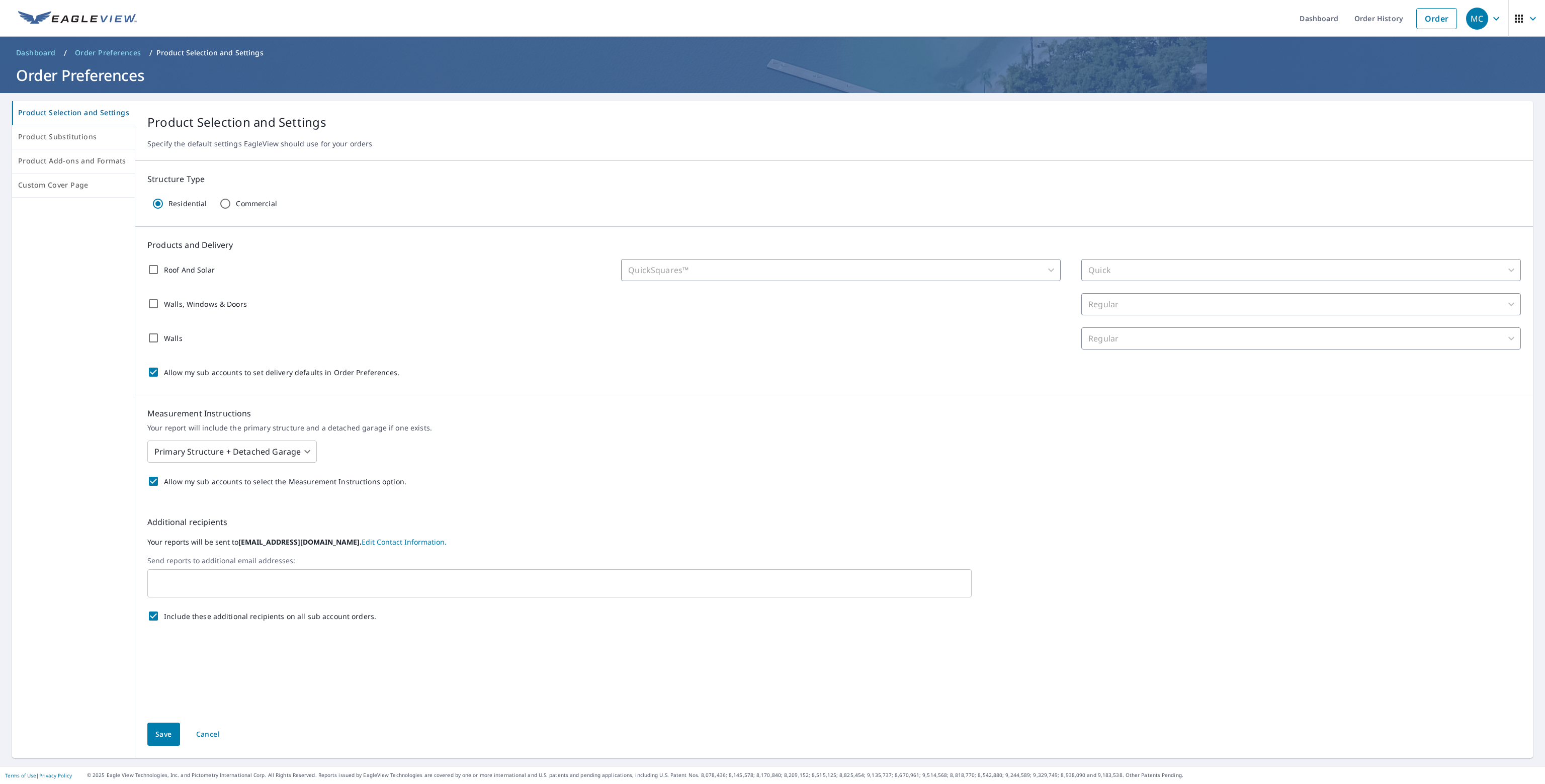
click at [148, 268] on input "Roof And Solar" at bounding box center [153, 269] width 21 height 21
click at [726, 265] on body "MC MC Dashboard Order History Order MC Dashboard / Order Preferences / Product …" at bounding box center [772, 392] width 1545 height 784
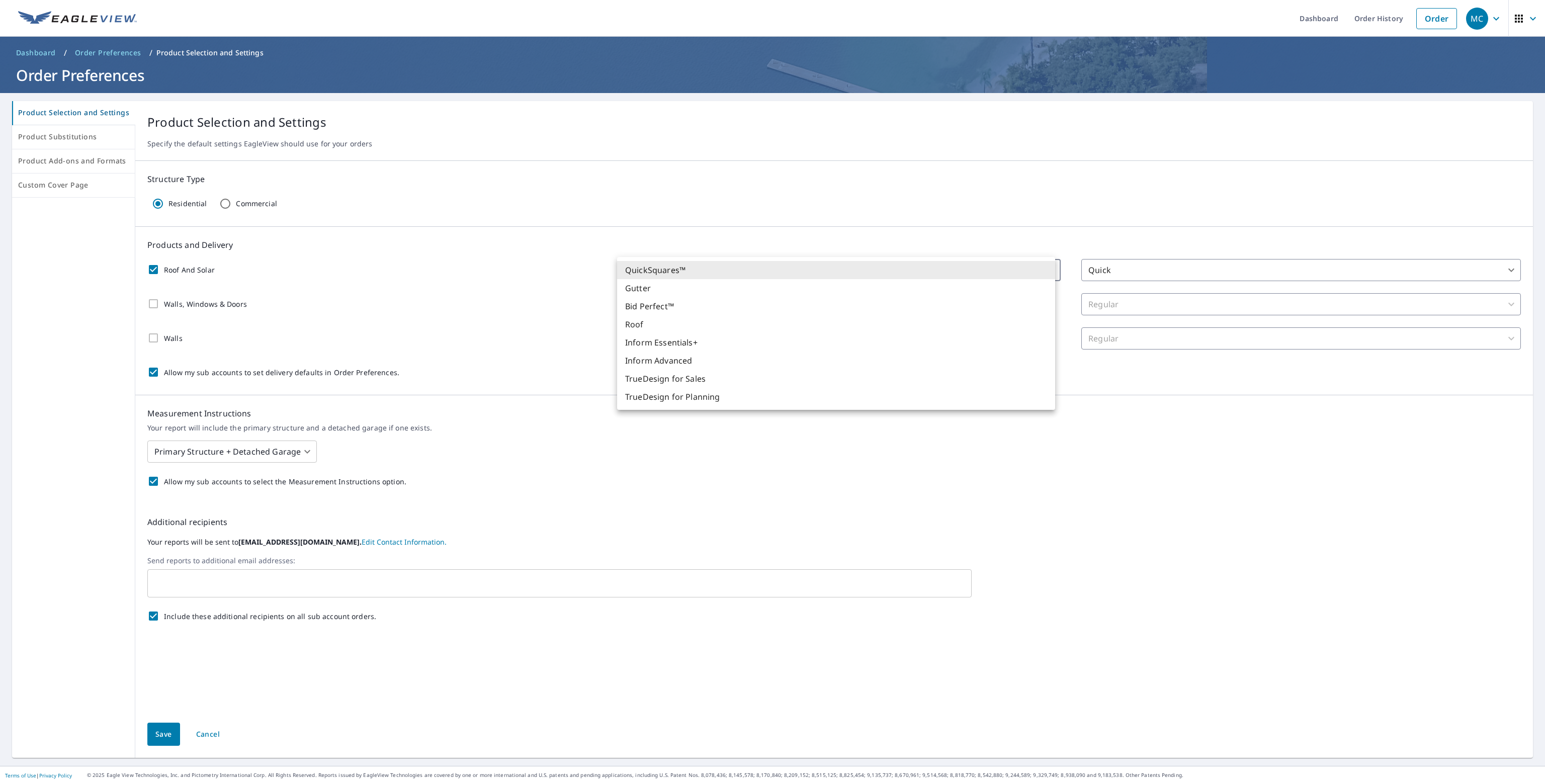
click at [642, 323] on li "Roof" at bounding box center [836, 325] width 438 height 18
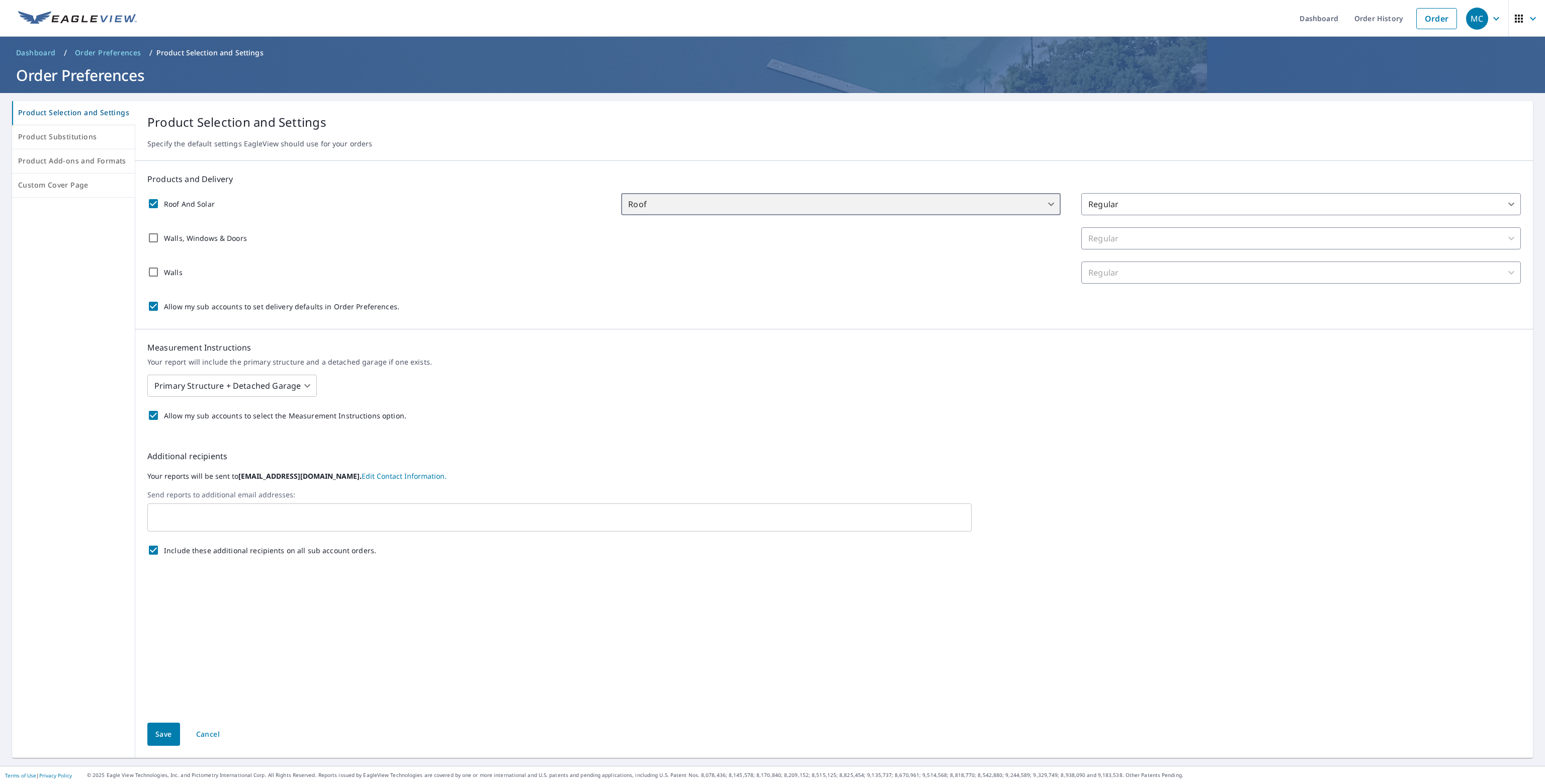
checkbox input "true"
type input "106"
type input "8"
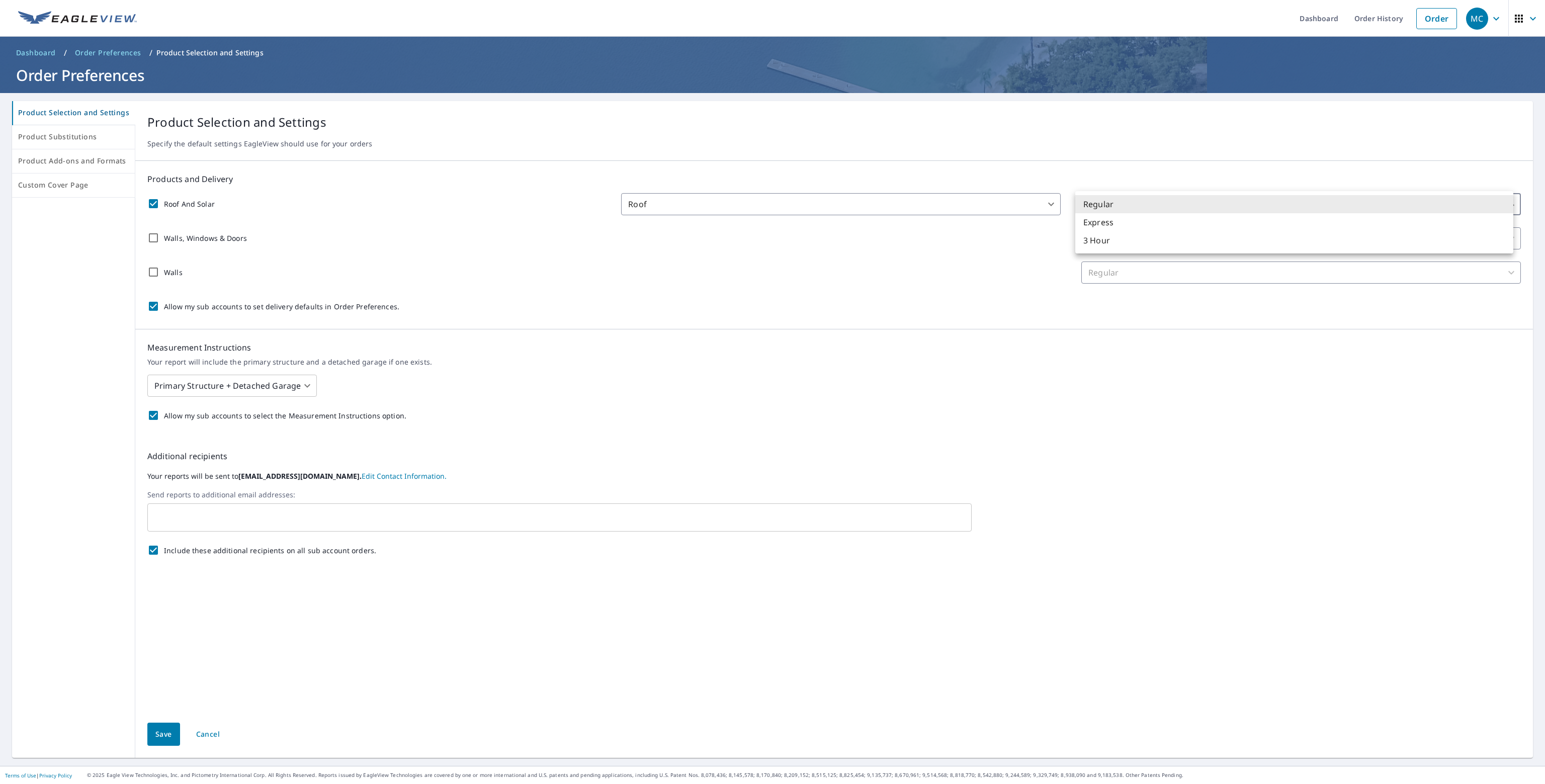
click at [1160, 199] on body "MC MC Dashboard Order History Order MC Dashboard / Order Preferences / Product …" at bounding box center [772, 392] width 1545 height 784
click at [1160, 199] on li "Regular" at bounding box center [1294, 205] width 438 height 18
click at [149, 272] on input "Walls" at bounding box center [153, 272] width 21 height 21
checkbox input "true"
click at [1153, 269] on body "MC MC Dashboard Order History Order MC Dashboard / Order Preferences / Product …" at bounding box center [772, 392] width 1545 height 784
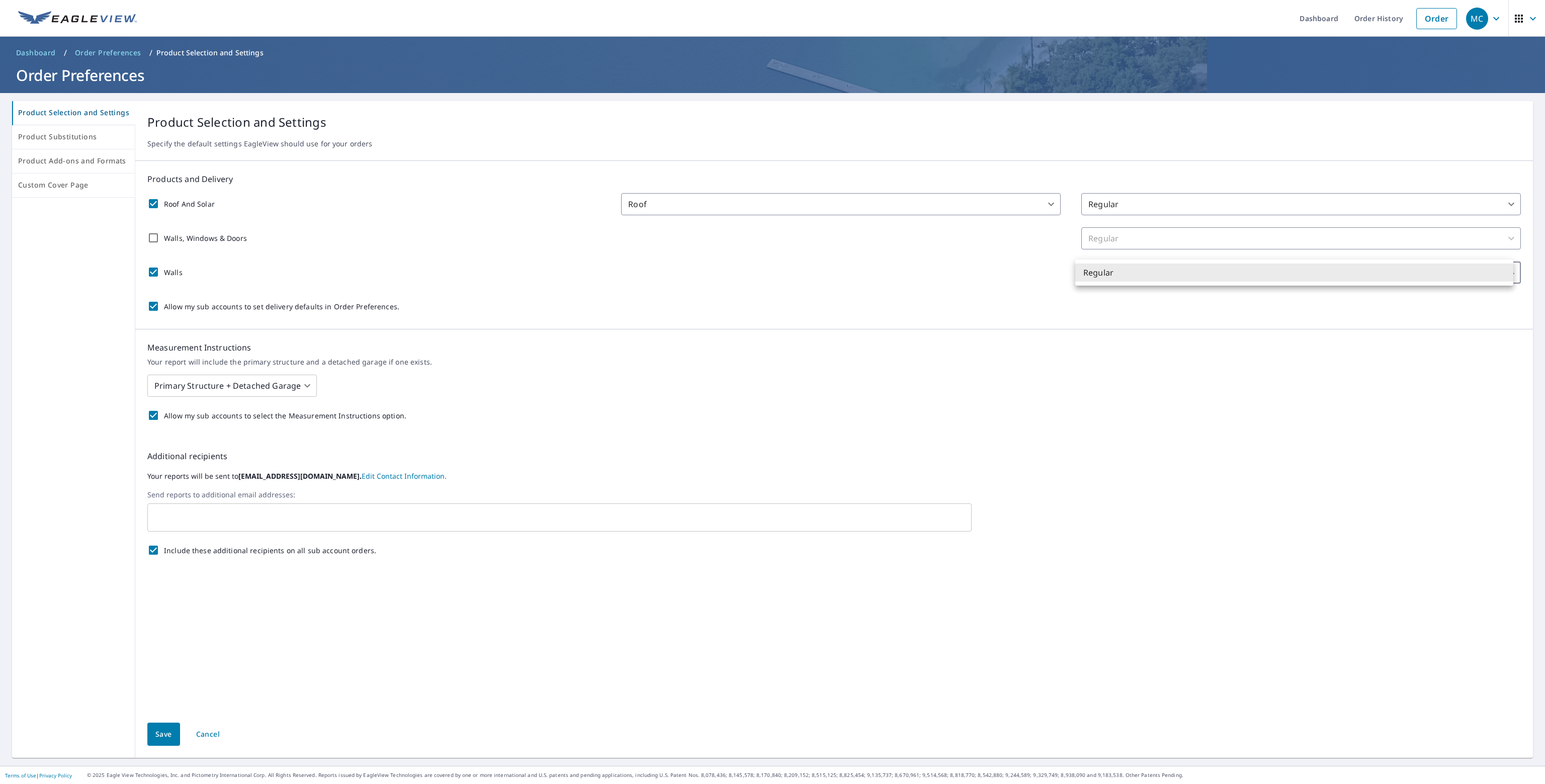
click at [1153, 269] on li "Regular" at bounding box center [1294, 273] width 438 height 18
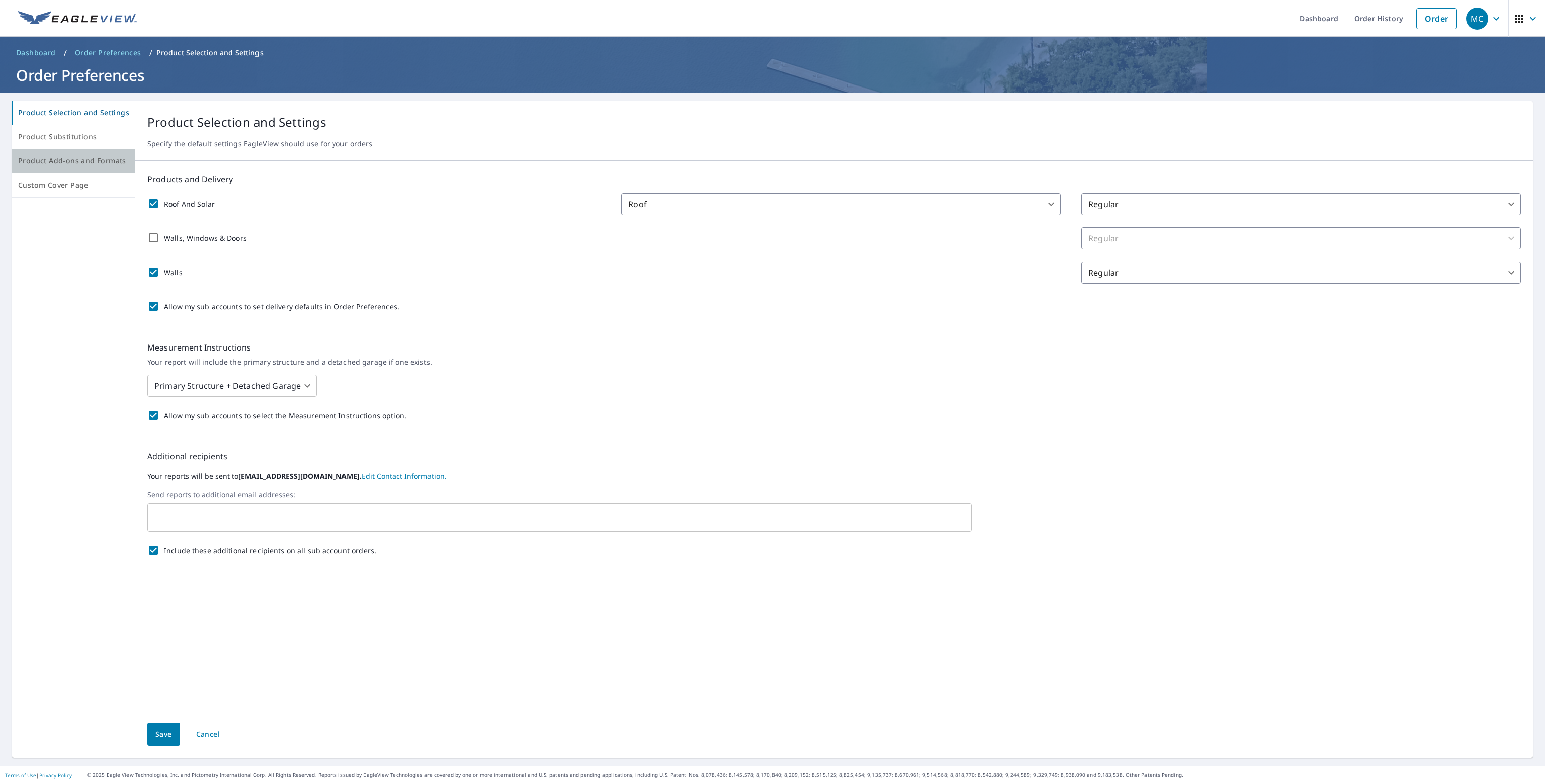
click at [79, 161] on span "Product Add-ons and Formats" at bounding box center [74, 161] width 111 height 12
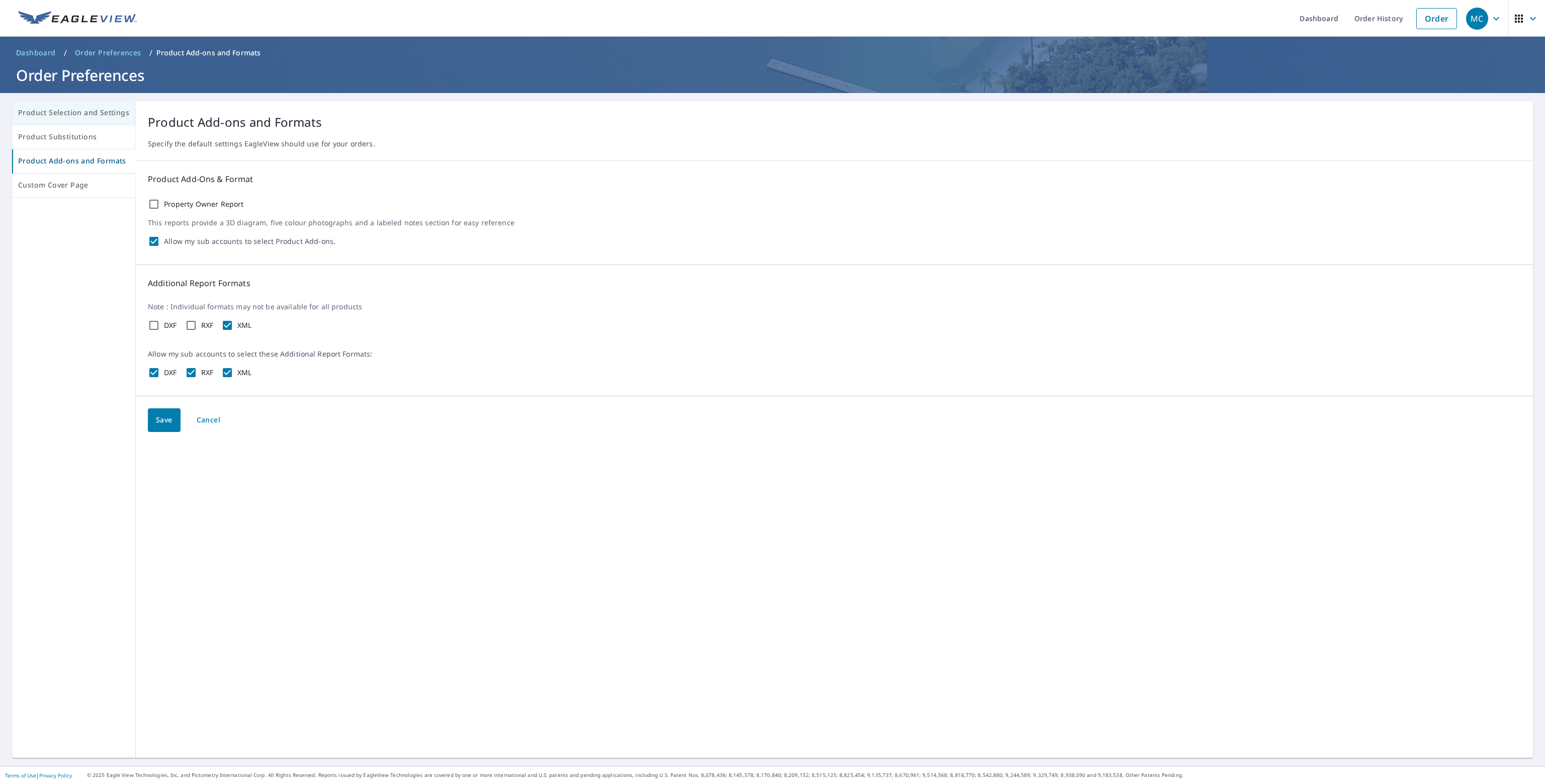
click at [94, 115] on span "Product Selection and Settings" at bounding box center [74, 113] width 111 height 12
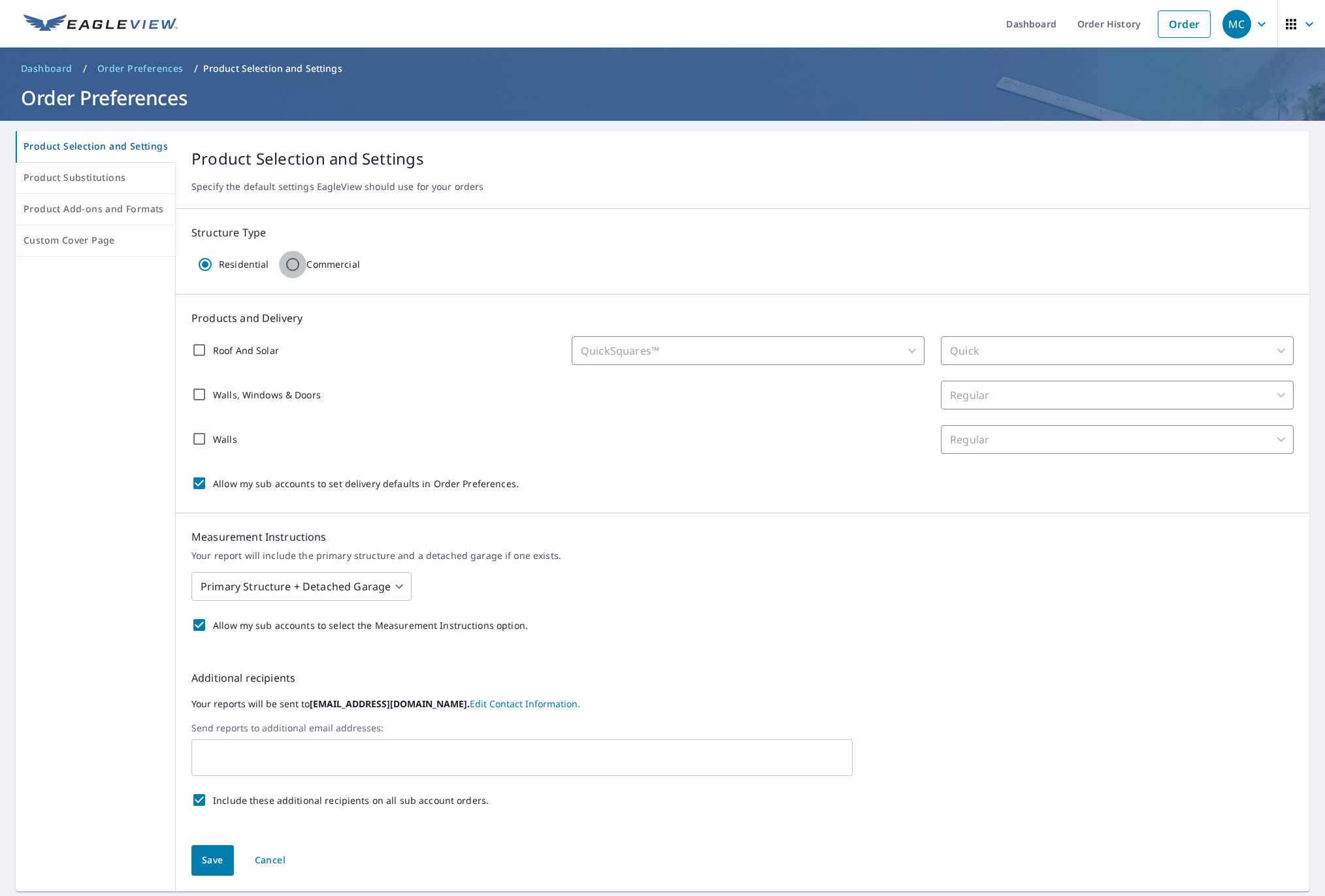
click at [288, 261] on input "Commercial" at bounding box center [292, 264] width 27 height 27
radio input "true"
radio input "false"
checkbox input "false"
type input "47"
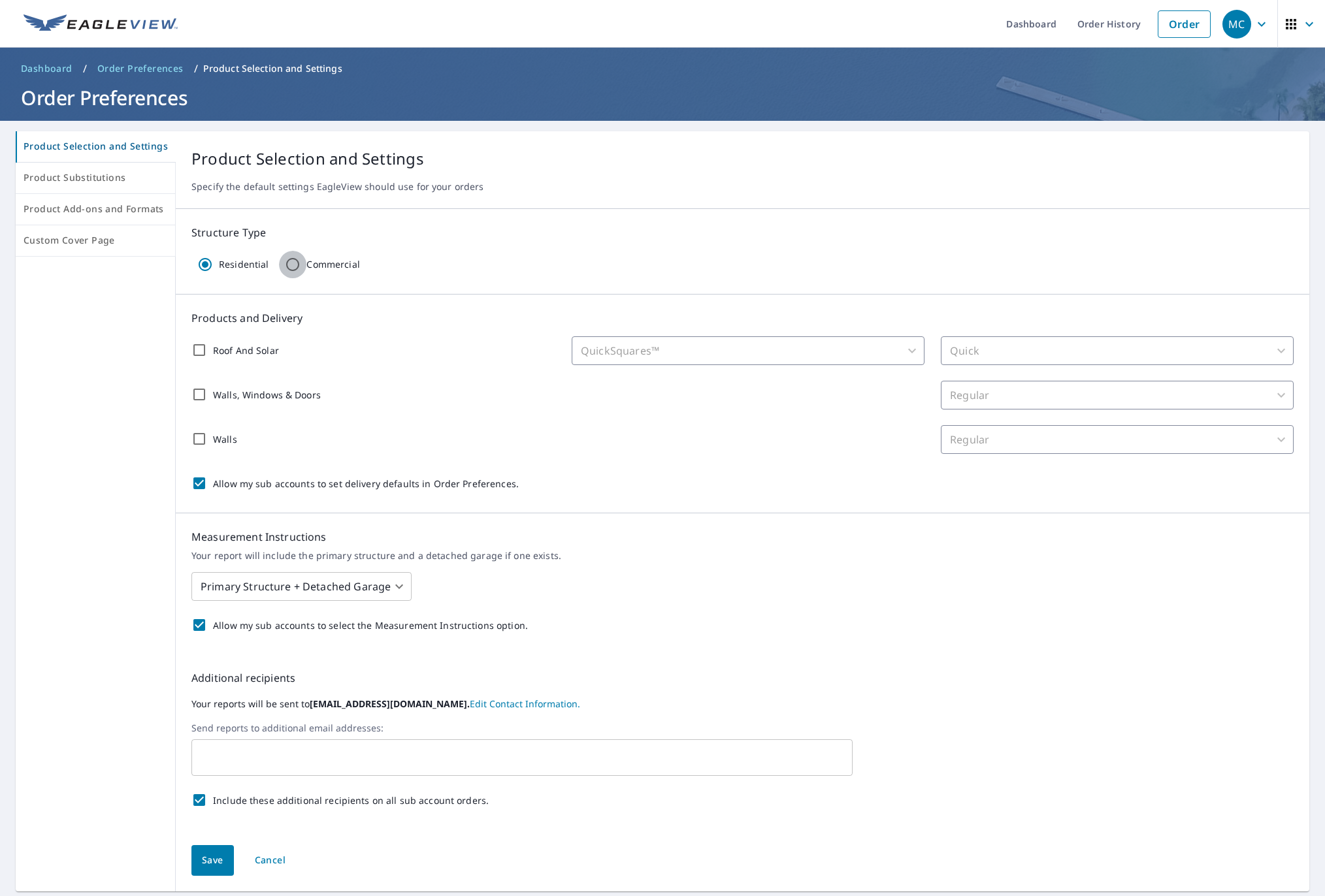
type input "8"
checkbox input "false"
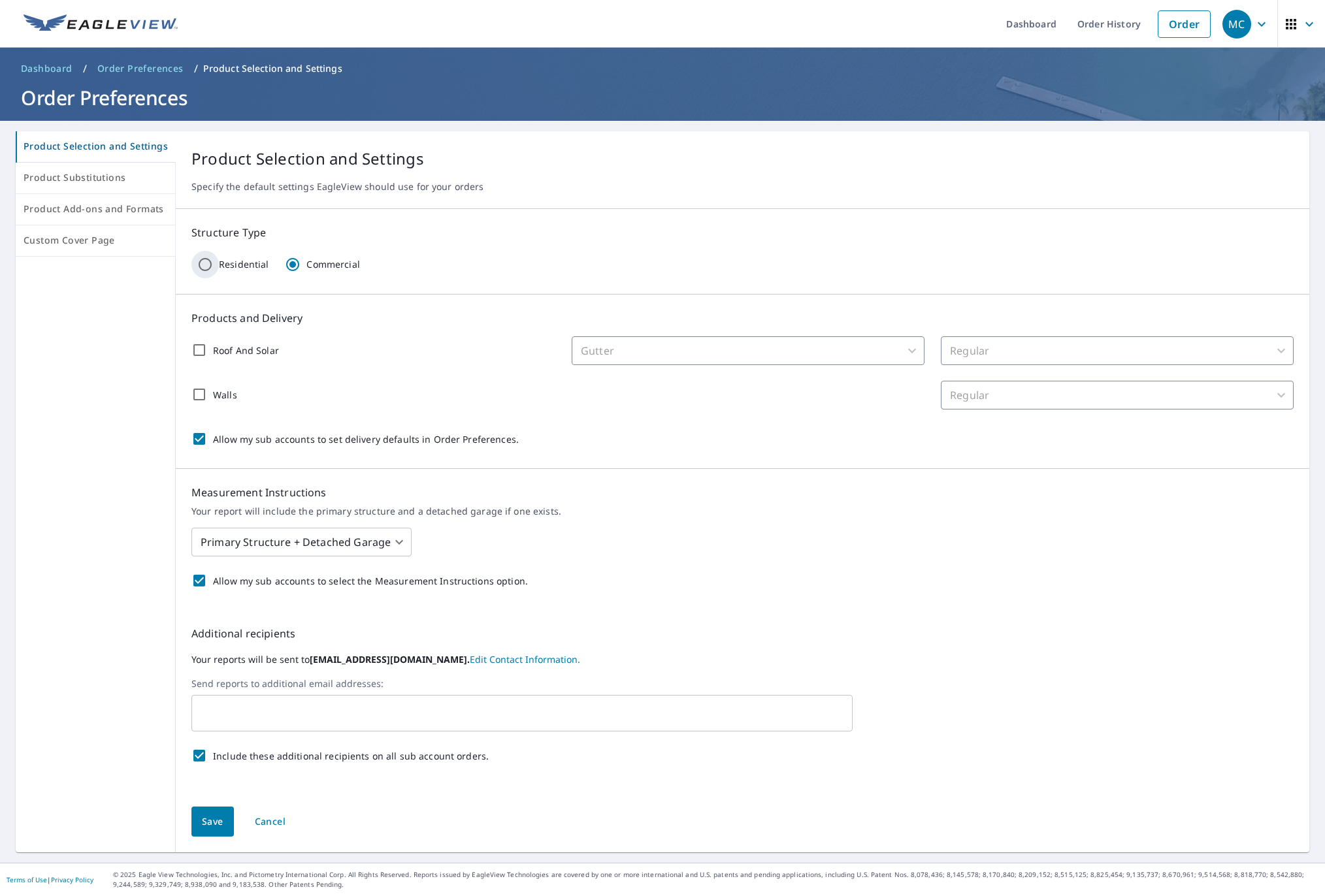
click at [201, 263] on input "Residential" at bounding box center [205, 264] width 27 height 27
radio input "true"
radio input "false"
checkbox input "false"
type input "44"
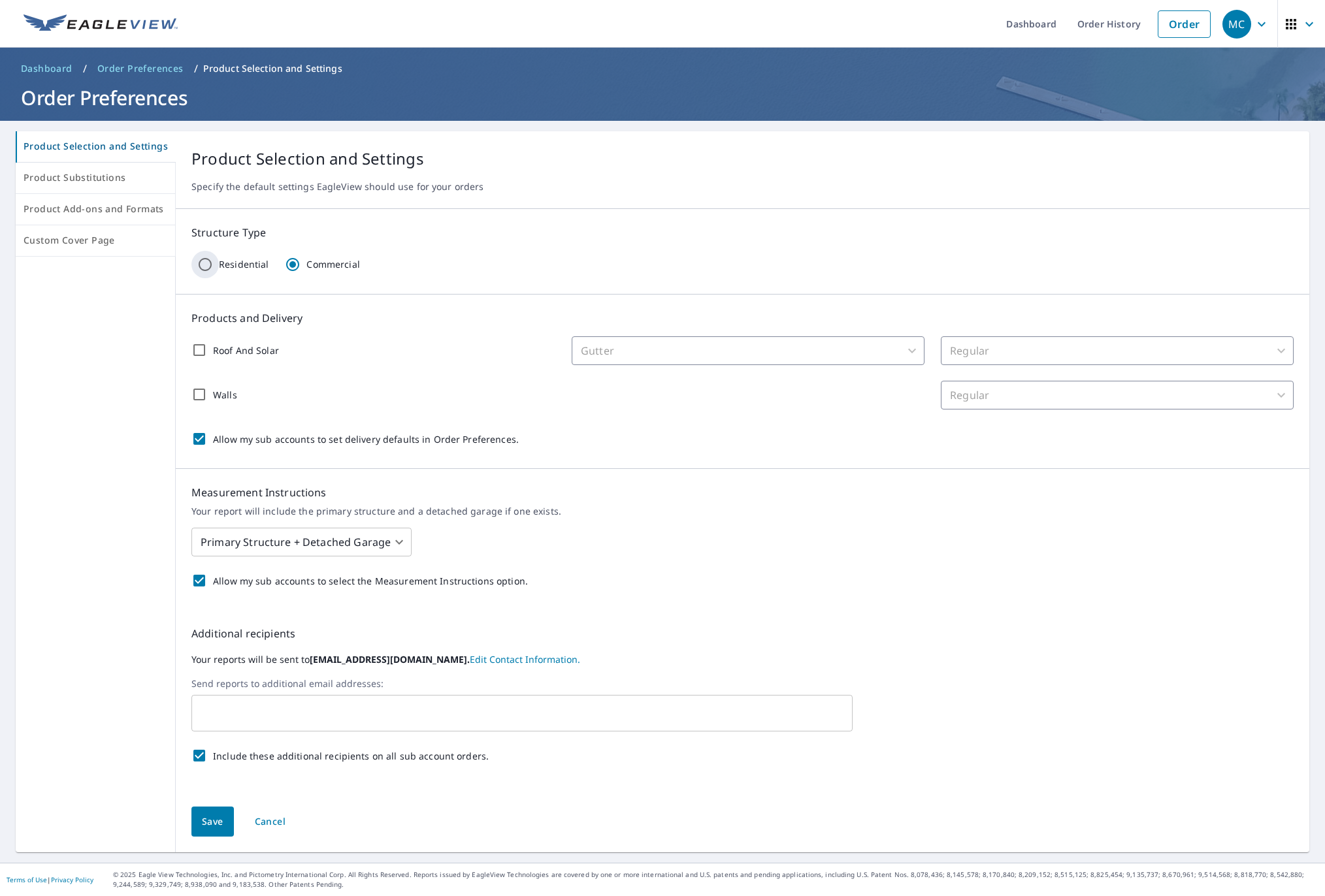
type input "45"
checkbox input "false"
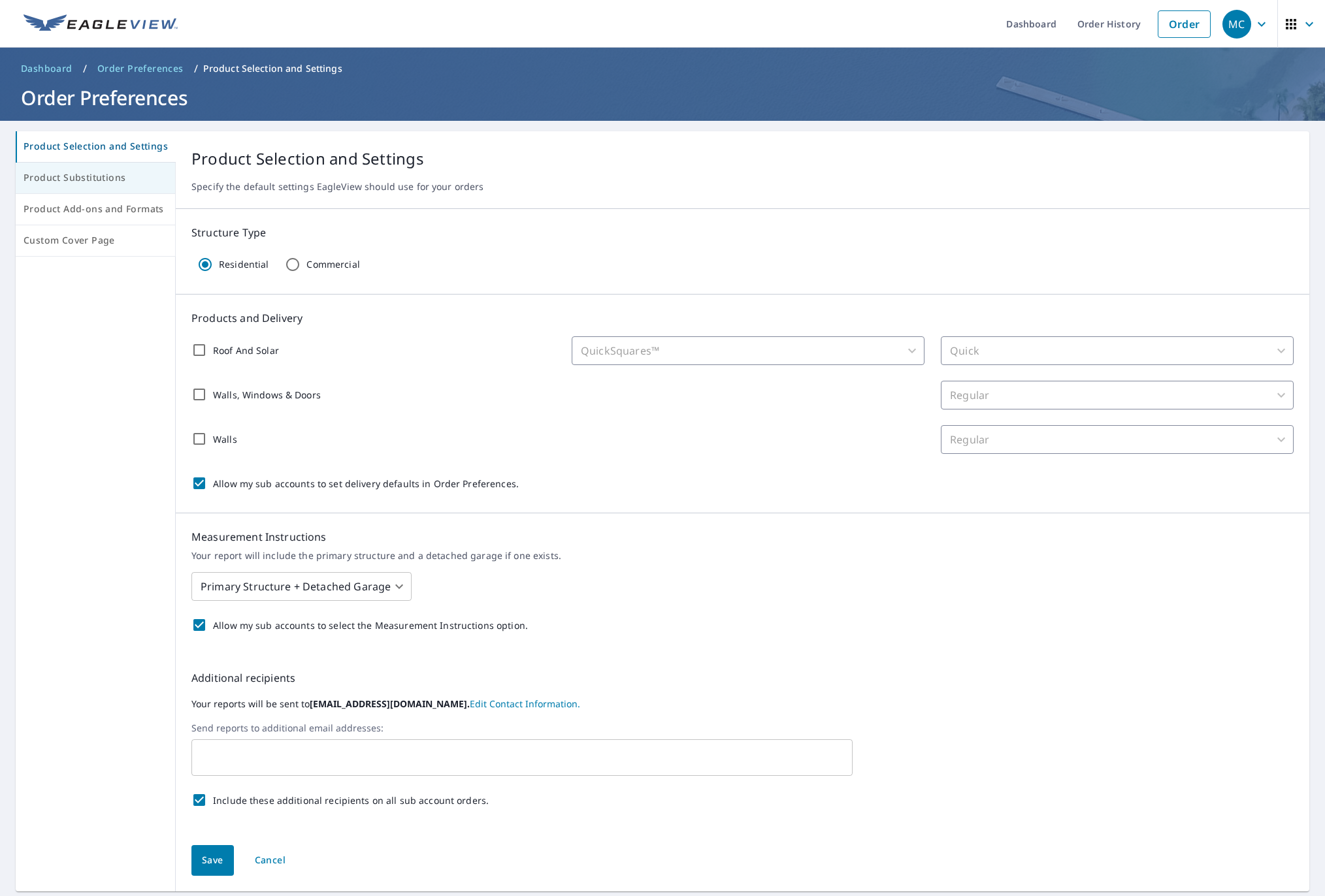
click at [83, 179] on span "Product Substitutions" at bounding box center [96, 178] width 144 height 16
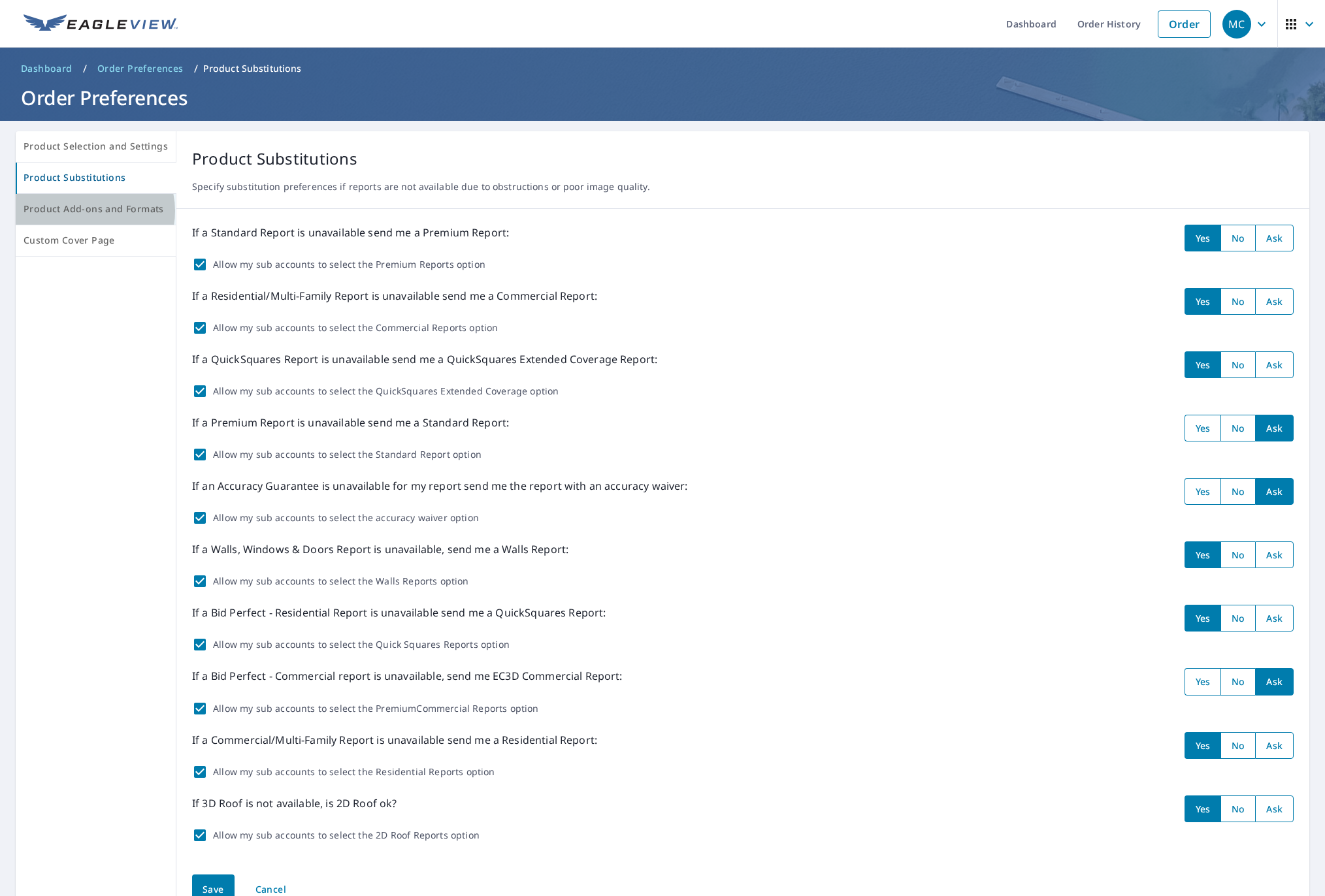
click at [91, 211] on span "Product Add-ons and Formats" at bounding box center [96, 209] width 144 height 16
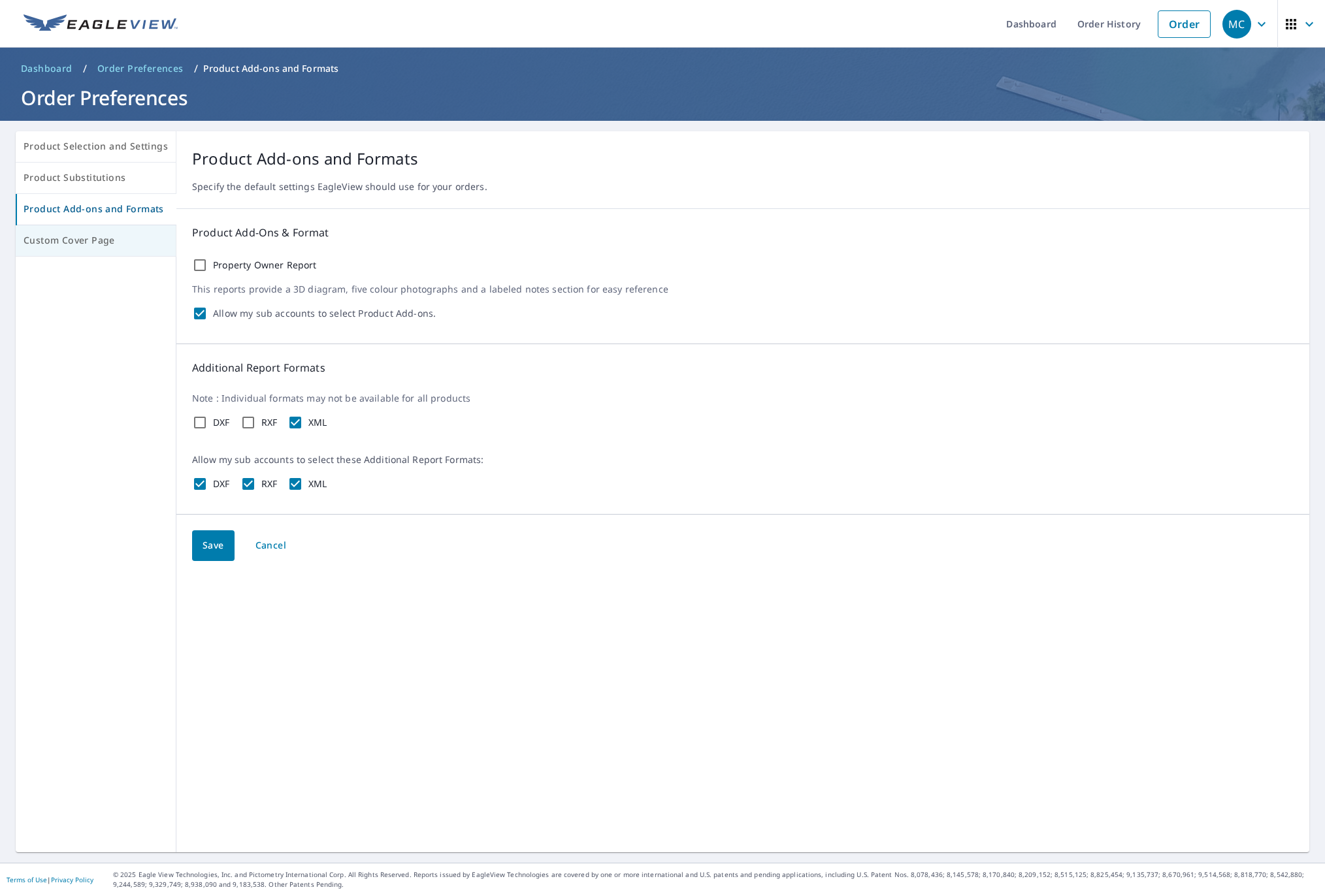
click at [94, 241] on span "Custom Cover Page" at bounding box center [96, 241] width 144 height 16
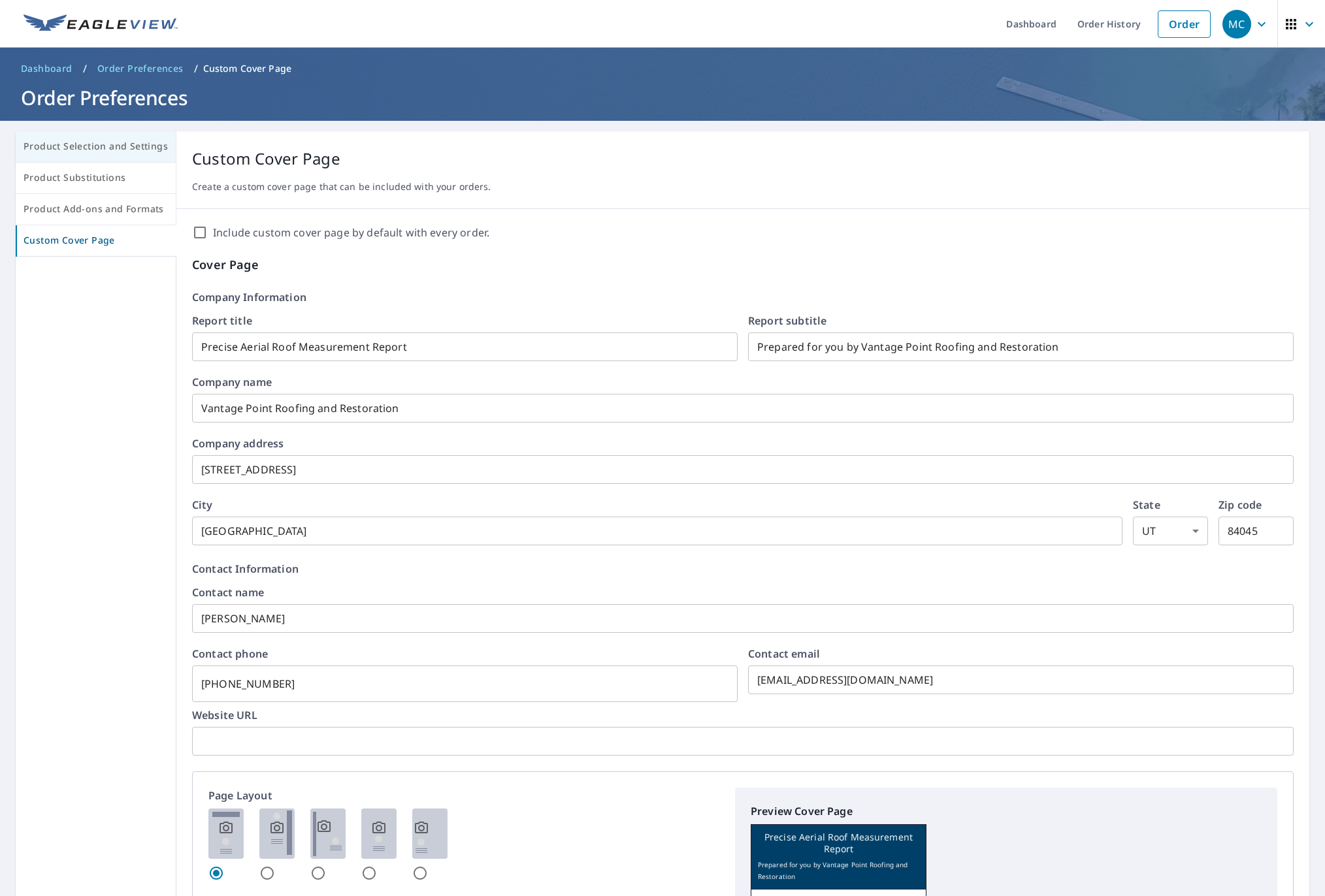
click at [107, 146] on span "Product Selection and Settings" at bounding box center [96, 147] width 144 height 16
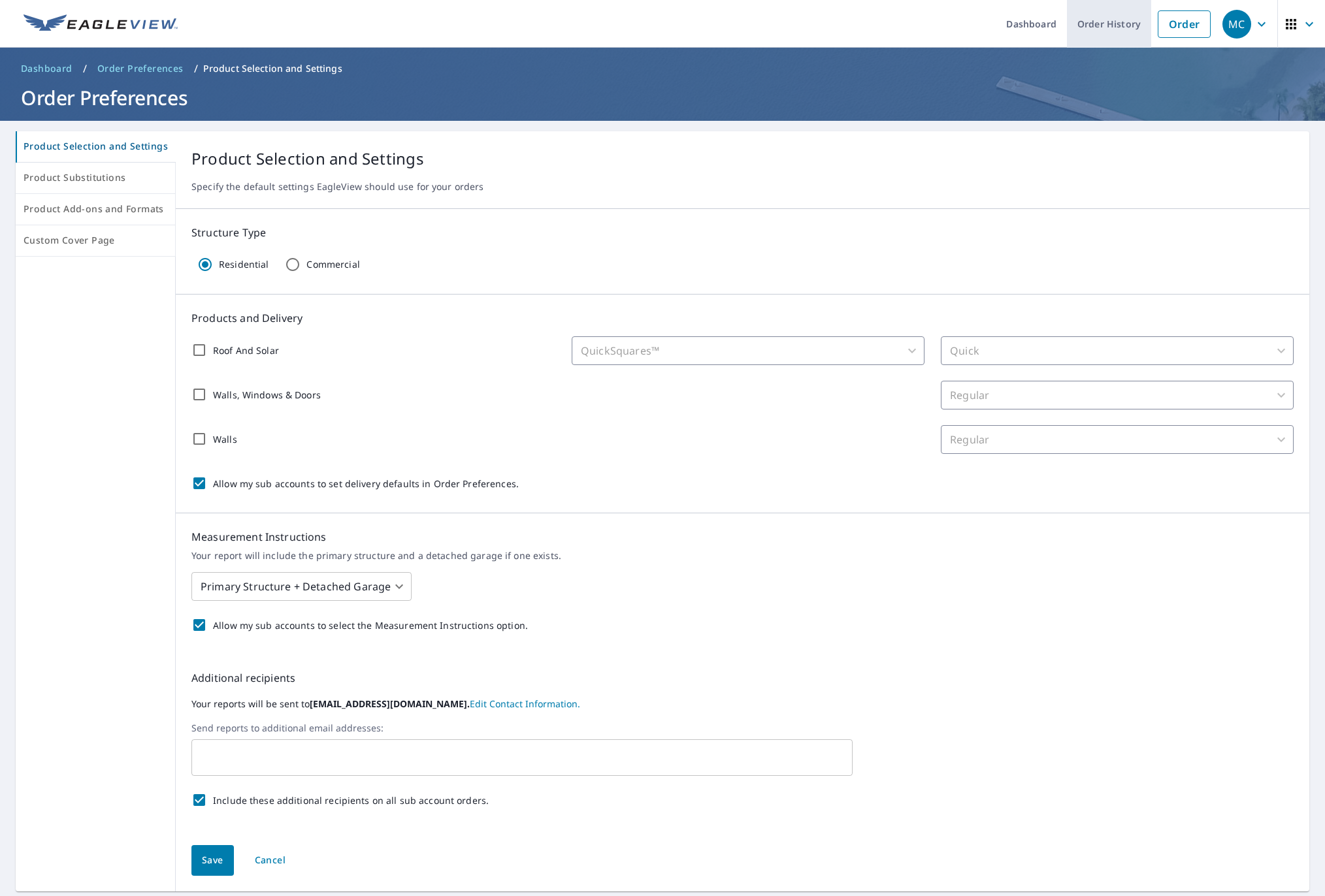
click at [1100, 24] on link "Order History" at bounding box center [1109, 24] width 84 height 48
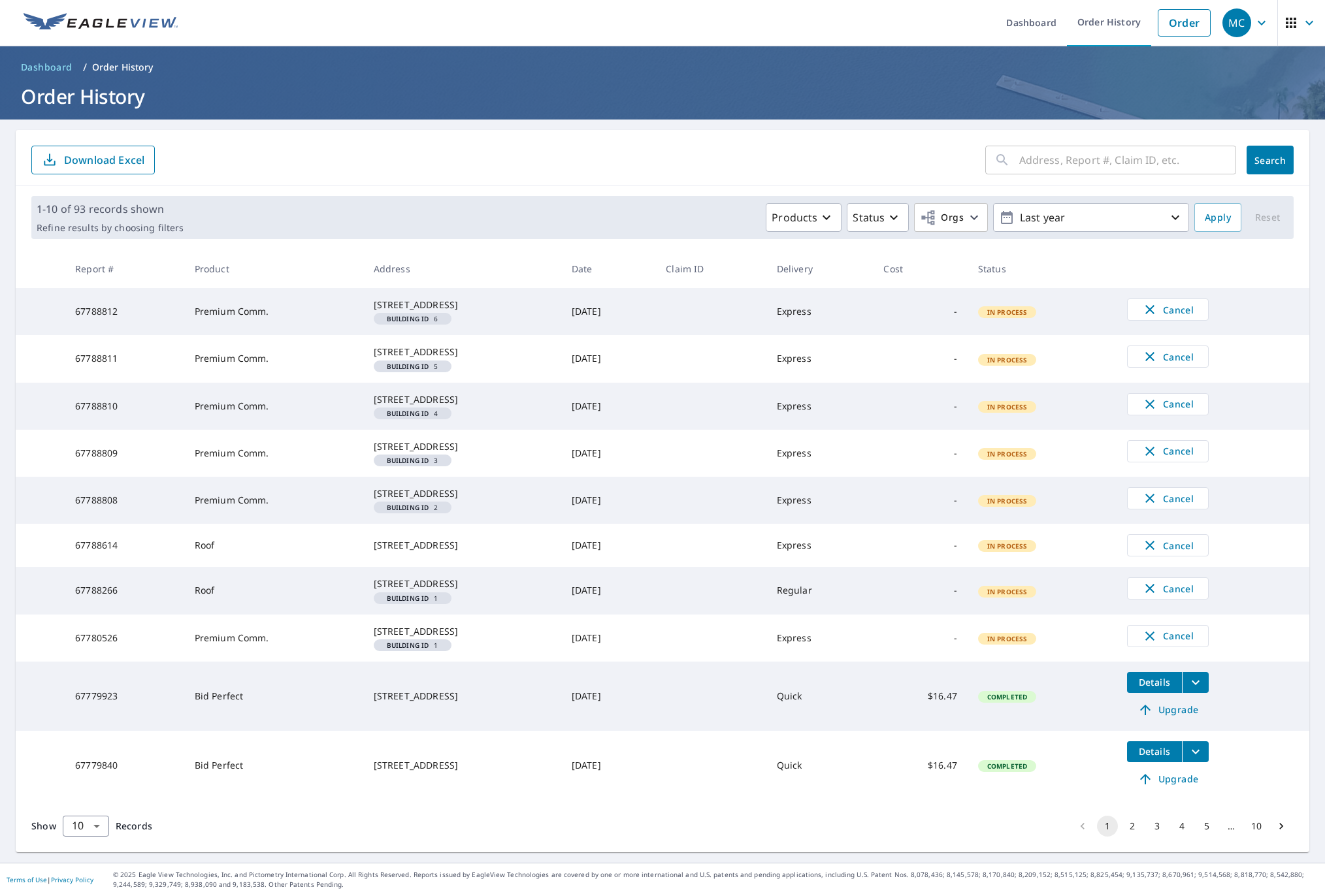
scroll to position [97, 0]
click at [1058, 142] on input "text" at bounding box center [1127, 160] width 217 height 37
type input "206 n 210 w"
click button "Search" at bounding box center [1269, 160] width 47 height 29
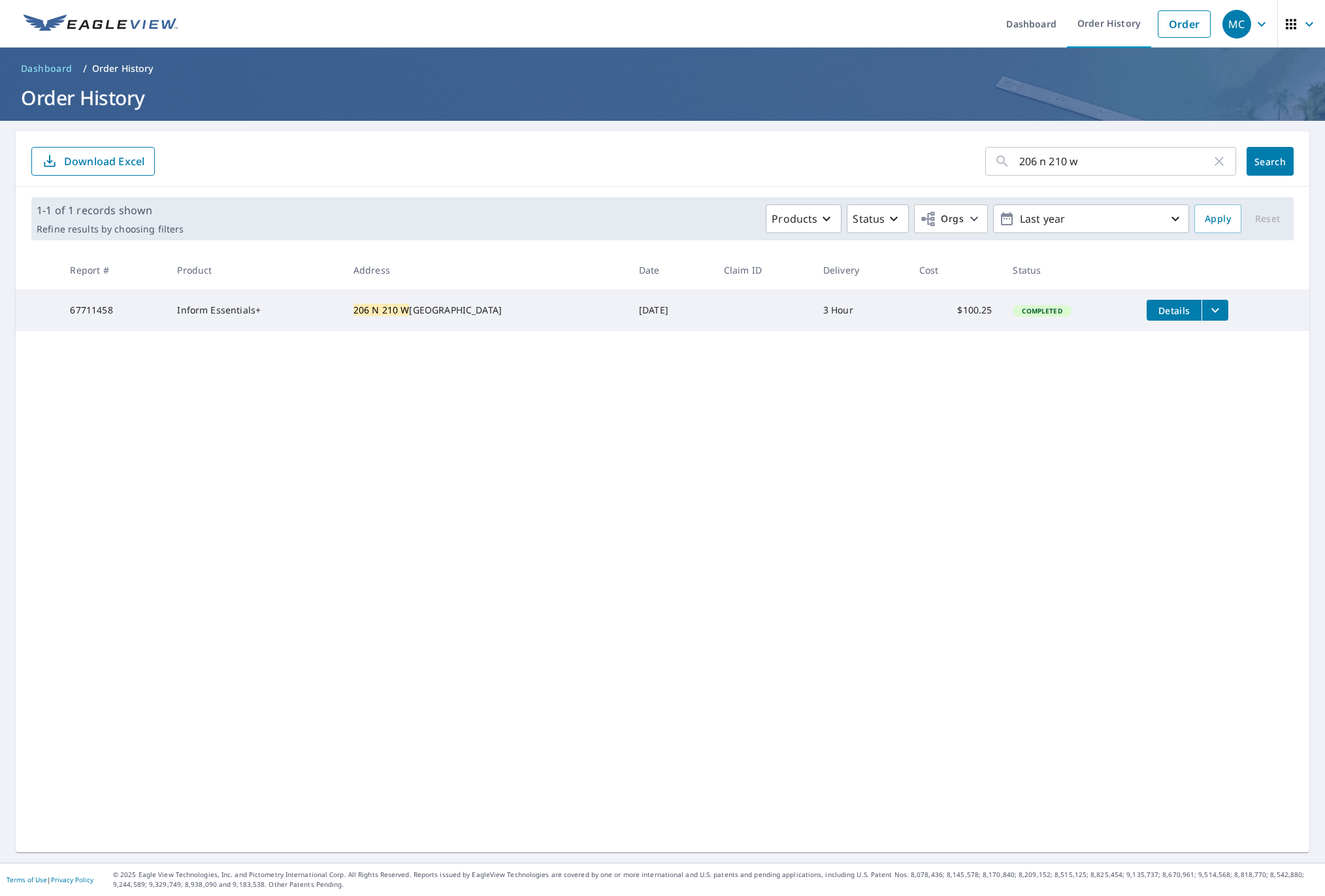
click at [250, 313] on td "Inform Essentials+" at bounding box center [255, 311] width 176 height 42
click at [1207, 308] on icon "filesDropdownBtn-67711458" at bounding box center [1215, 311] width 16 height 16
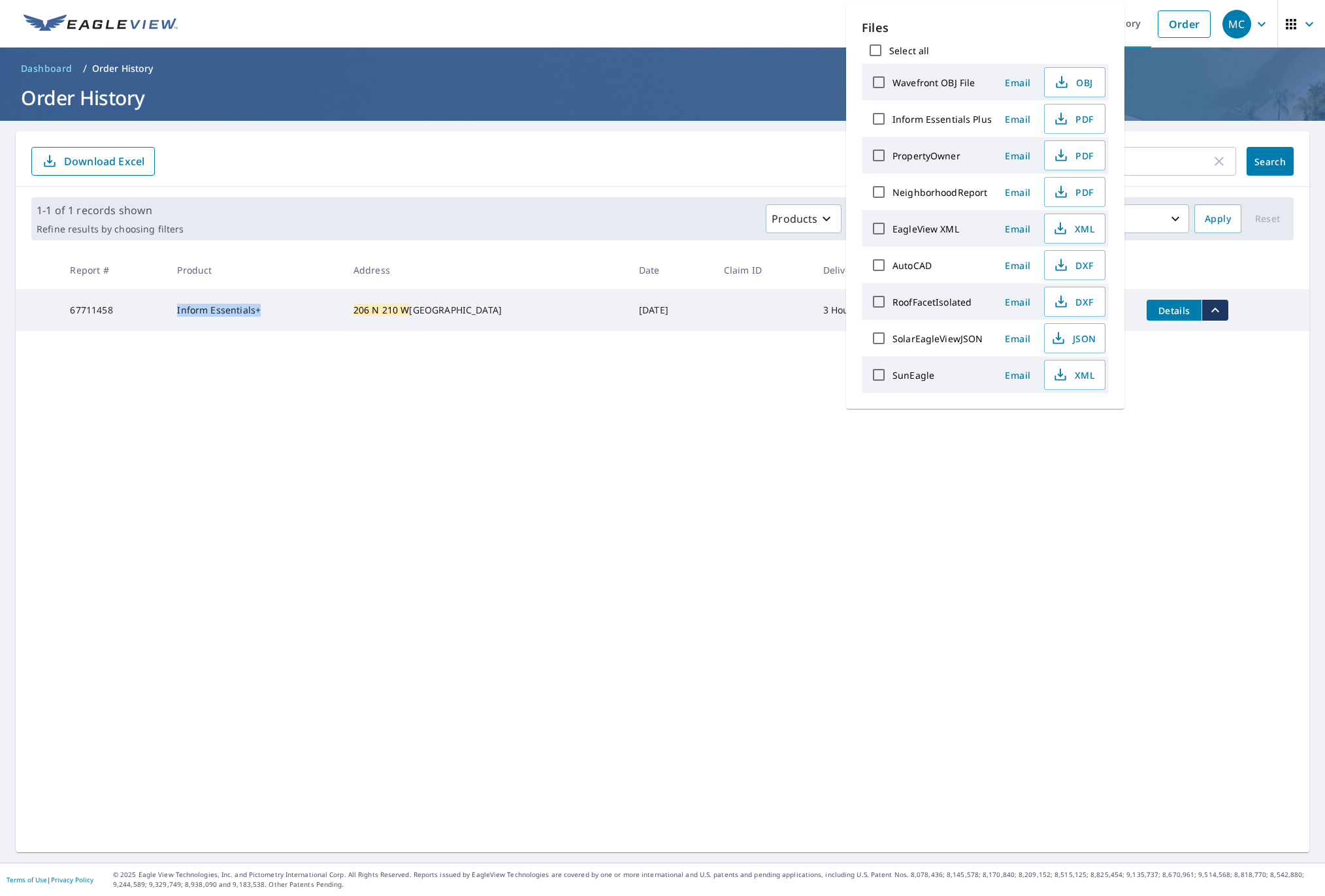
click at [874, 46] on input "Select all" at bounding box center [874, 50] width 27 height 27
checkbox input "true"
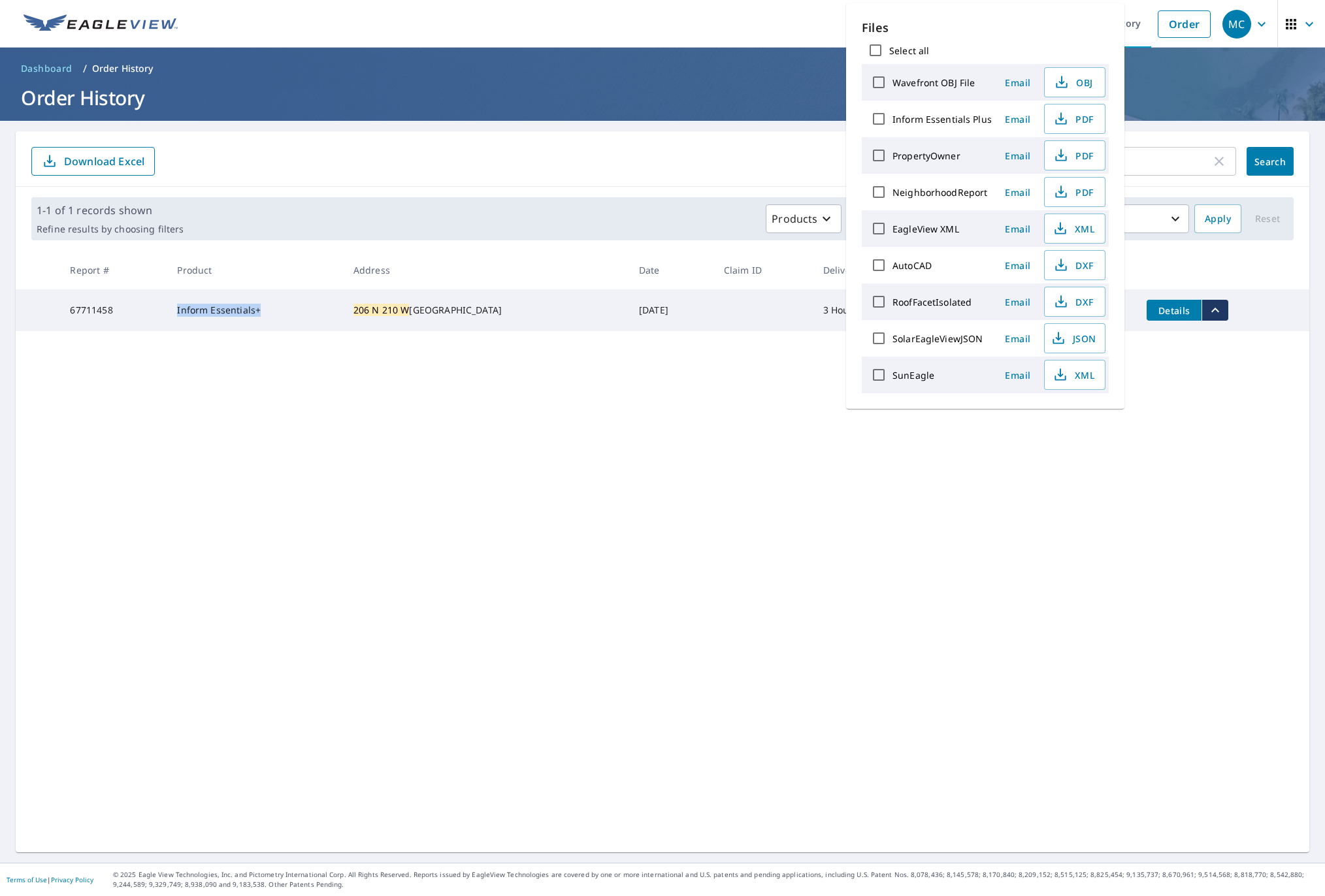
checkbox input "true"
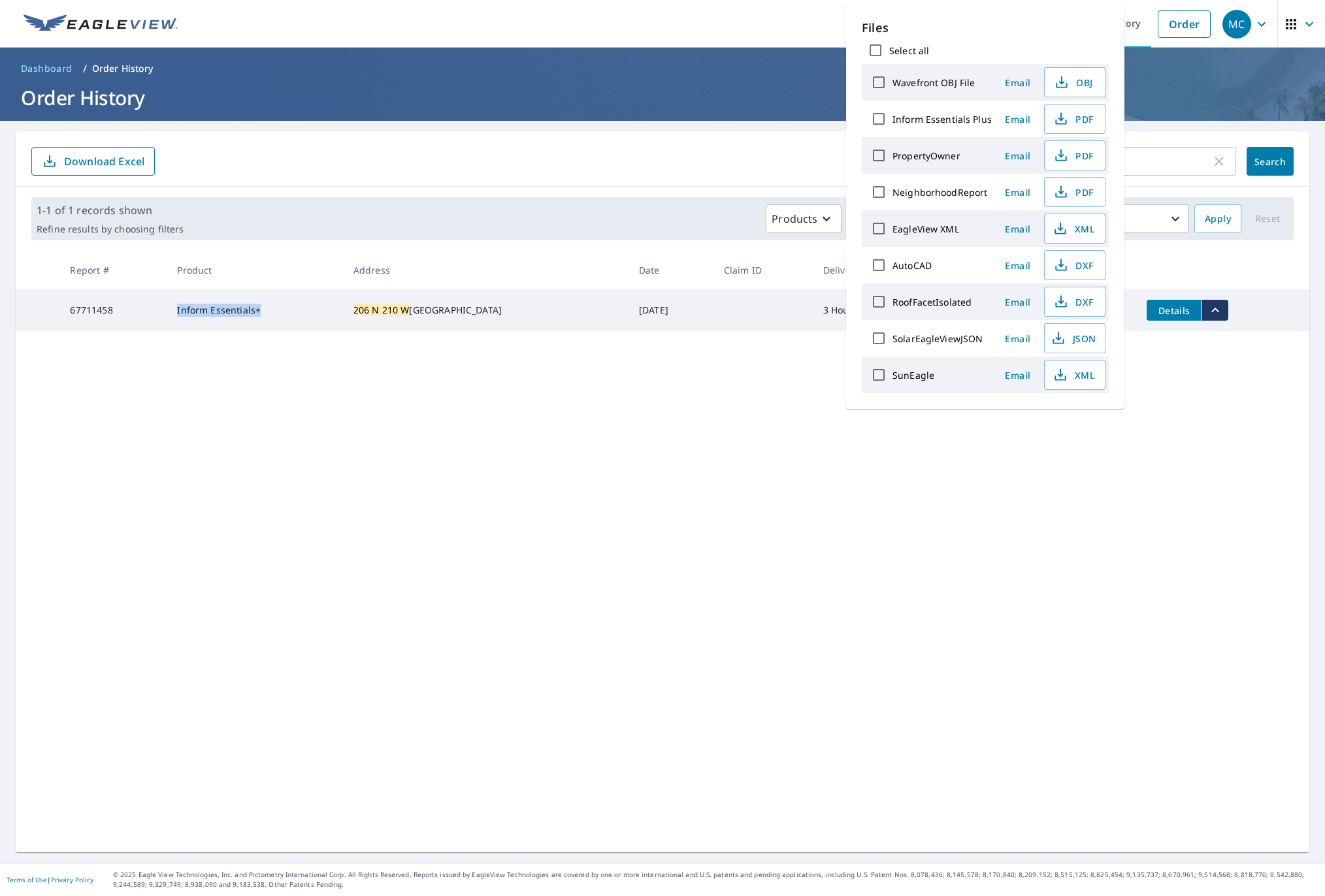
checkbox input "true"
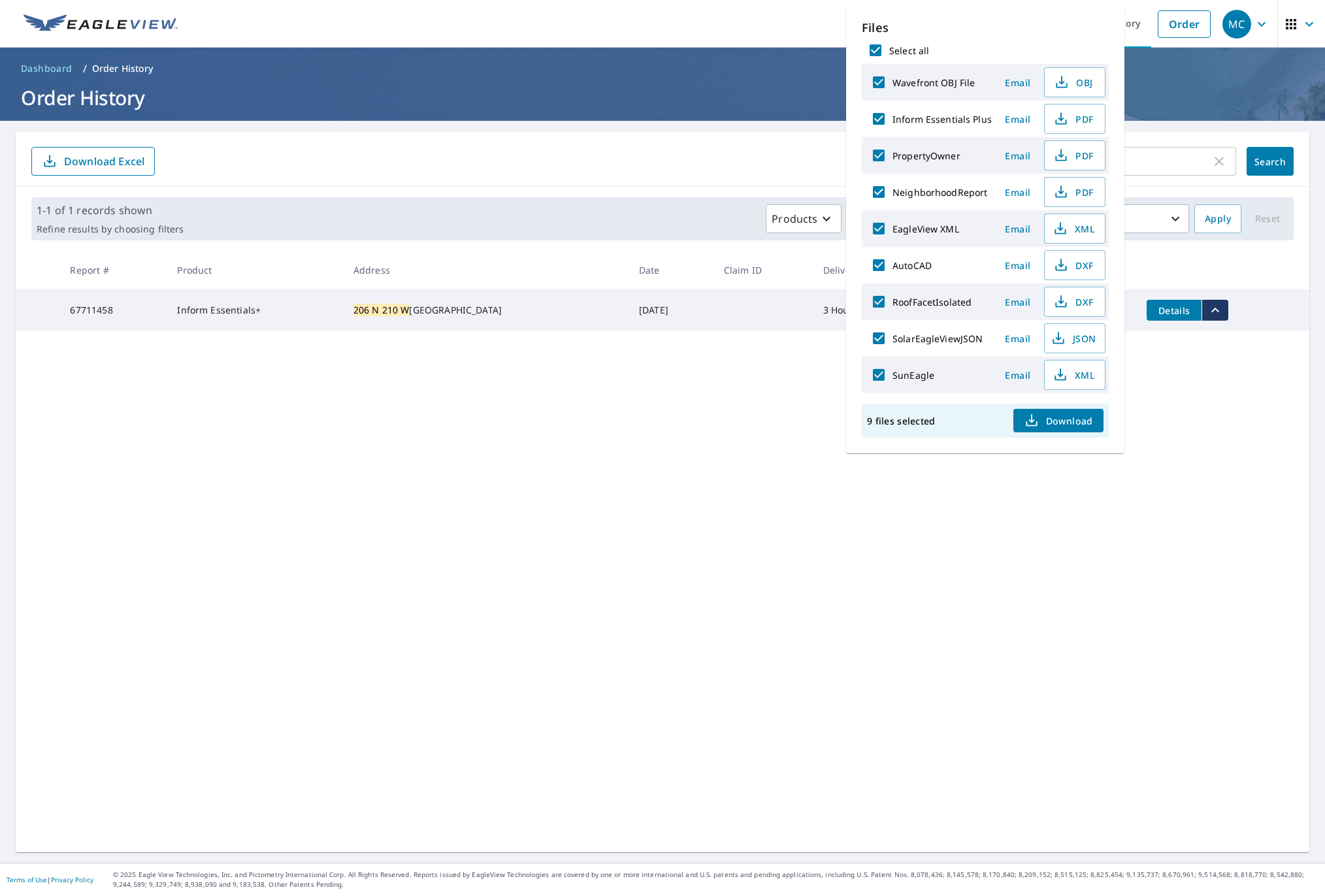
click at [1186, 414] on div "206 n 210 w ​ Search Download Excel 1-1 of 1 records shown Refine results by ch…" at bounding box center [662, 491] width 1293 height 721
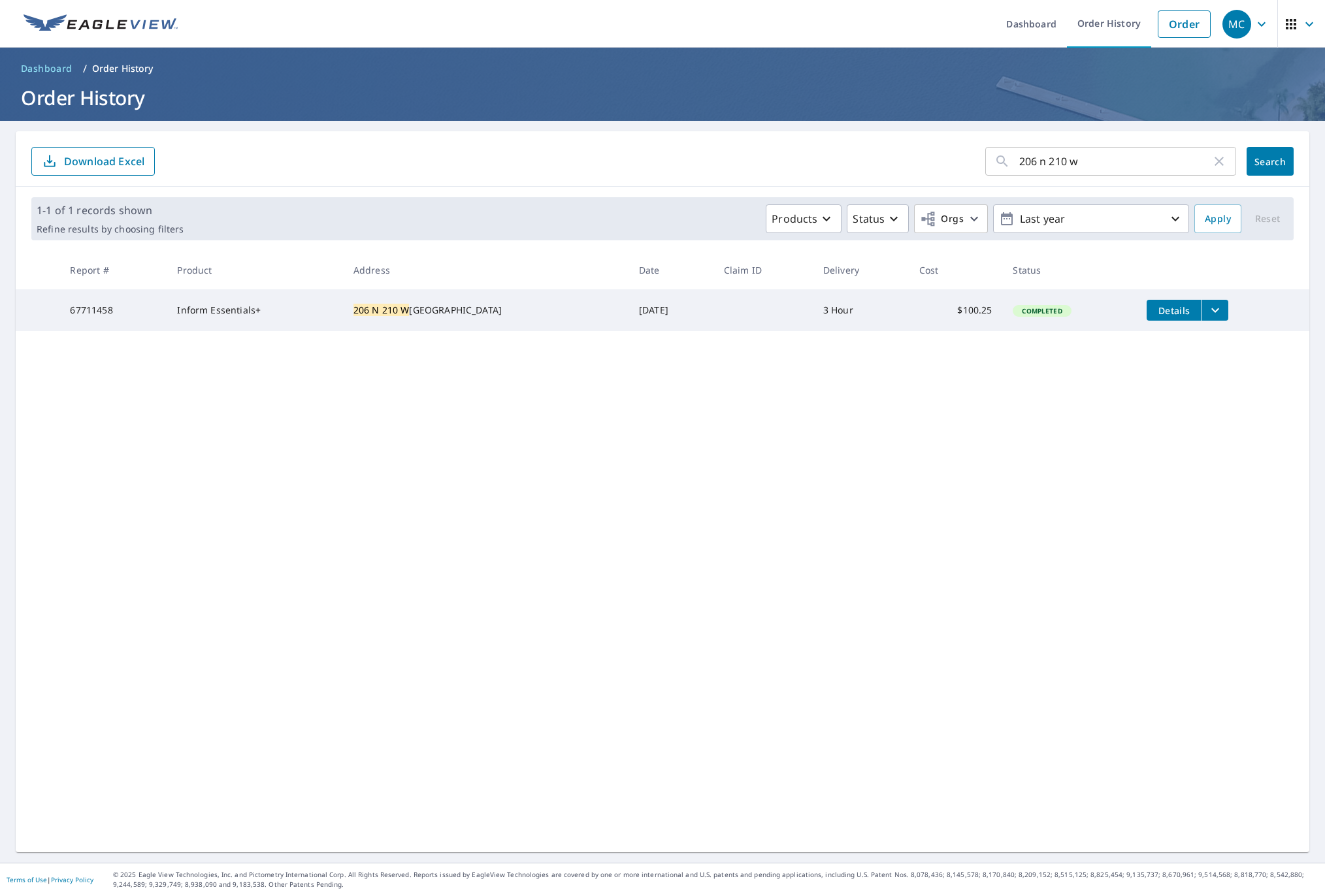
click at [1146, 303] on button "Details" at bounding box center [1173, 310] width 55 height 21
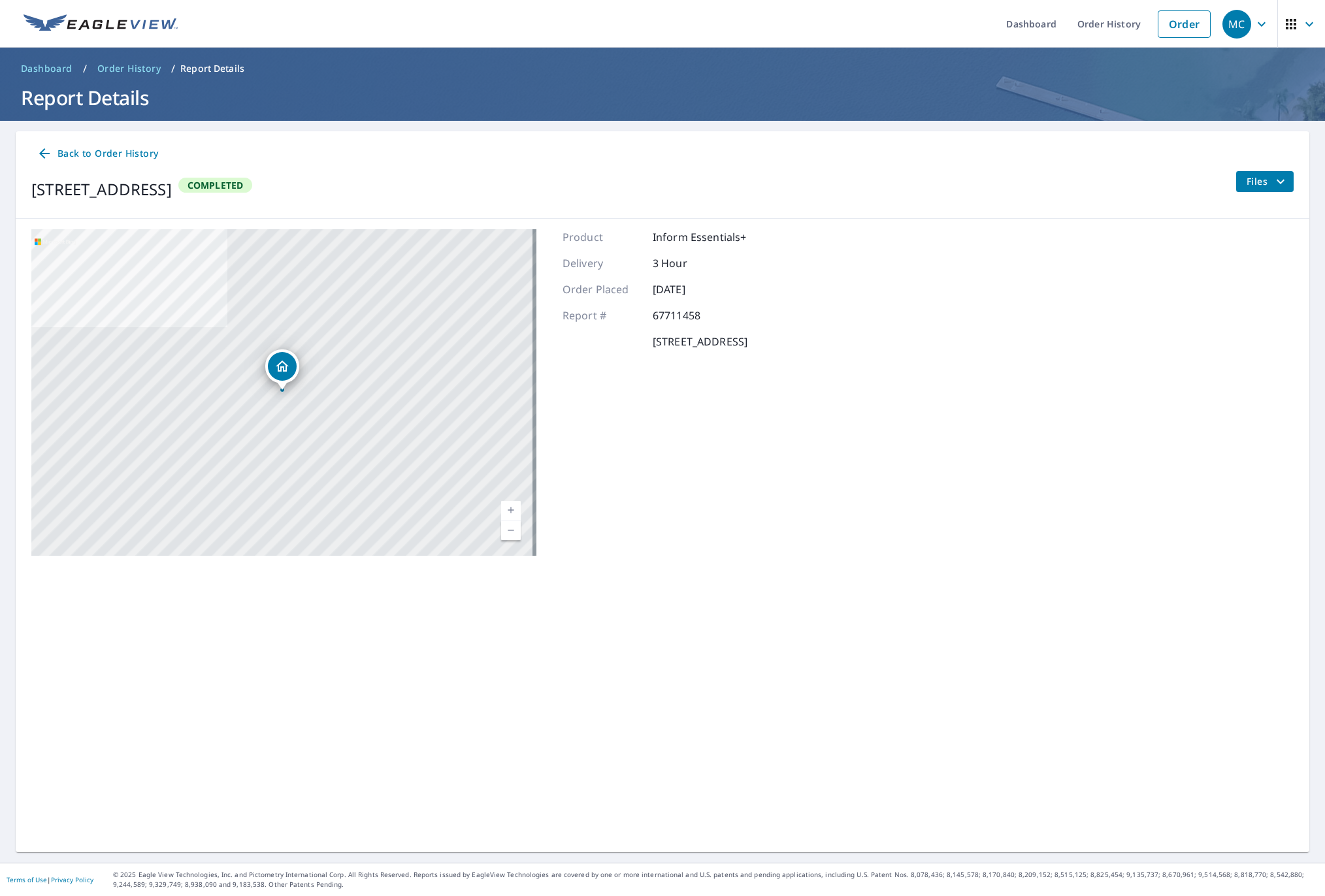
click at [1254, 181] on span "Files" at bounding box center [1267, 182] width 42 height 16
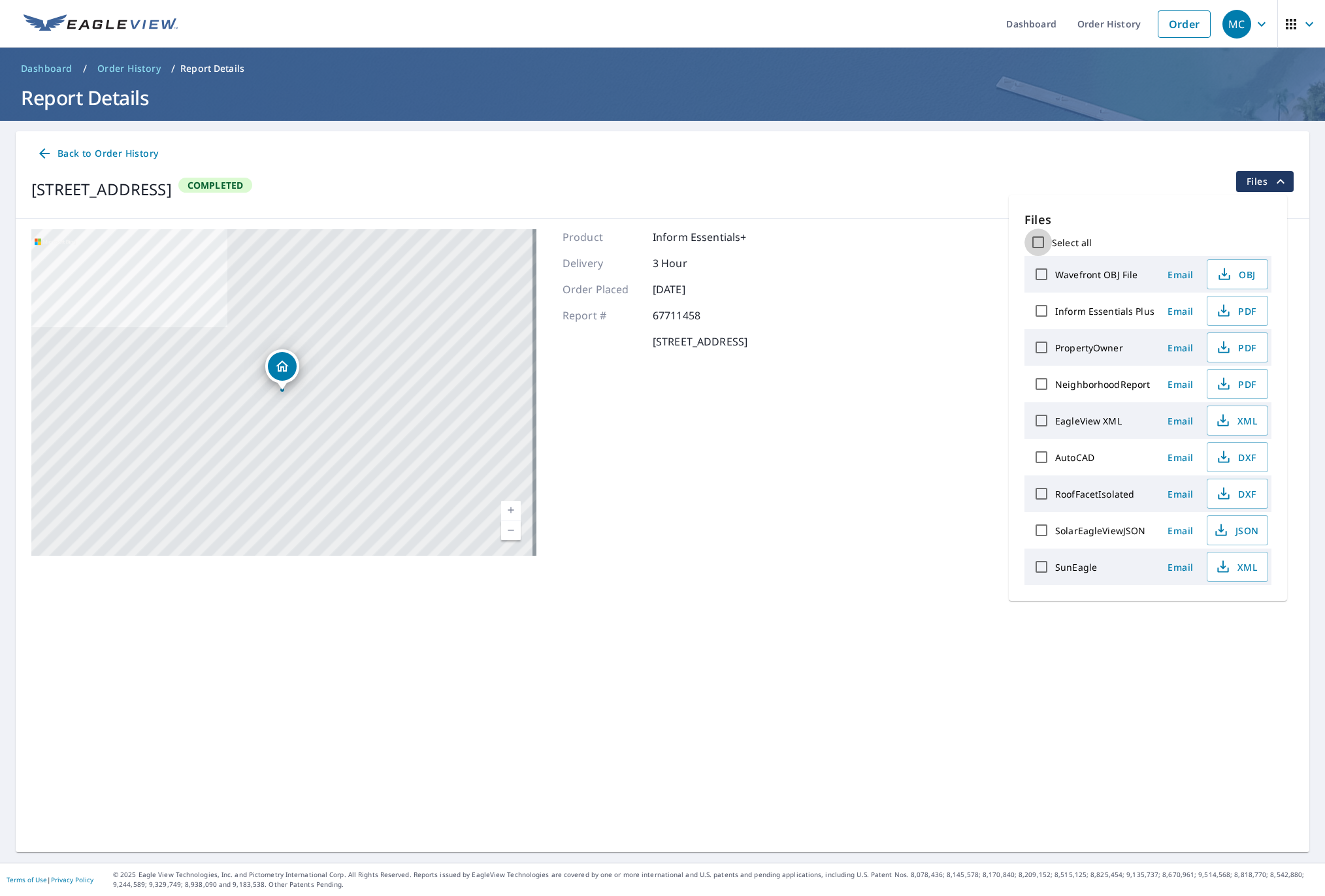
click at [1038, 237] on input "Select all" at bounding box center [1037, 242] width 27 height 27
checkbox input "true"
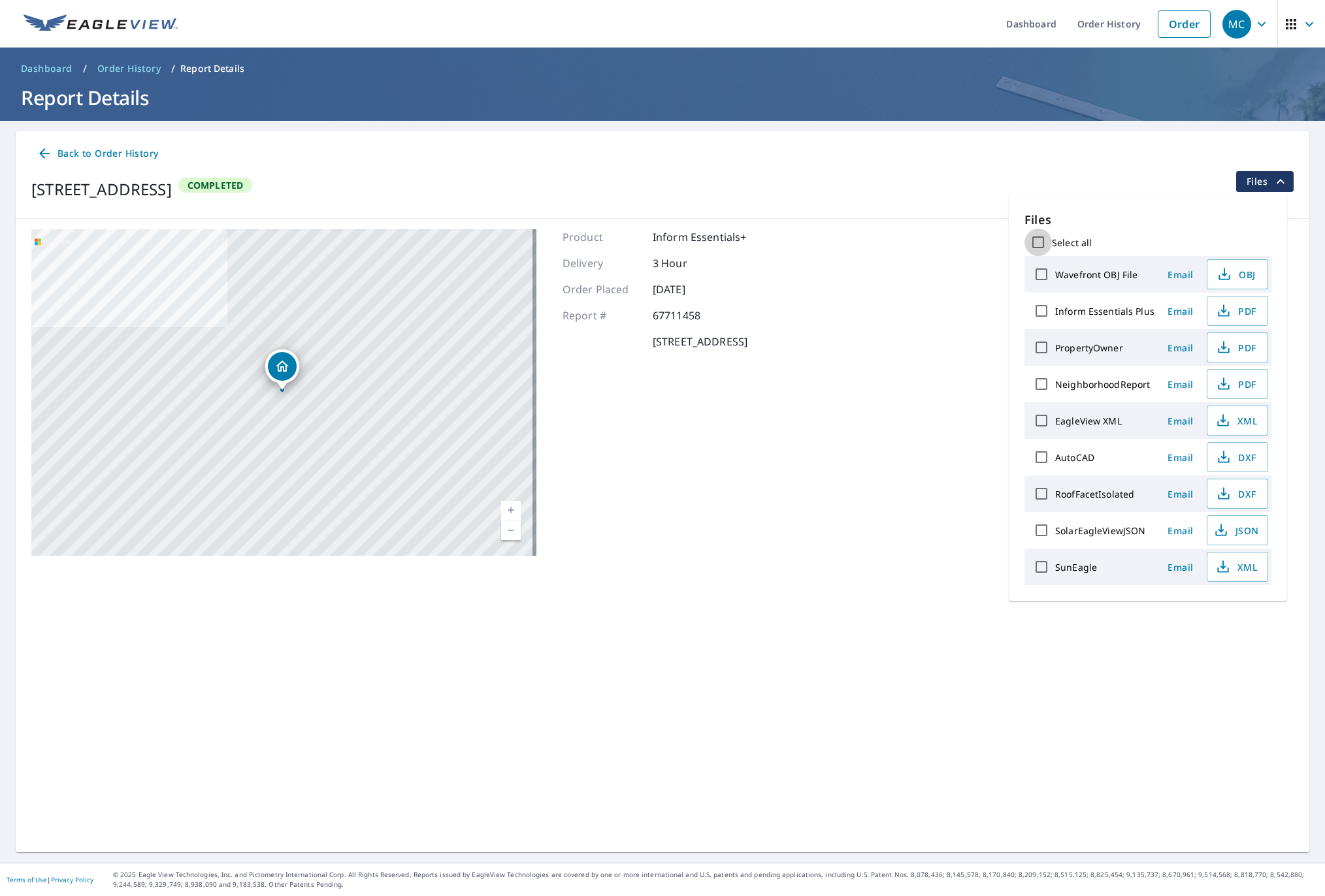
checkbox input "true"
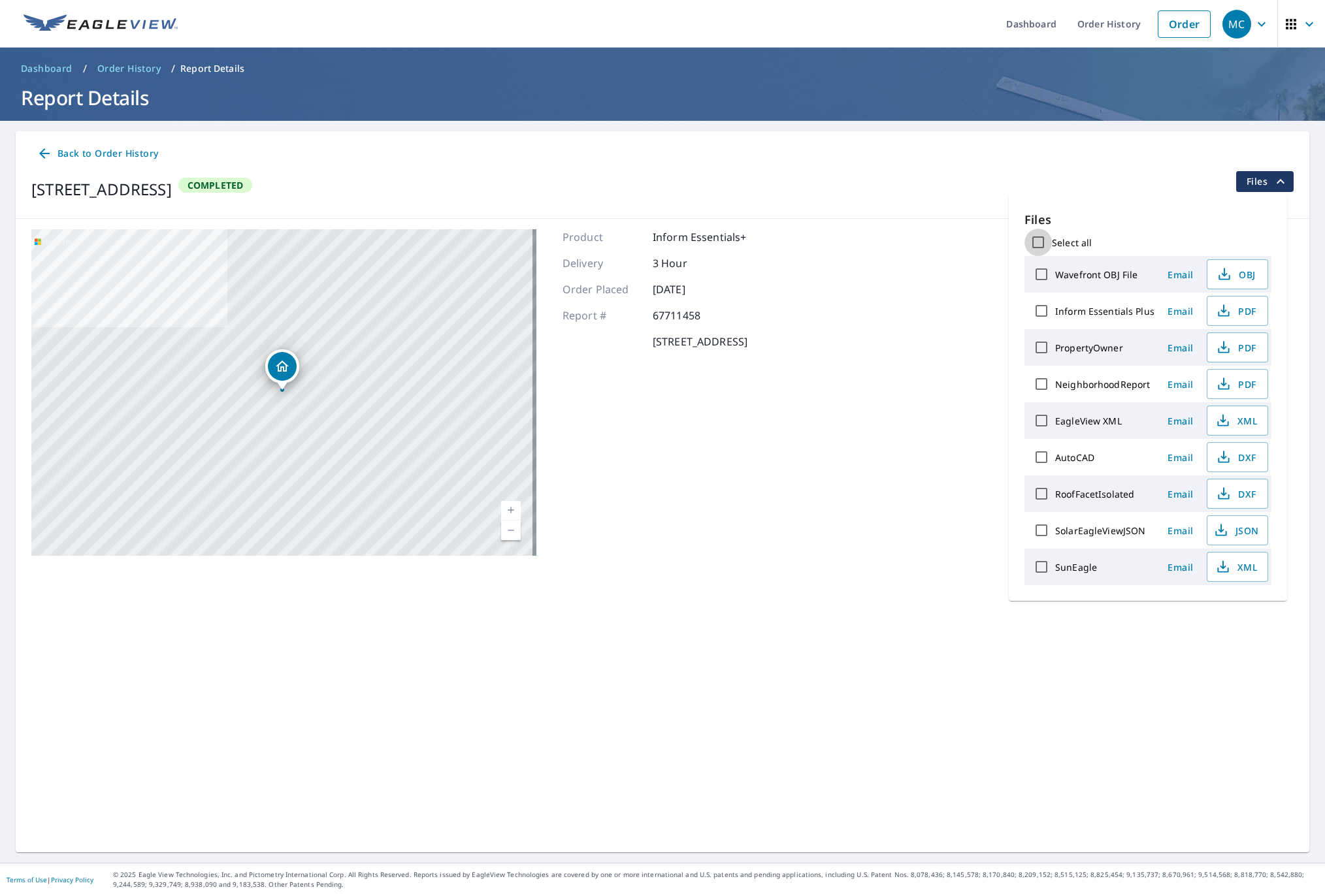
checkbox input "true"
click at [86, 151] on span "Back to Order History" at bounding box center [98, 154] width 122 height 16
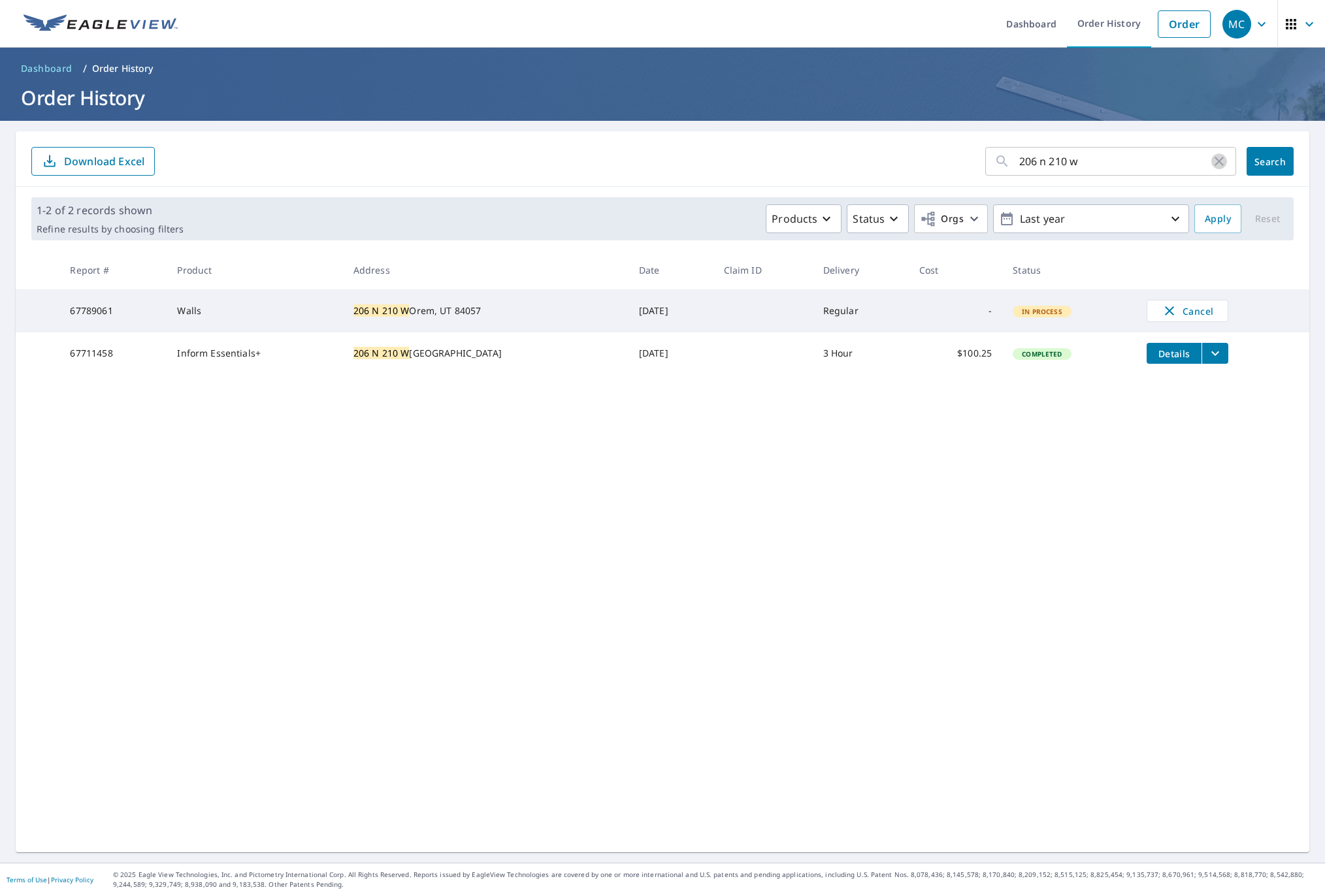
click at [1211, 163] on icon "button" at bounding box center [1219, 162] width 16 height 16
click at [1096, 27] on link "Order History" at bounding box center [1109, 24] width 84 height 48
click at [1095, 25] on link "Order History" at bounding box center [1109, 24] width 84 height 48
click at [1105, 22] on link "Order History" at bounding box center [1109, 24] width 84 height 48
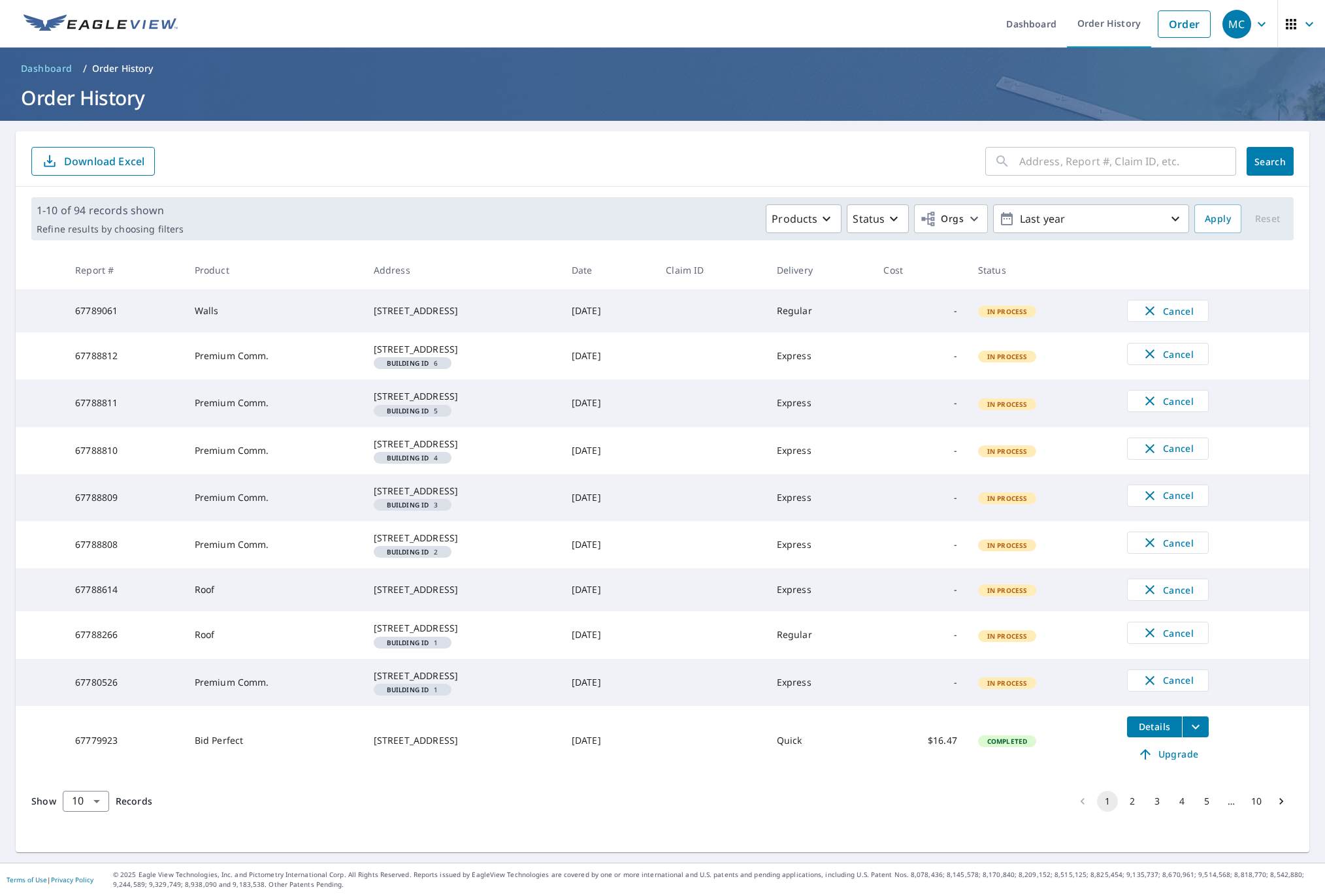
click at [698, 326] on td at bounding box center [710, 311] width 110 height 43
